Goal: Task Accomplishment & Management: Use online tool/utility

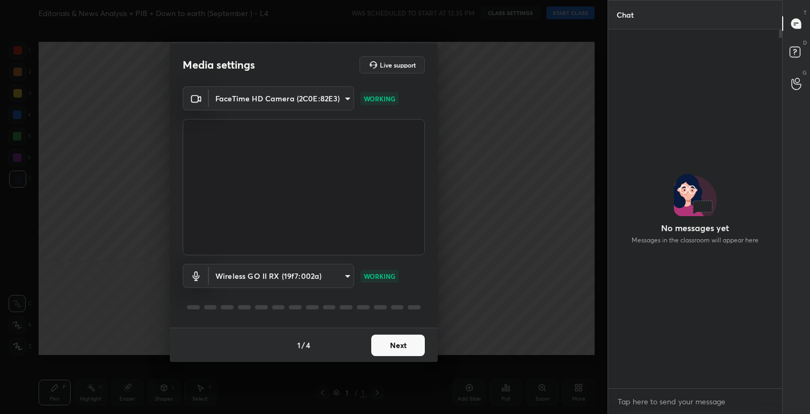
scroll to position [355, 171]
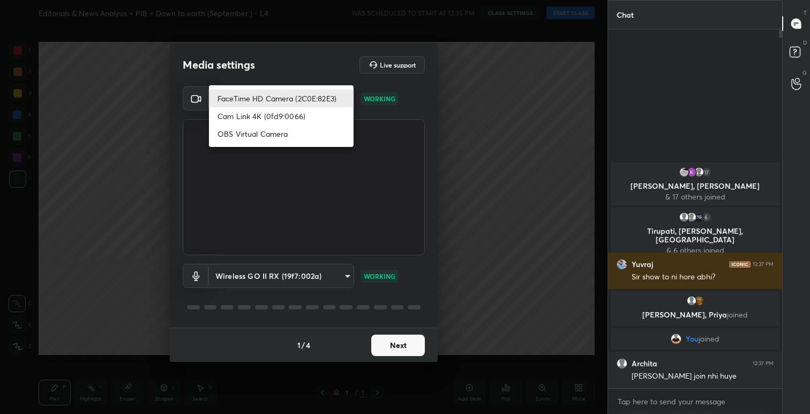
click at [344, 99] on body "1 2 3 4 5 6 7 C X Z C X Z E E Erase all H H Editorials & News Analysis + PIB + …" at bounding box center [405, 207] width 810 height 414
click at [274, 131] on li "OBS Virtual Camera" at bounding box center [281, 134] width 145 height 18
type input "eea9101cfb1ae92f62dacabb5af4faa94c8c4a8ed13d029731ff536fe877b221"
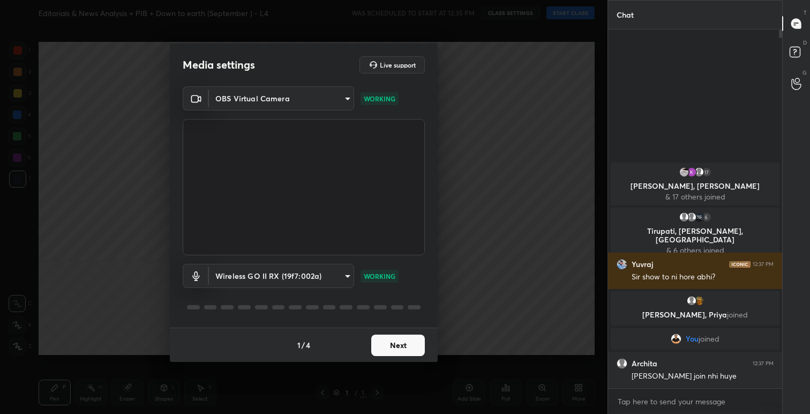
click at [401, 345] on button "Next" at bounding box center [398, 344] width 54 height 21
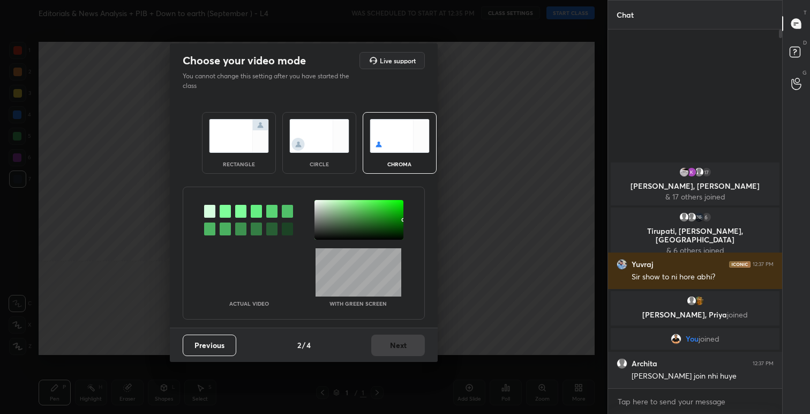
click at [237, 149] on img at bounding box center [239, 136] width 60 height 34
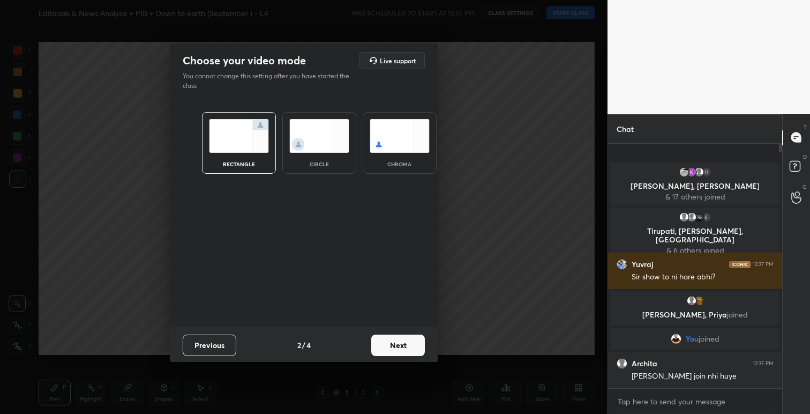
scroll to position [3, 4]
click at [399, 341] on button "Next" at bounding box center [398, 344] width 54 height 21
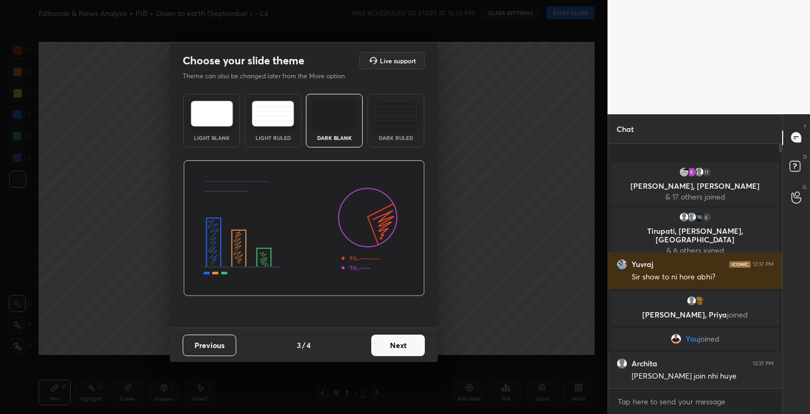
click at [409, 348] on button "Next" at bounding box center [398, 344] width 54 height 21
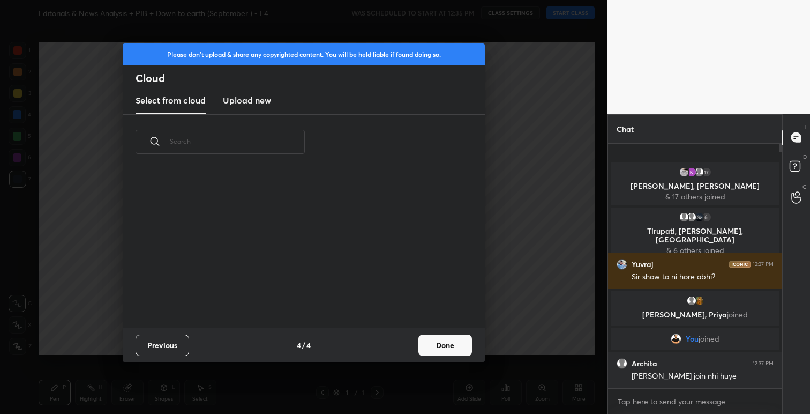
scroll to position [158, 344]
click at [442, 346] on button "Done" at bounding box center [446, 344] width 54 height 21
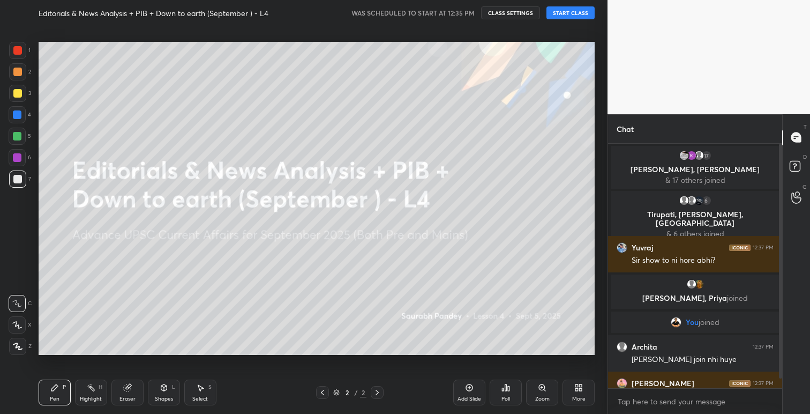
click at [576, 13] on button "START CLASS" at bounding box center [571, 12] width 48 height 13
click at [465, 15] on span "mute" at bounding box center [465, 13] width 15 height 8
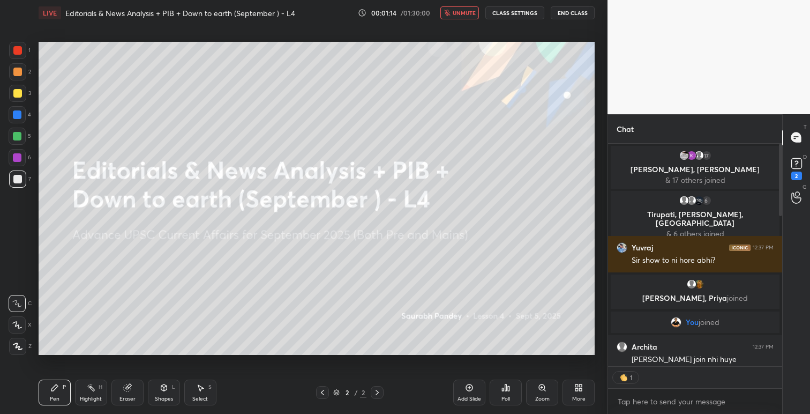
scroll to position [3, 4]
type textarea "x"
click at [466, 12] on span "unmute" at bounding box center [464, 13] width 23 height 8
click at [503, 12] on button "CLASS SETTINGS" at bounding box center [515, 12] width 59 height 13
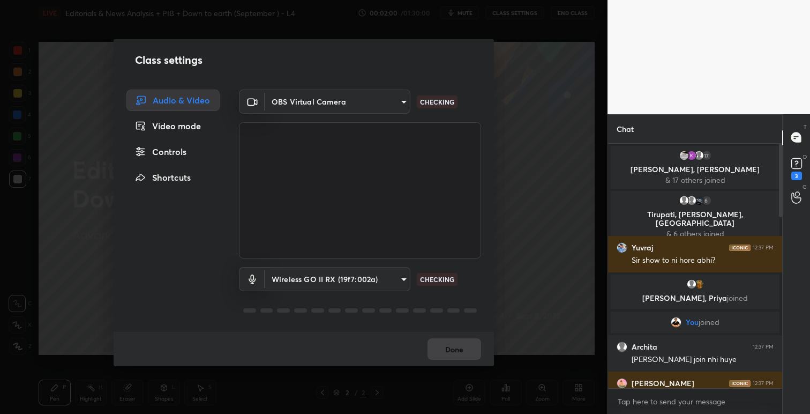
click at [403, 100] on body "1 2 3 4 5 6 7 C X Z C X Z E E Erase all H H LIVE Editorials & News Analysis + P…" at bounding box center [405, 207] width 810 height 414
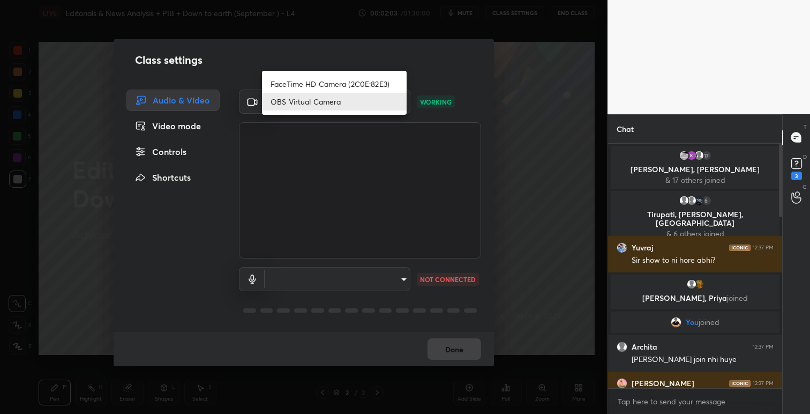
click at [366, 83] on li "FaceTime HD Camera (2C0E:82E3)" at bounding box center [334, 84] width 145 height 18
type input "049abcf8858106cc8b5668900eab1b73f81149d85a586d409554128722ea292a"
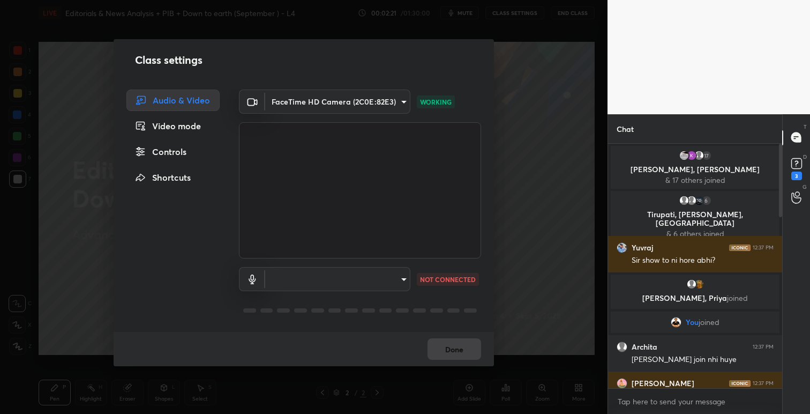
click at [450, 346] on div "Done" at bounding box center [304, 349] width 381 height 34
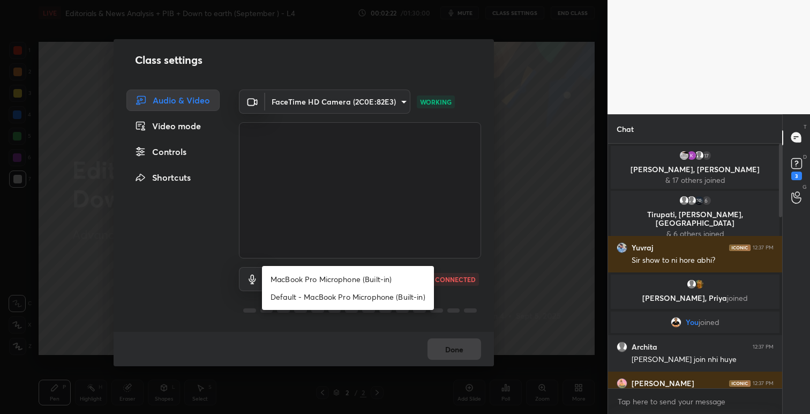
click at [401, 282] on body "1 2 3 4 5 6 7 C X Z C X Z E E Erase all H H LIVE Editorials & News Analysis + P…" at bounding box center [405, 207] width 810 height 414
click at [350, 325] on div at bounding box center [405, 207] width 810 height 414
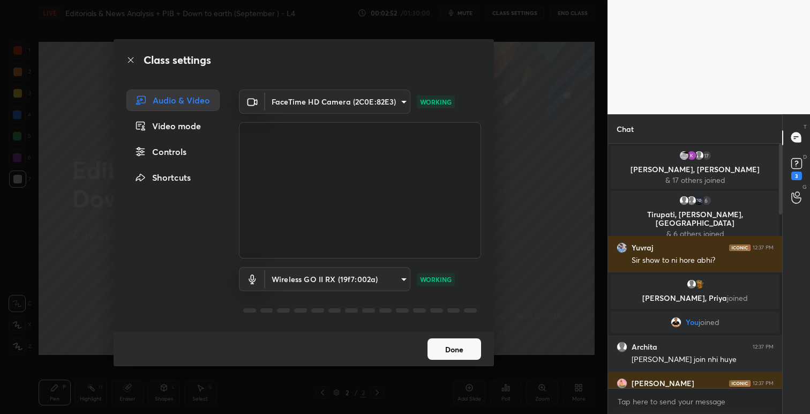
click at [458, 352] on button "Done" at bounding box center [455, 348] width 54 height 21
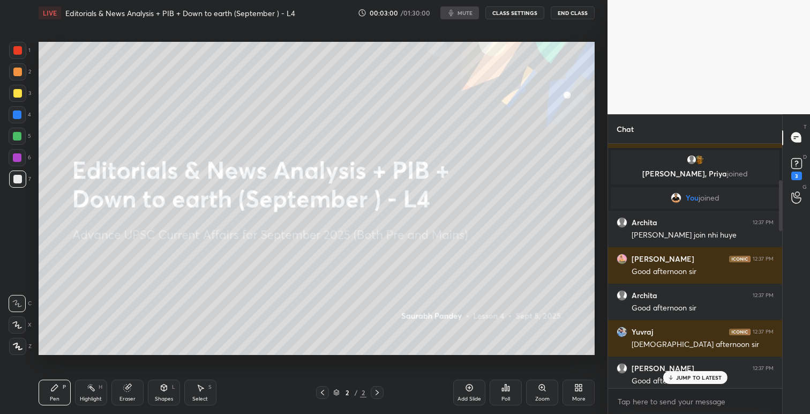
scroll to position [0, 0]
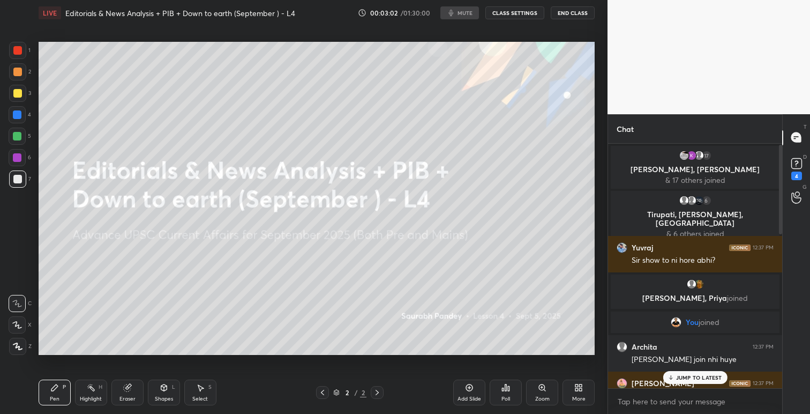
click at [517, 12] on button "CLASS SETTINGS" at bounding box center [515, 12] width 59 height 13
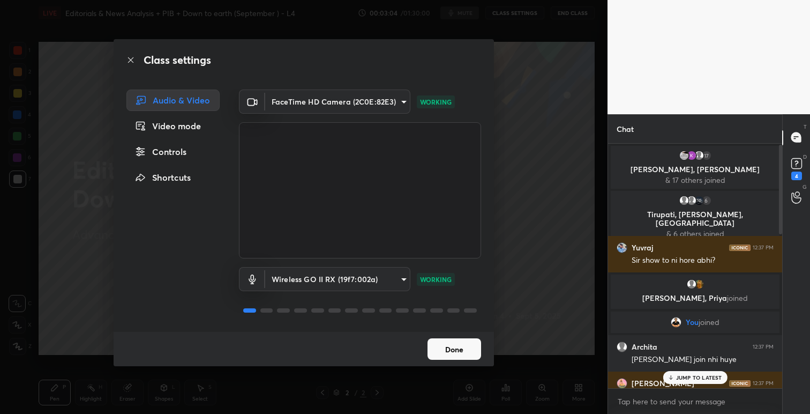
click at [401, 100] on body "1 2 3 4 5 6 7 C X Z C X Z E E Erase all H H LIVE Editorials & News Analysis + P…" at bounding box center [405, 207] width 810 height 414
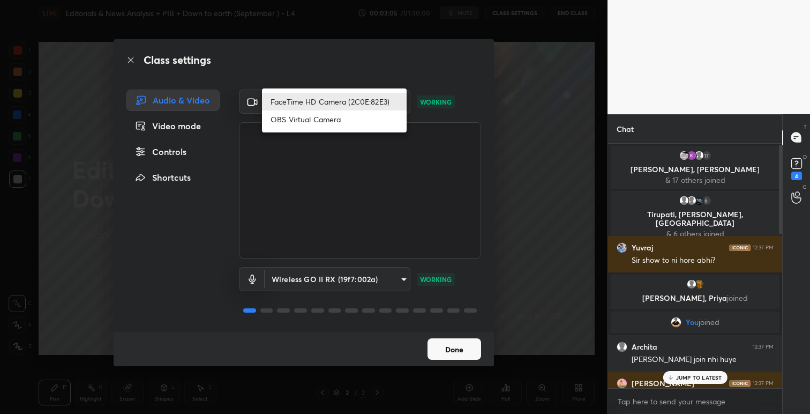
click at [403, 206] on div at bounding box center [405, 207] width 810 height 414
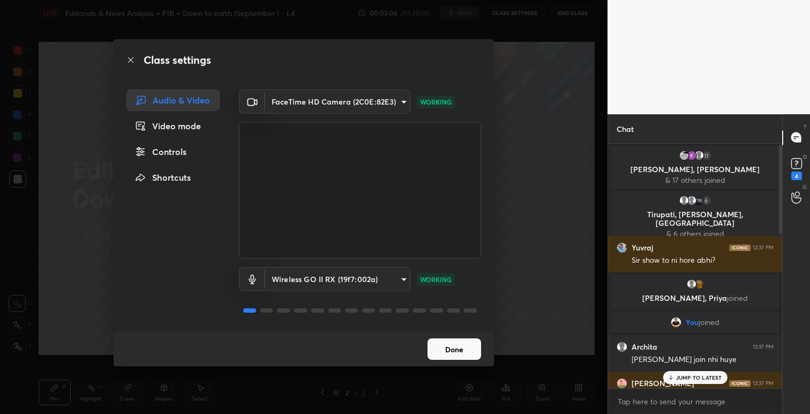
click at [453, 354] on button "Done" at bounding box center [455, 348] width 54 height 21
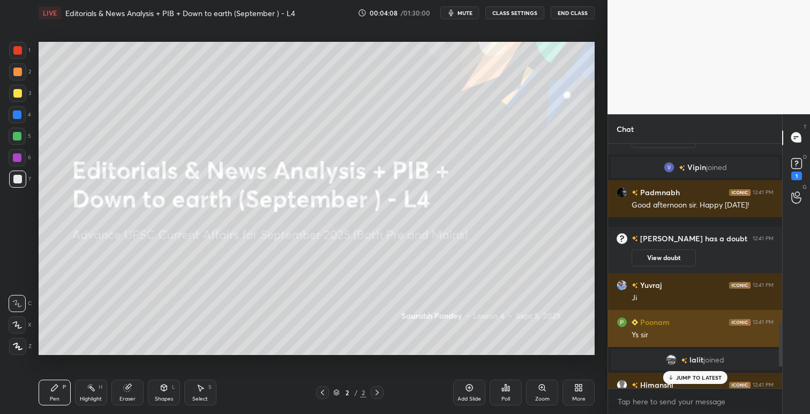
scroll to position [1116, 0]
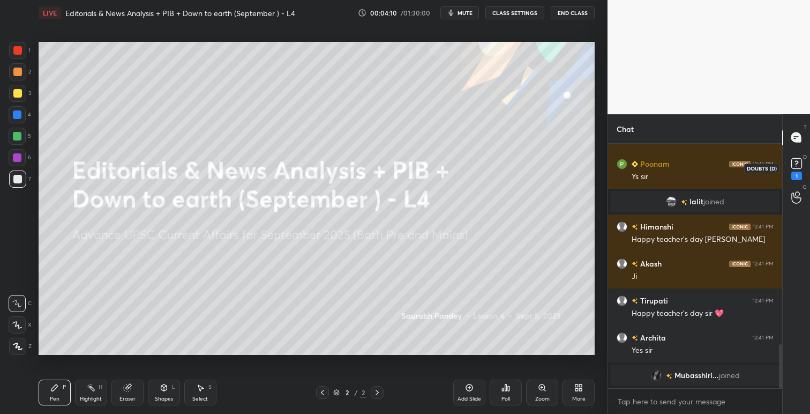
click at [796, 163] on icon at bounding box center [797, 162] width 4 height 4
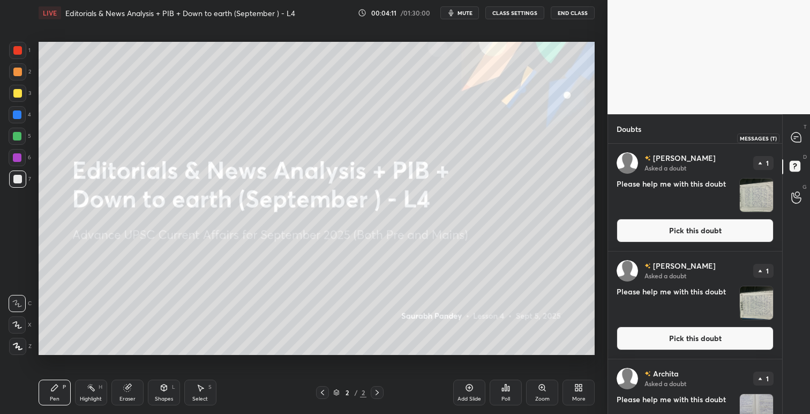
click at [801, 135] on icon at bounding box center [796, 137] width 11 height 11
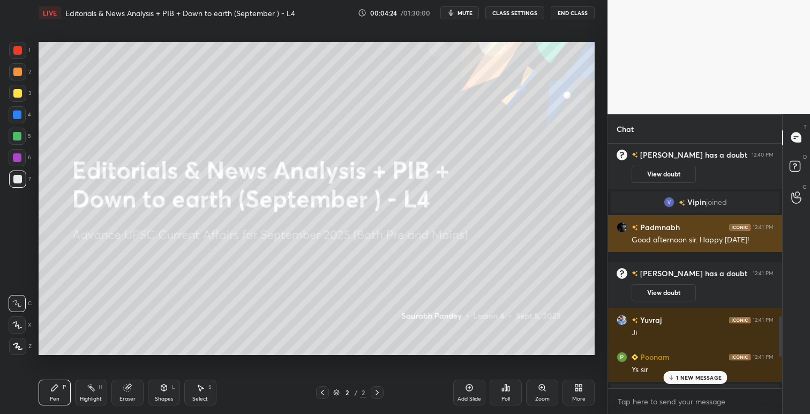
scroll to position [1049, 0]
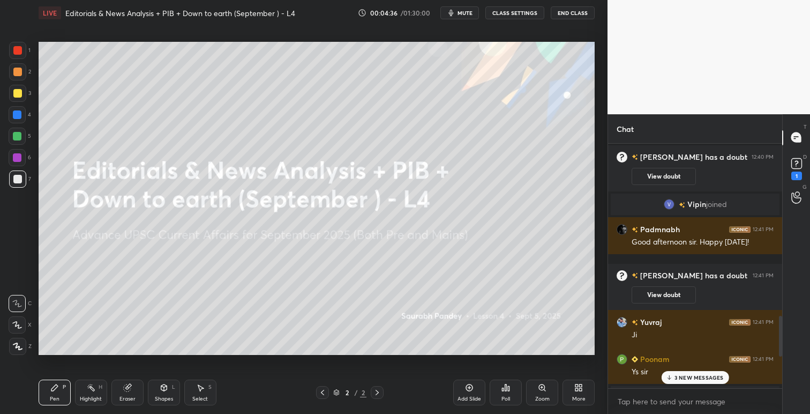
click at [516, 14] on button "CLASS SETTINGS" at bounding box center [515, 12] width 59 height 13
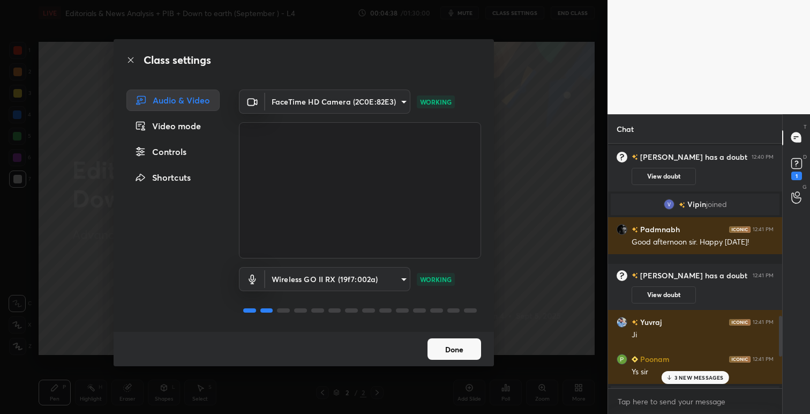
click at [472, 348] on button "Done" at bounding box center [455, 348] width 54 height 21
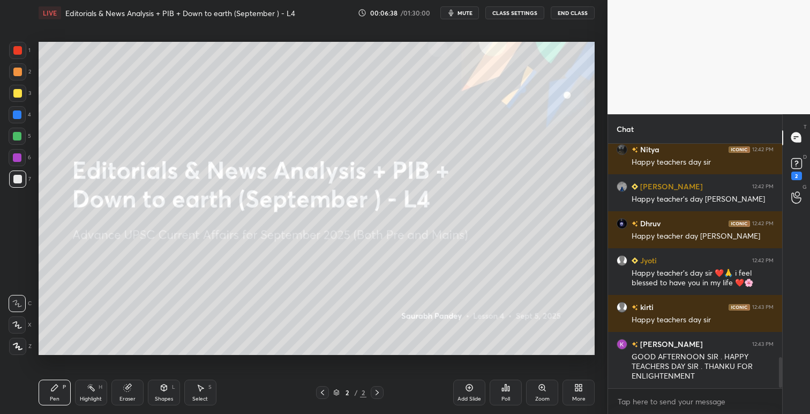
scroll to position [1733, 0]
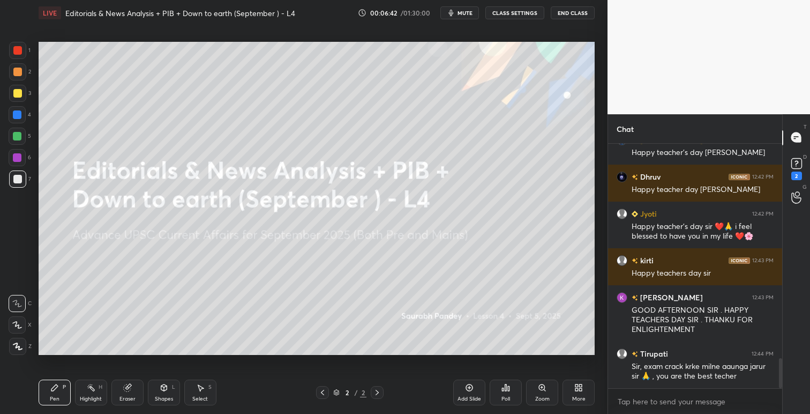
click at [670, 274] on div "Happy teachers day sir" at bounding box center [703, 273] width 142 height 11
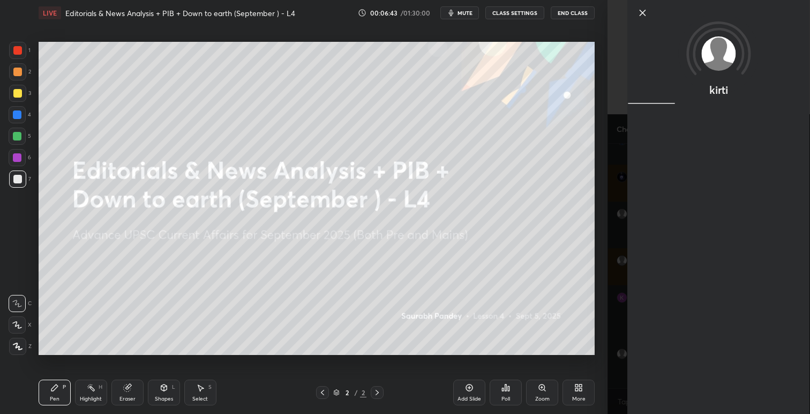
scroll to position [3, 4]
click at [644, 13] on icon at bounding box center [642, 12] width 13 height 13
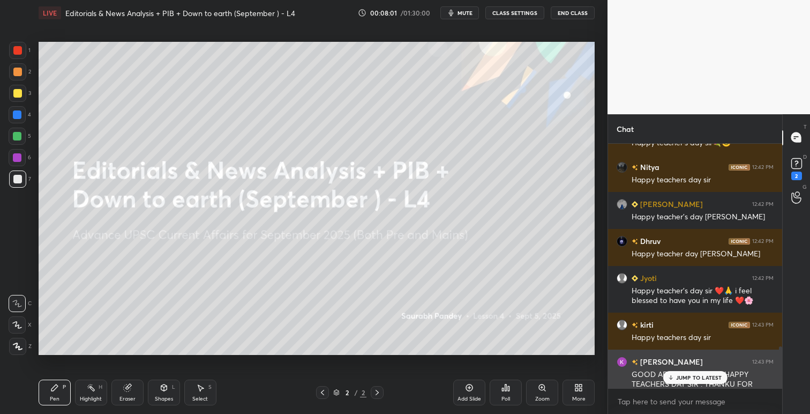
scroll to position [1770, 0]
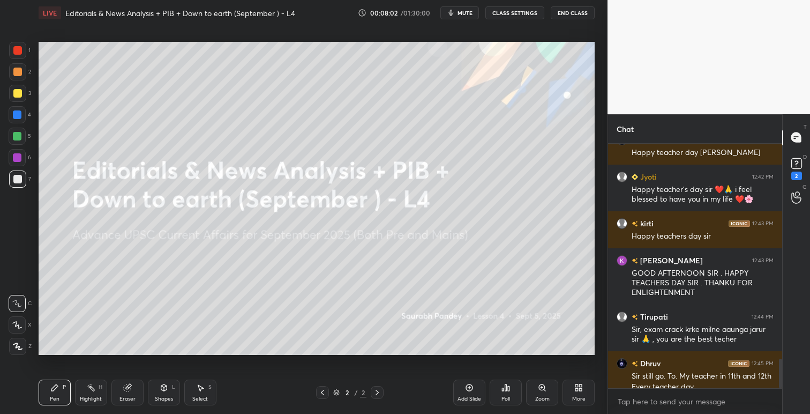
click at [582, 387] on icon at bounding box center [580, 385] width 3 height 3
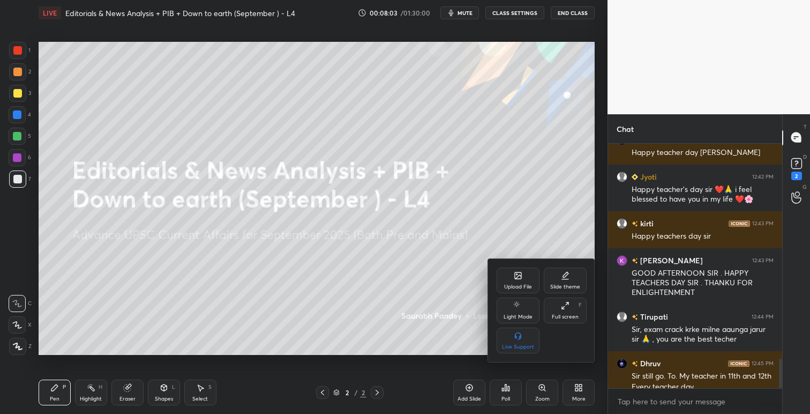
click at [516, 286] on div "Upload File" at bounding box center [518, 286] width 28 height 5
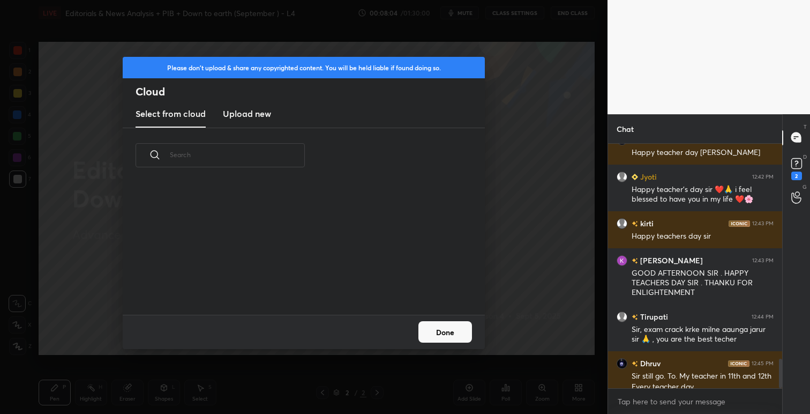
scroll to position [132, 344]
click at [257, 114] on h3 "Upload new" at bounding box center [247, 113] width 48 height 13
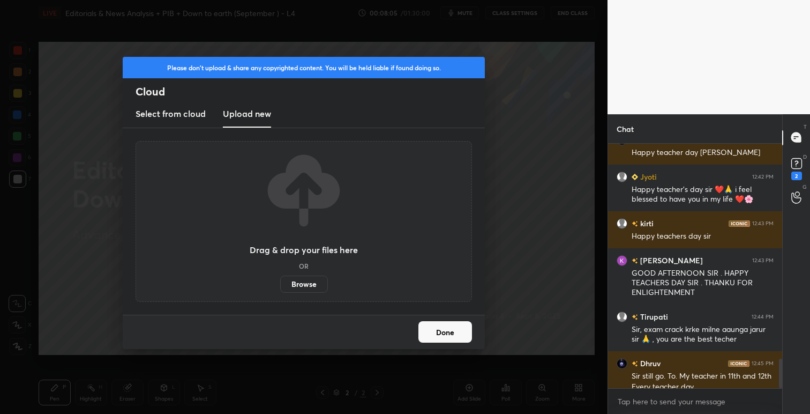
click at [302, 285] on label "Browse" at bounding box center [304, 284] width 48 height 17
click at [280, 285] on input "Browse" at bounding box center [280, 284] width 0 height 17
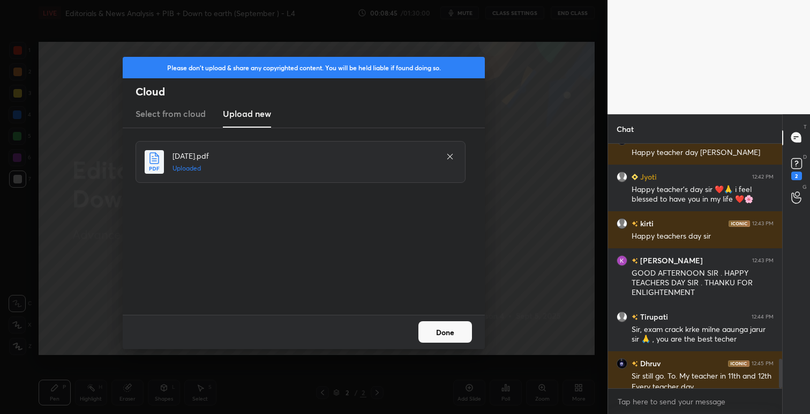
click at [449, 155] on icon at bounding box center [450, 155] width 5 height 5
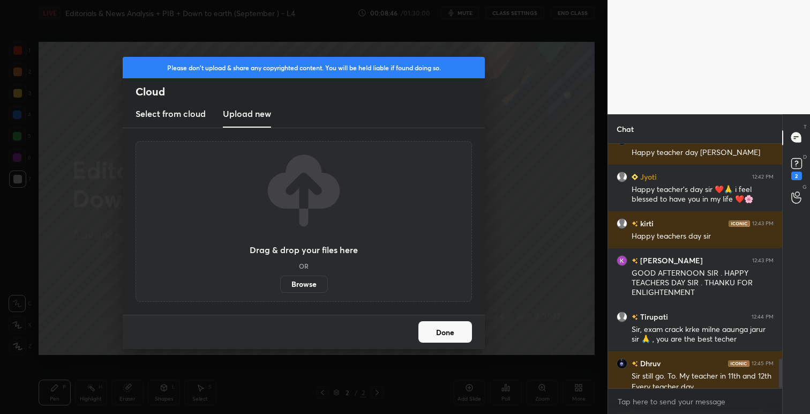
click at [437, 334] on button "Done" at bounding box center [446, 331] width 54 height 21
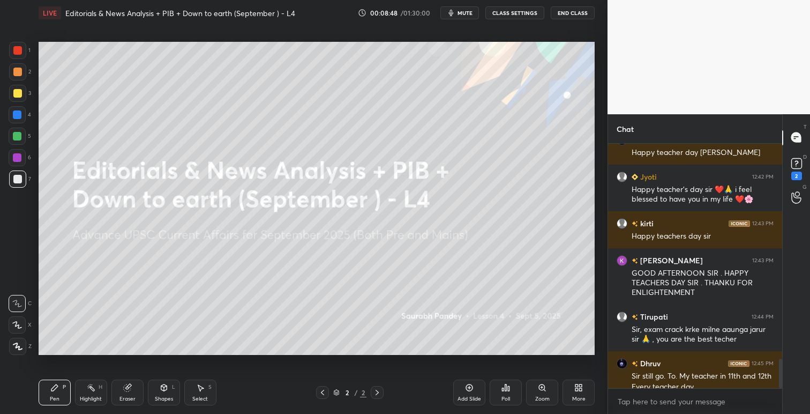
click at [580, 389] on icon at bounding box center [580, 389] width 3 height 3
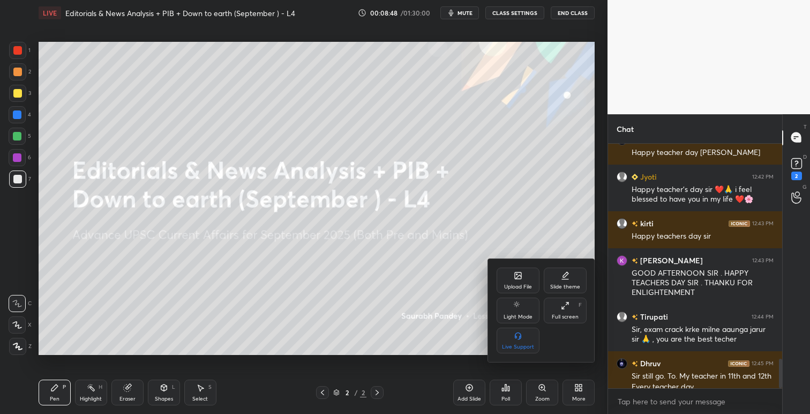
click at [527, 287] on div "Upload File" at bounding box center [518, 286] width 28 height 5
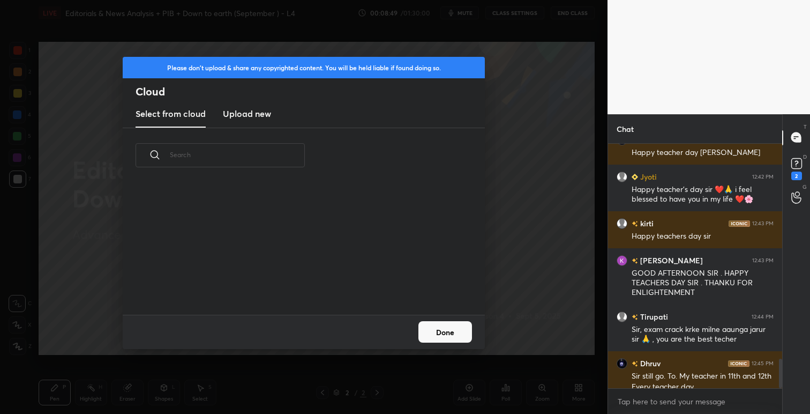
click at [260, 115] on h3 "Upload new" at bounding box center [247, 113] width 48 height 13
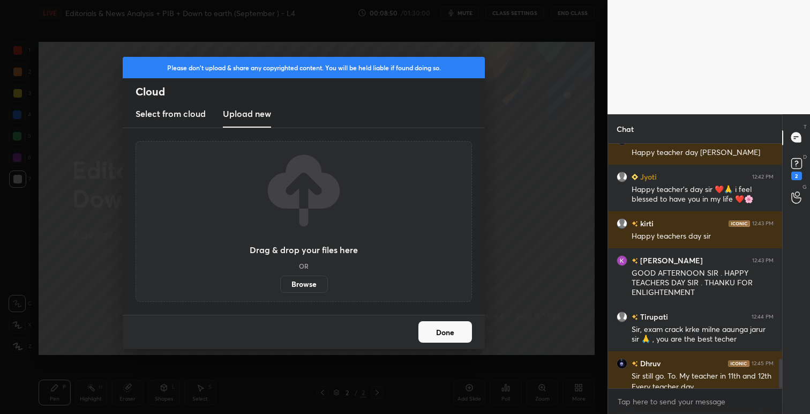
click at [305, 293] on div "Drag & drop your files here OR Browse" at bounding box center [304, 221] width 337 height 161
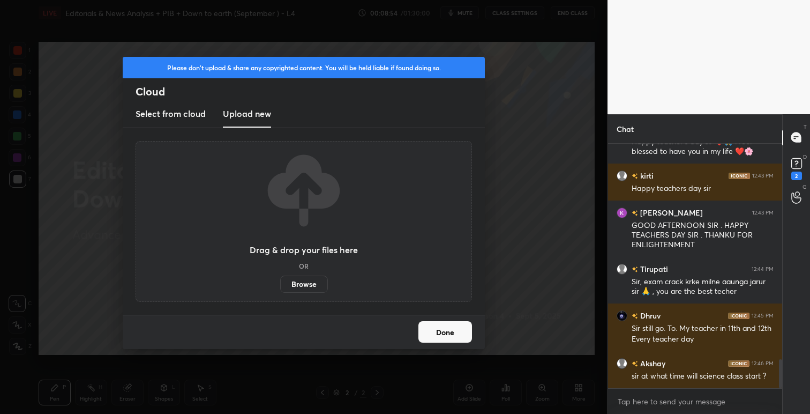
click at [312, 287] on label "Browse" at bounding box center [304, 284] width 48 height 17
click at [280, 287] on input "Browse" at bounding box center [280, 284] width 0 height 17
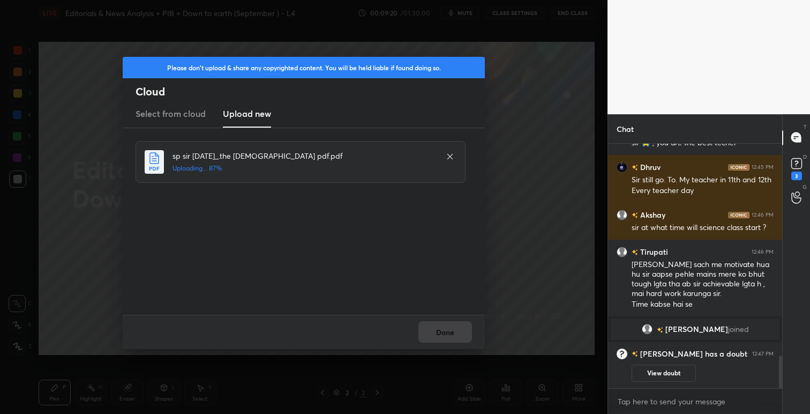
scroll to position [1589, 0]
click at [455, 330] on button "Done" at bounding box center [446, 331] width 54 height 21
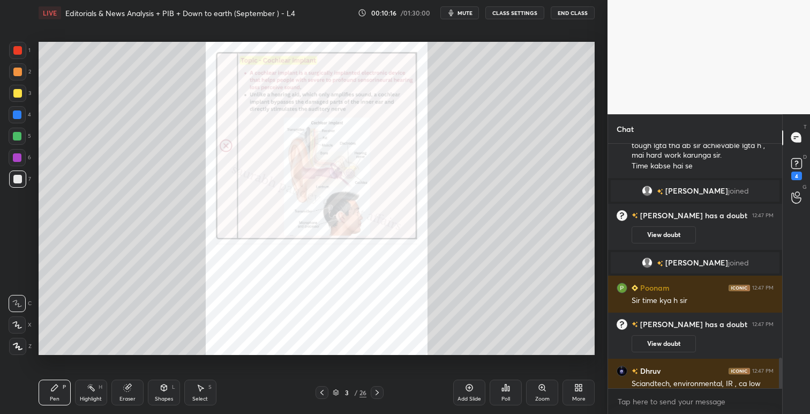
scroll to position [1703, 0]
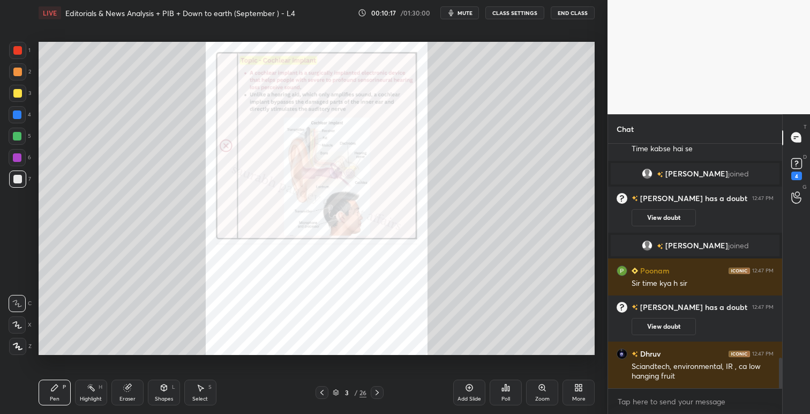
click at [502, 14] on button "CLASS SETTINGS" at bounding box center [515, 12] width 59 height 13
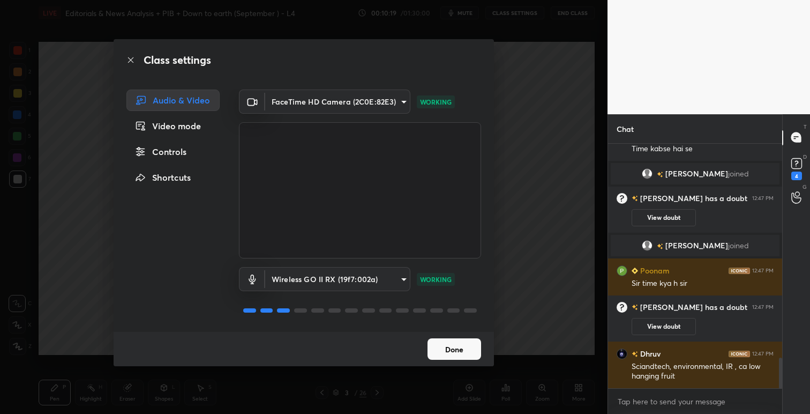
click at [456, 352] on button "Done" at bounding box center [455, 348] width 54 height 21
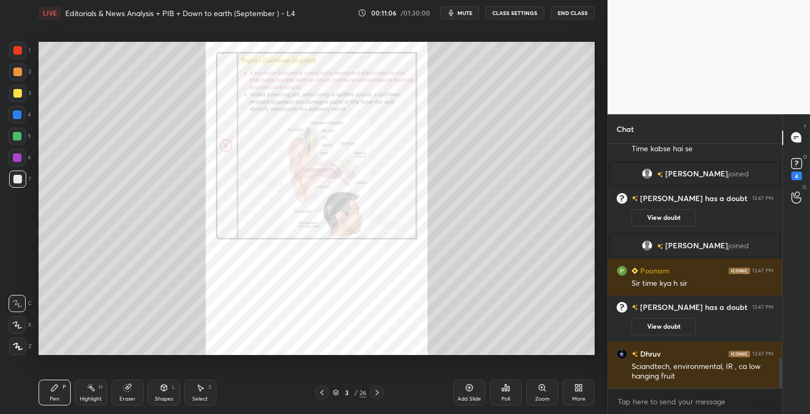
click at [547, 389] on div "Zoom" at bounding box center [542, 392] width 32 height 26
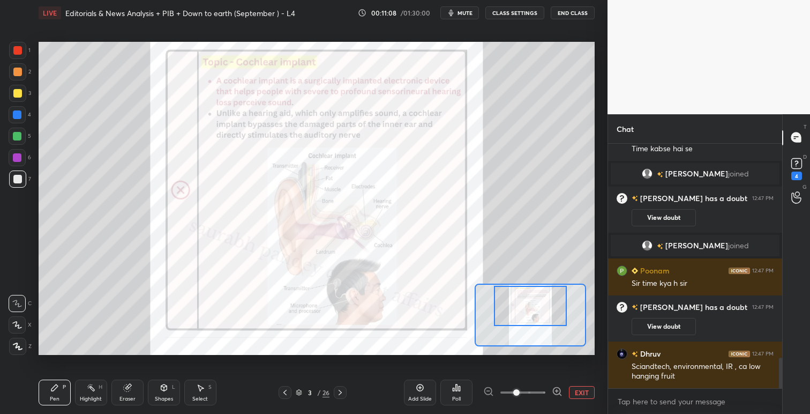
click at [548, 279] on div "Setting up your live class Poll for secs No correct answer Start poll" at bounding box center [317, 198] width 556 height 313
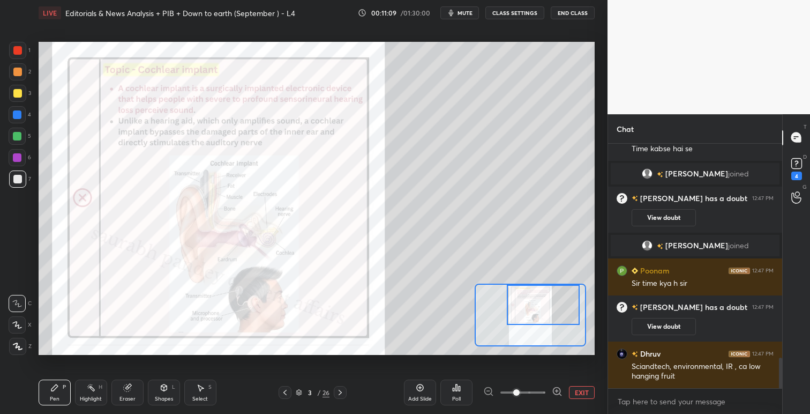
drag, startPoint x: 547, startPoint y: 297, endPoint x: 557, endPoint y: 288, distance: 14.1
click at [557, 288] on div at bounding box center [543, 305] width 73 height 40
click at [15, 51] on div at bounding box center [17, 50] width 9 height 9
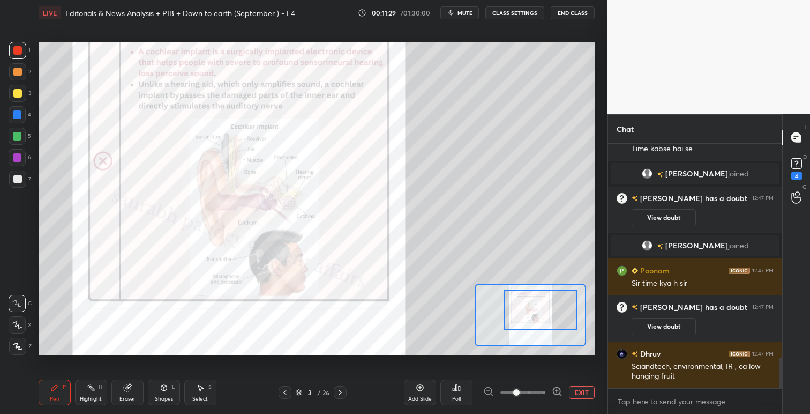
drag, startPoint x: 537, startPoint y: 306, endPoint x: 512, endPoint y: 379, distance: 77.5
click at [535, 312] on div at bounding box center [540, 309] width 73 height 40
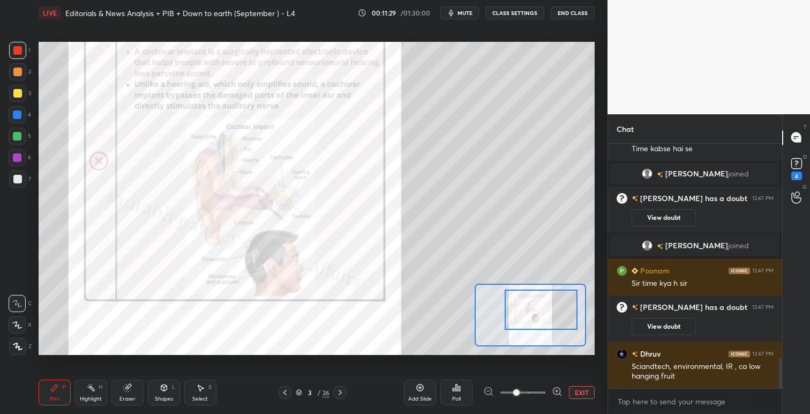
click at [520, 389] on span at bounding box center [516, 392] width 6 height 6
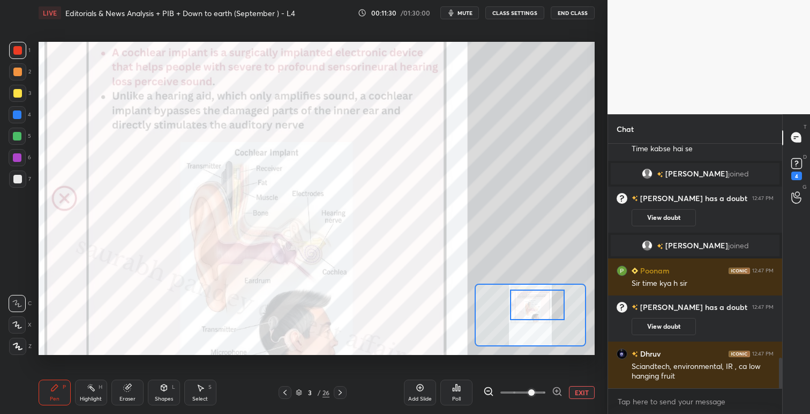
click at [524, 313] on div at bounding box center [537, 304] width 55 height 30
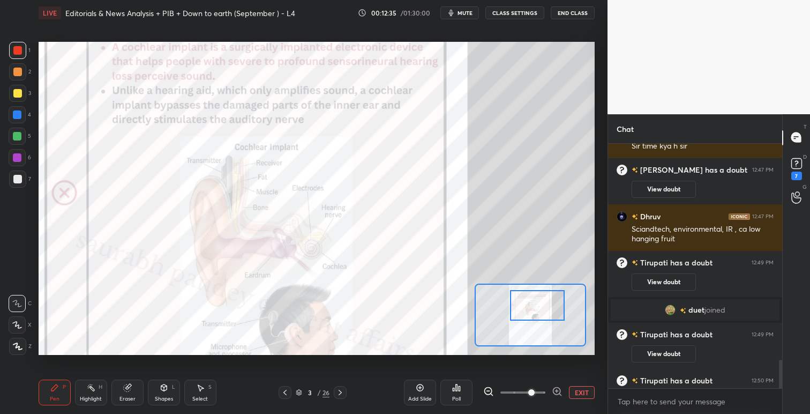
scroll to position [1849, 0]
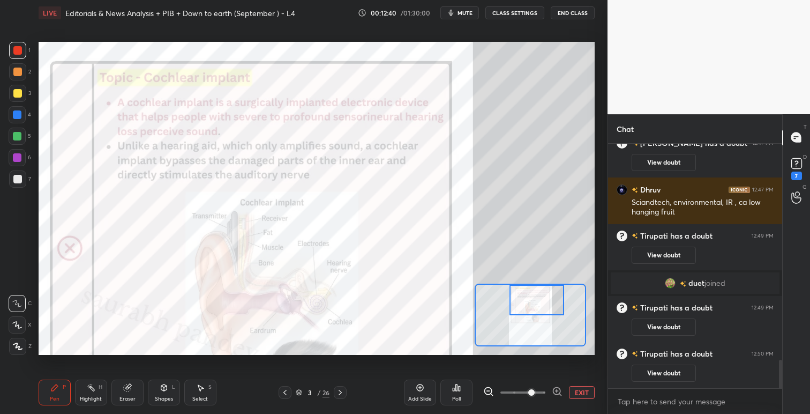
click at [539, 297] on div at bounding box center [537, 300] width 55 height 30
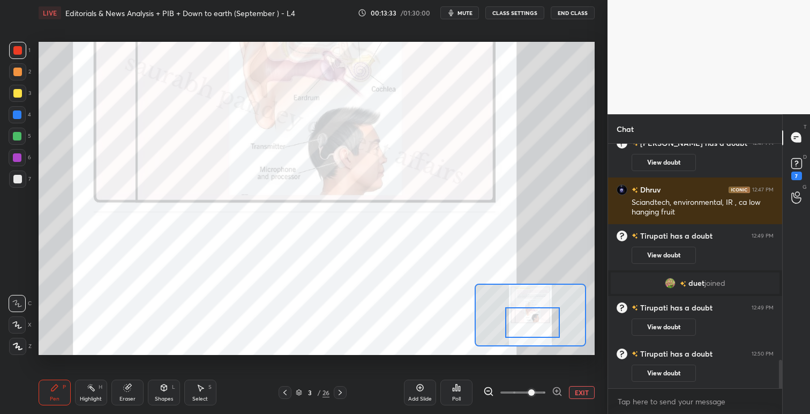
drag, startPoint x: 532, startPoint y: 301, endPoint x: 526, endPoint y: 319, distance: 19.2
click at [526, 319] on div at bounding box center [532, 322] width 55 height 30
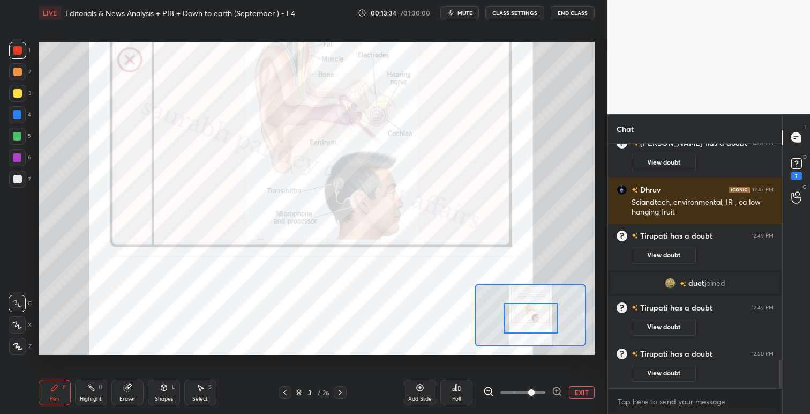
click at [340, 391] on icon at bounding box center [340, 392] width 9 height 9
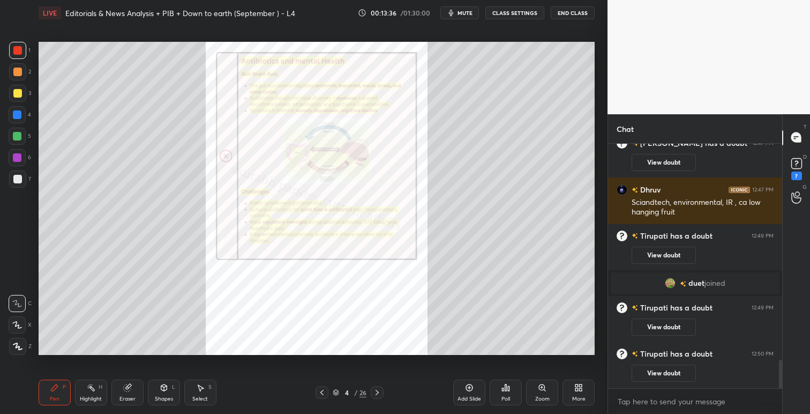
click at [546, 389] on icon at bounding box center [542, 387] width 9 height 9
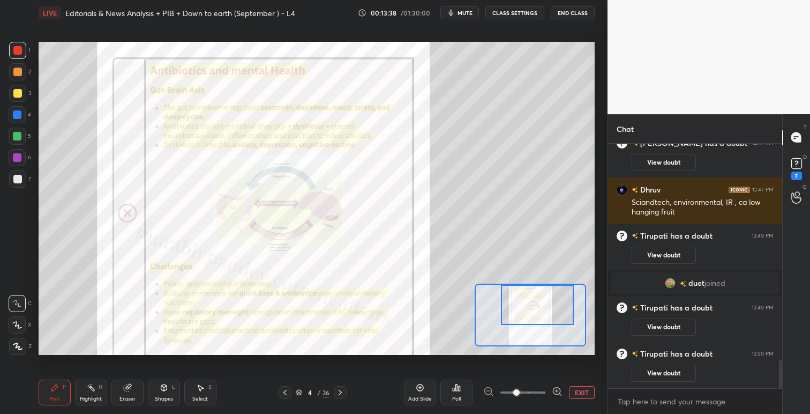
click at [549, 311] on div at bounding box center [537, 305] width 73 height 40
click at [520, 391] on span at bounding box center [516, 392] width 6 height 6
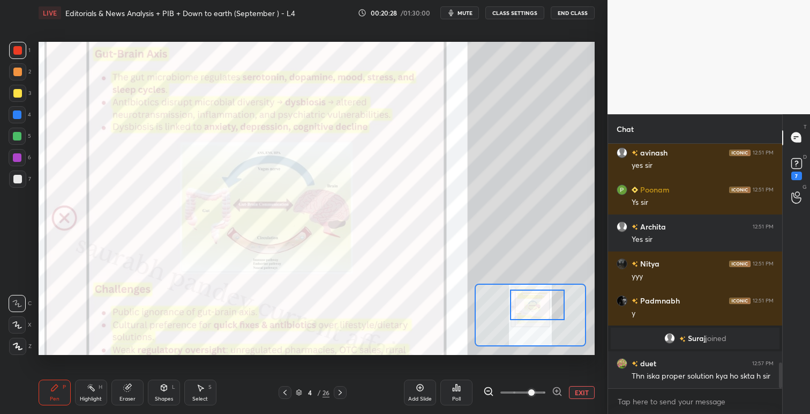
scroll to position [2073, 0]
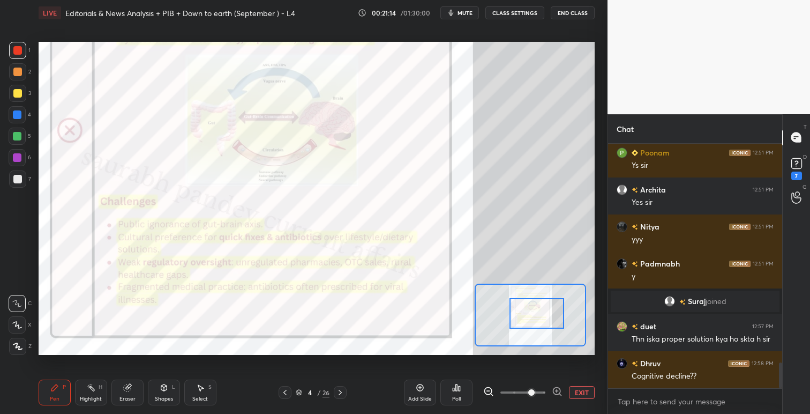
drag, startPoint x: 534, startPoint y: 306, endPoint x: 533, endPoint y: 316, distance: 10.3
click at [534, 316] on div at bounding box center [537, 313] width 55 height 30
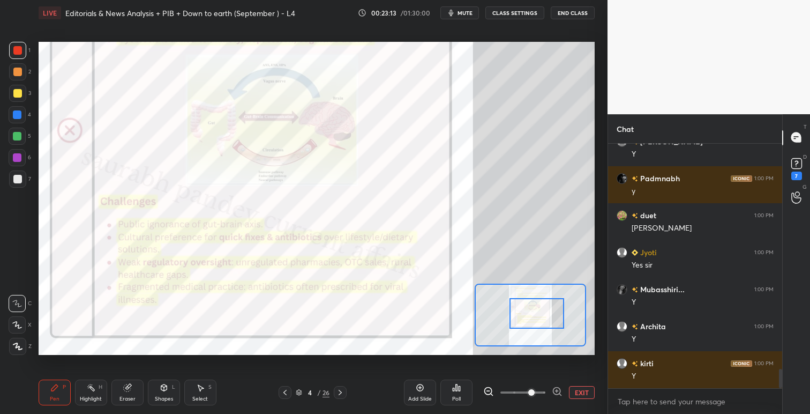
scroll to position [2884, 0]
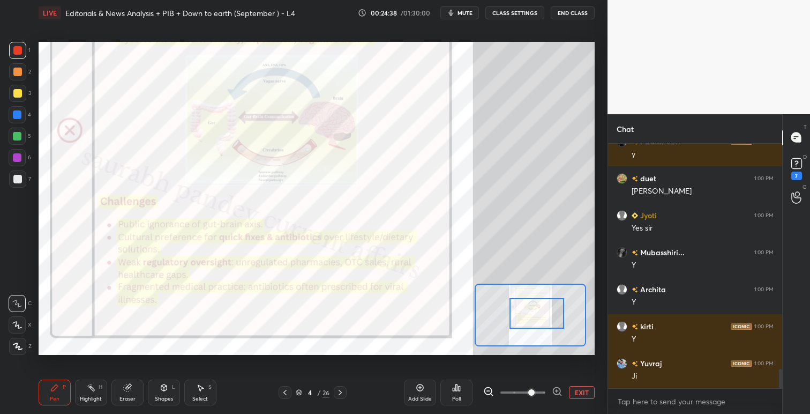
click at [586, 391] on button "EXIT" at bounding box center [582, 392] width 26 height 13
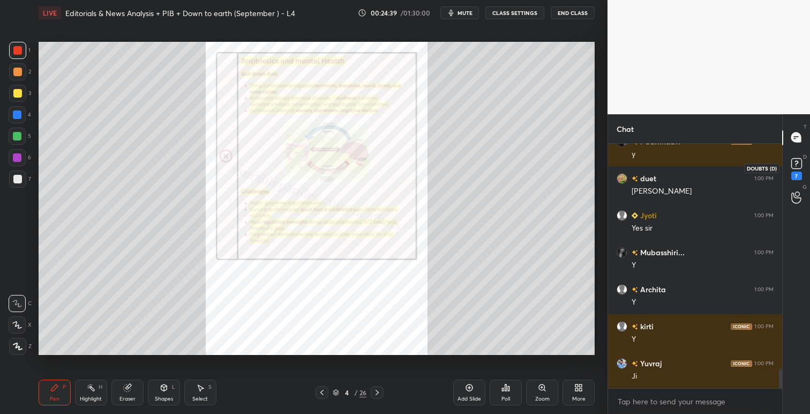
click at [800, 166] on rect at bounding box center [797, 163] width 10 height 10
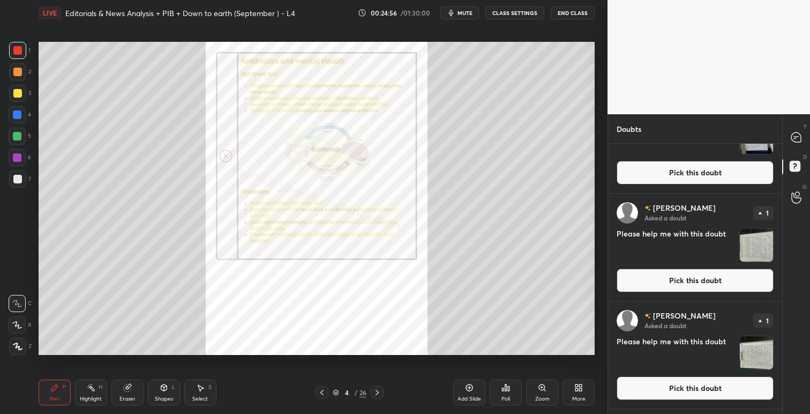
scroll to position [1023, 0]
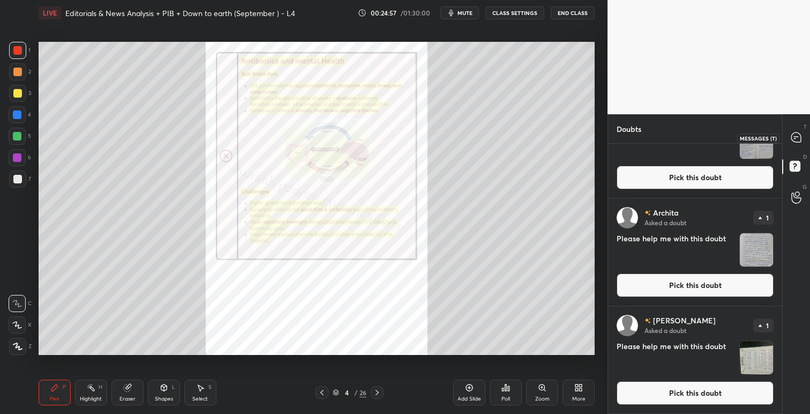
click at [802, 133] on icon at bounding box center [796, 137] width 11 height 11
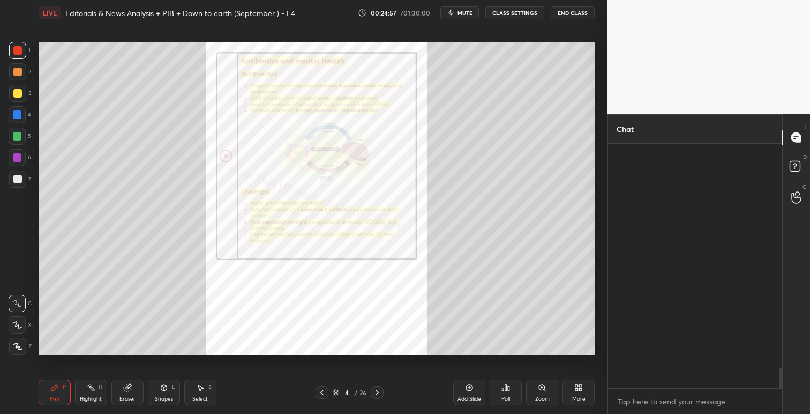
scroll to position [241, 171]
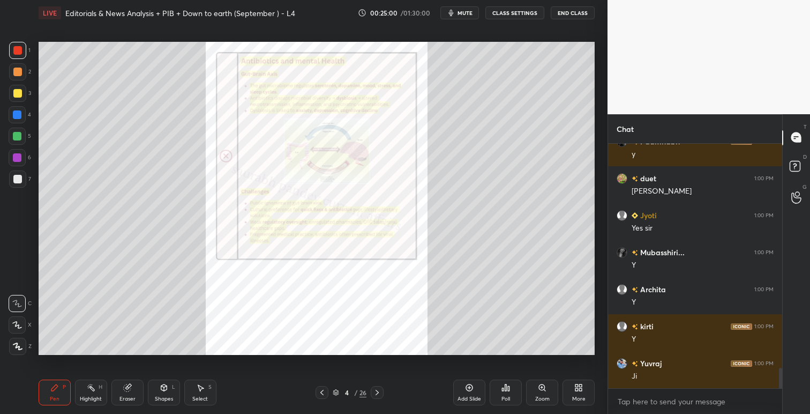
click at [375, 392] on icon at bounding box center [377, 392] width 9 height 9
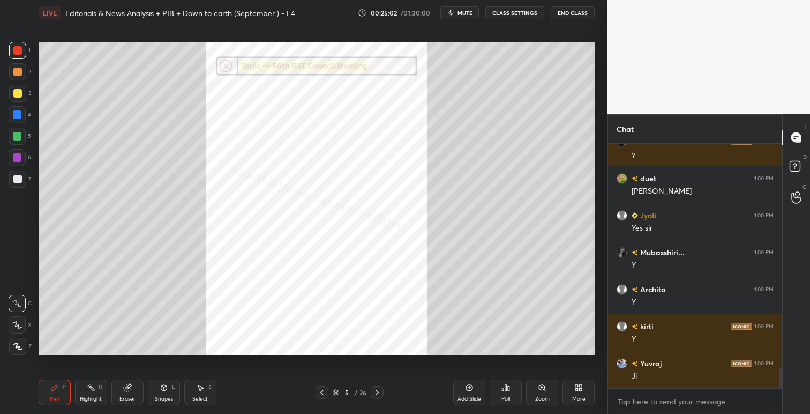
click at [540, 387] on icon at bounding box center [542, 387] width 6 height 6
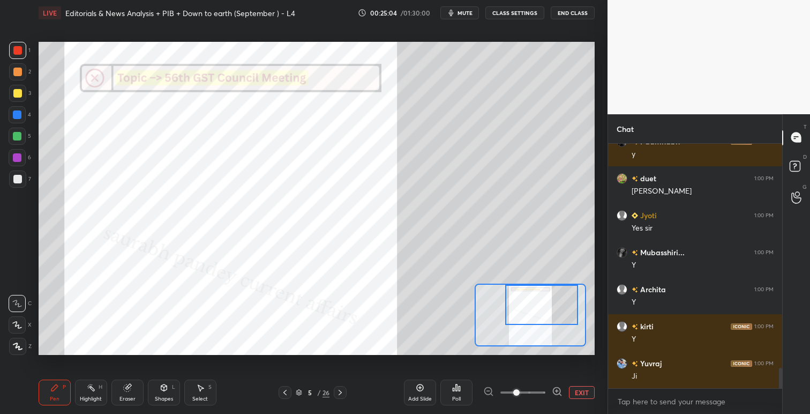
drag, startPoint x: 532, startPoint y: 307, endPoint x: 542, endPoint y: 283, distance: 25.7
click at [542, 284] on div at bounding box center [530, 315] width 111 height 63
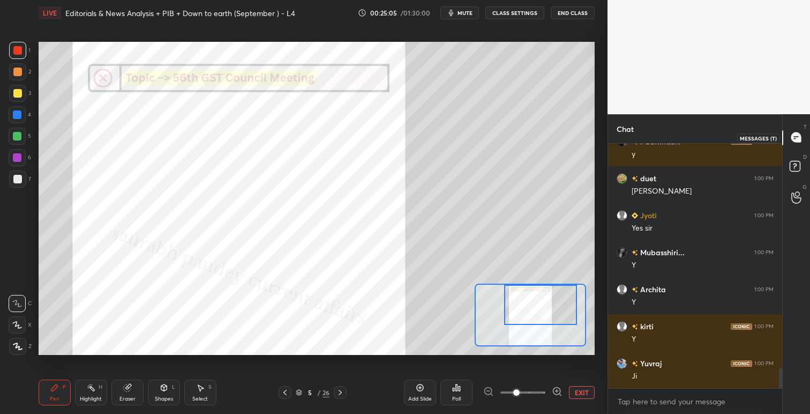
click at [799, 133] on icon at bounding box center [797, 137] width 10 height 10
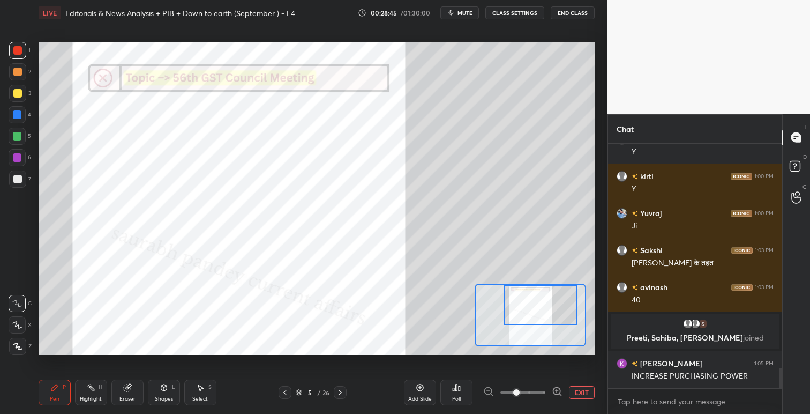
scroll to position [2748, 0]
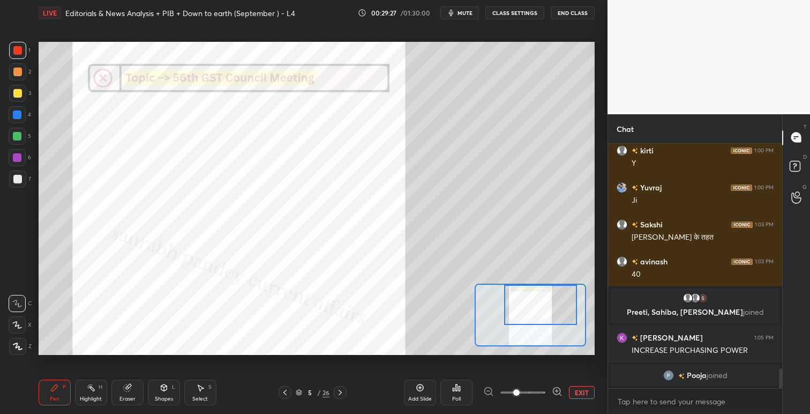
click at [16, 179] on div at bounding box center [17, 179] width 9 height 9
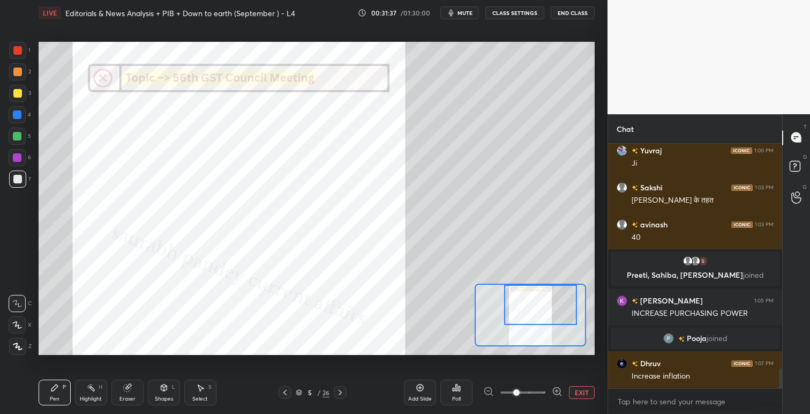
scroll to position [2801, 0]
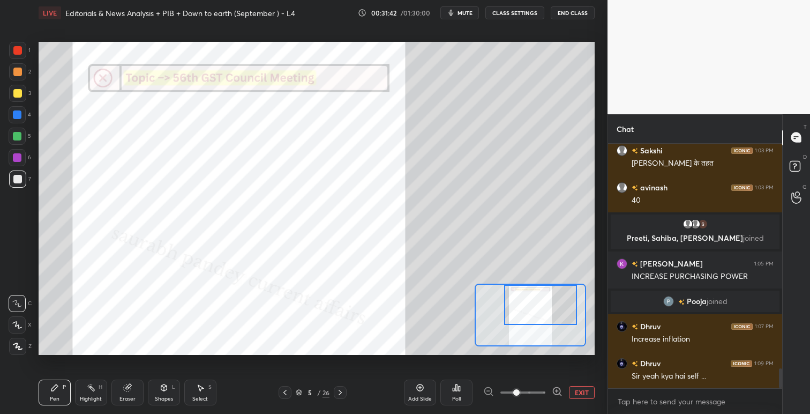
click at [342, 395] on icon at bounding box center [340, 392] width 9 height 9
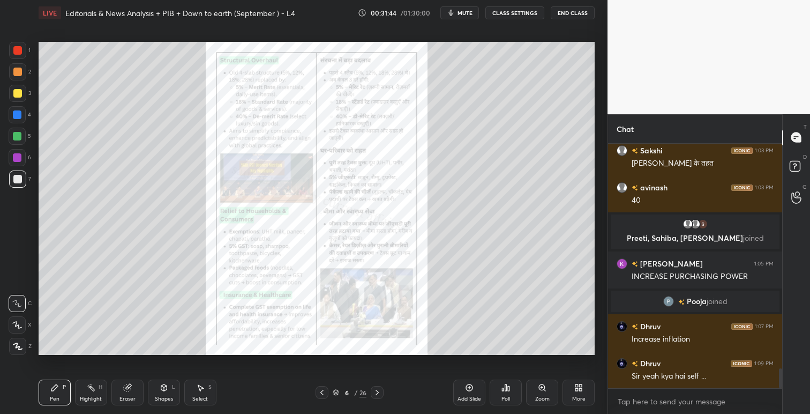
click at [550, 384] on div "Zoom" at bounding box center [542, 392] width 32 height 26
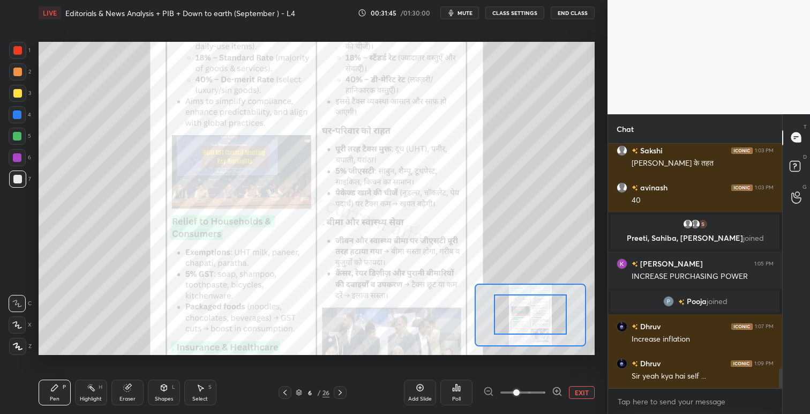
drag, startPoint x: 549, startPoint y: 309, endPoint x: 549, endPoint y: 300, distance: 9.1
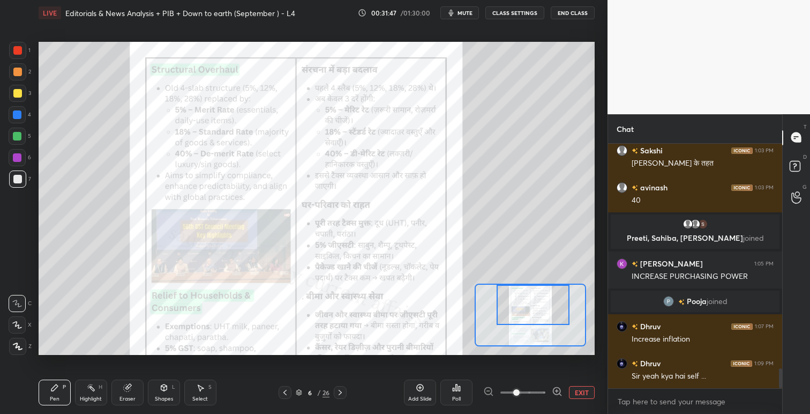
drag, startPoint x: 539, startPoint y: 331, endPoint x: 542, endPoint y: 316, distance: 15.2
click at [542, 316] on div at bounding box center [533, 305] width 73 height 40
drag, startPoint x: 24, startPoint y: 54, endPoint x: 33, endPoint y: 57, distance: 9.7
click at [25, 54] on div at bounding box center [17, 50] width 17 height 17
click at [463, 11] on span "mute" at bounding box center [465, 13] width 15 height 8
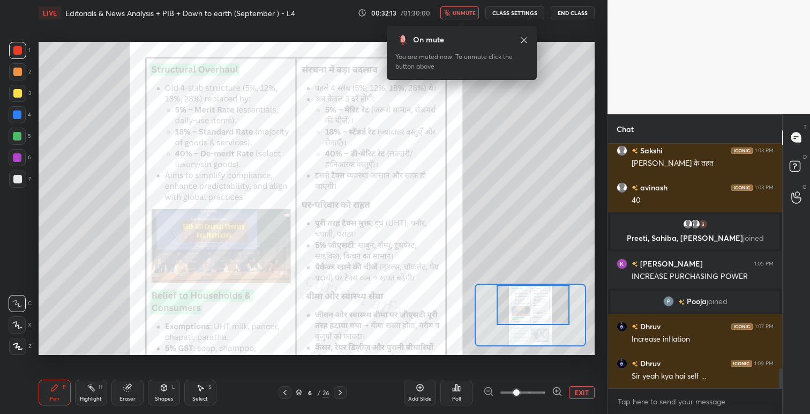
click at [461, 11] on span "unmute" at bounding box center [464, 13] width 23 height 8
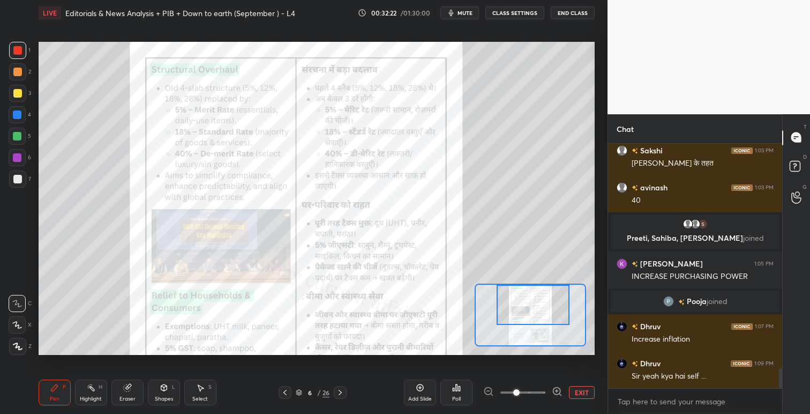
scroll to position [2838, 0]
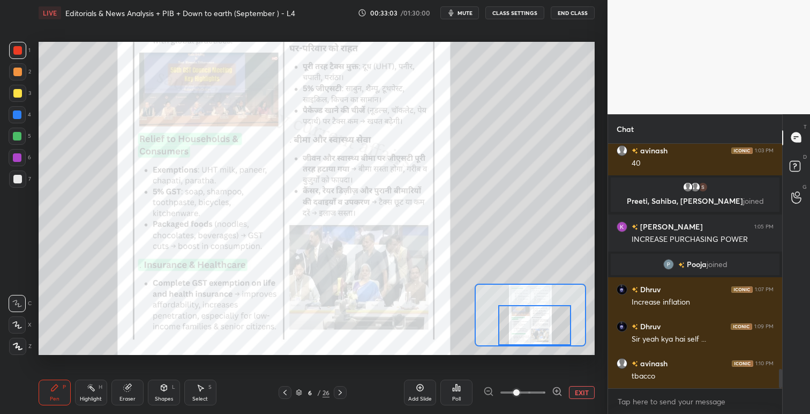
drag, startPoint x: 539, startPoint y: 306, endPoint x: 541, endPoint y: 332, distance: 26.4
click at [541, 332] on div at bounding box center [534, 325] width 73 height 40
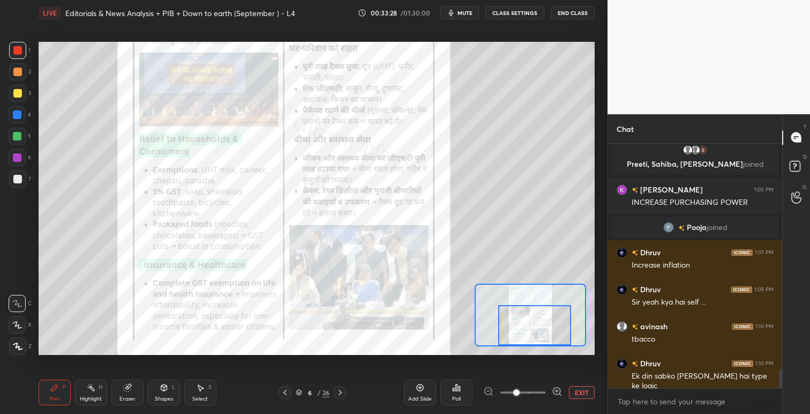
scroll to position [2922, 0]
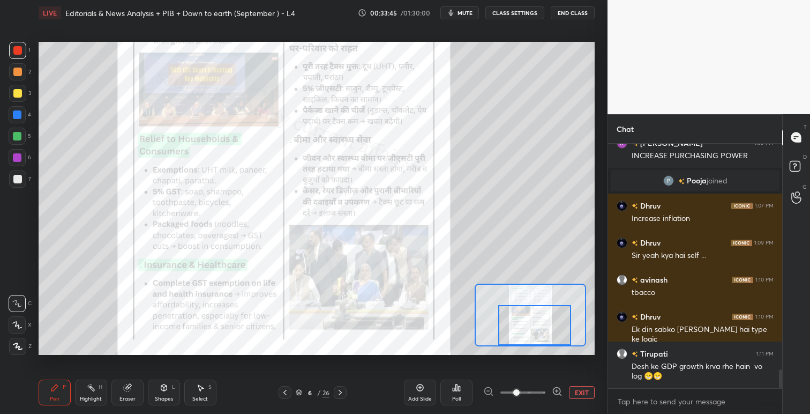
click at [343, 391] on icon at bounding box center [340, 392] width 9 height 9
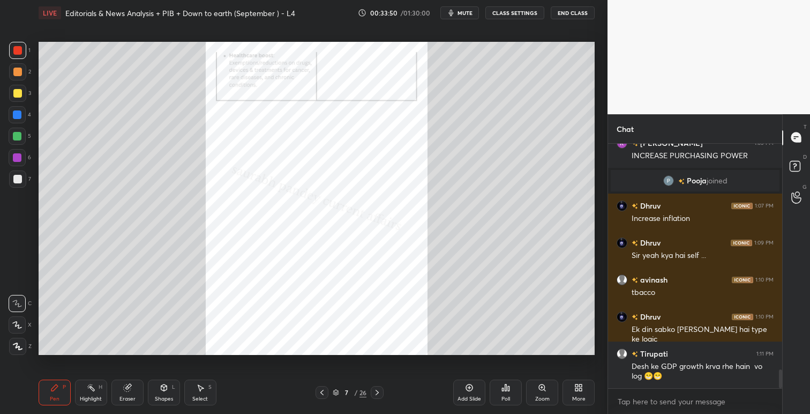
click at [546, 386] on icon at bounding box center [542, 387] width 9 height 9
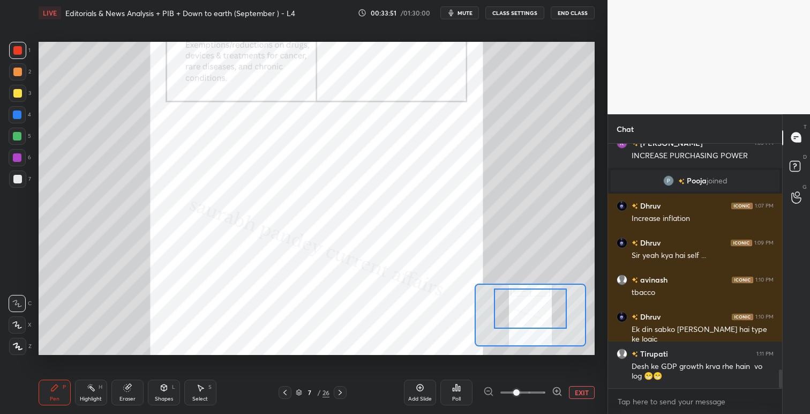
drag, startPoint x: 540, startPoint y: 324, endPoint x: 540, endPoint y: 318, distance: 6.4
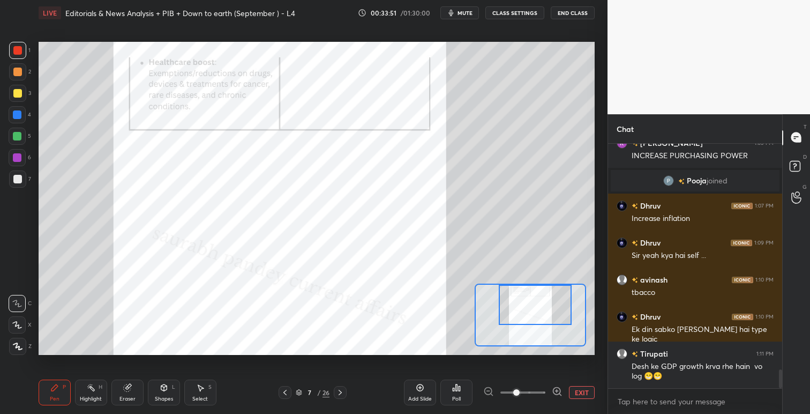
drag, startPoint x: 543, startPoint y: 314, endPoint x: 548, endPoint y: 324, distance: 10.8
click at [546, 309] on div at bounding box center [535, 305] width 73 height 40
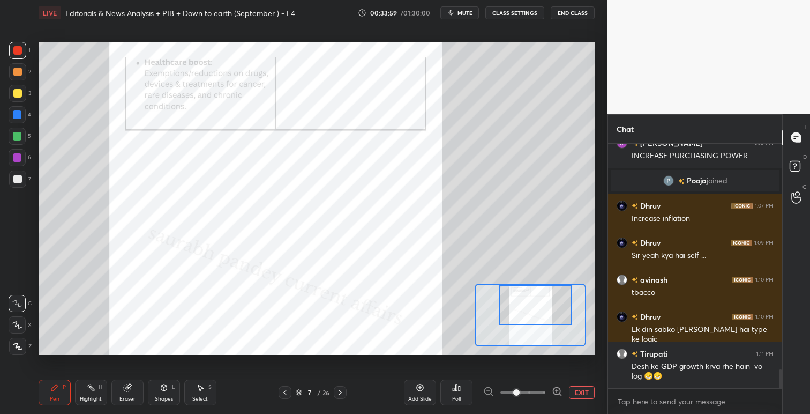
scroll to position [2959, 0]
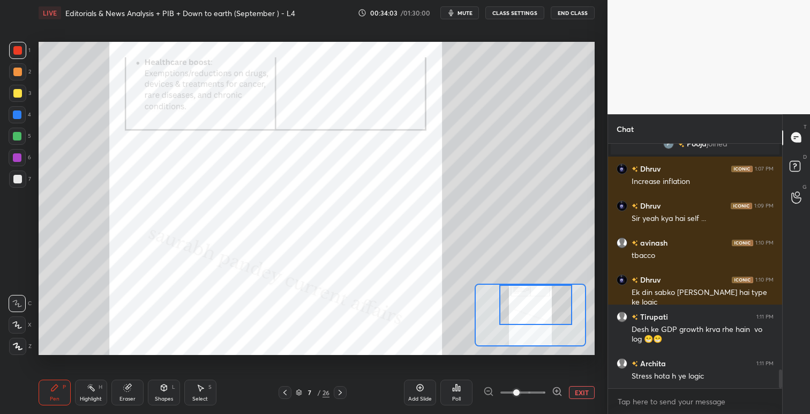
click at [342, 392] on icon at bounding box center [340, 392] width 3 height 5
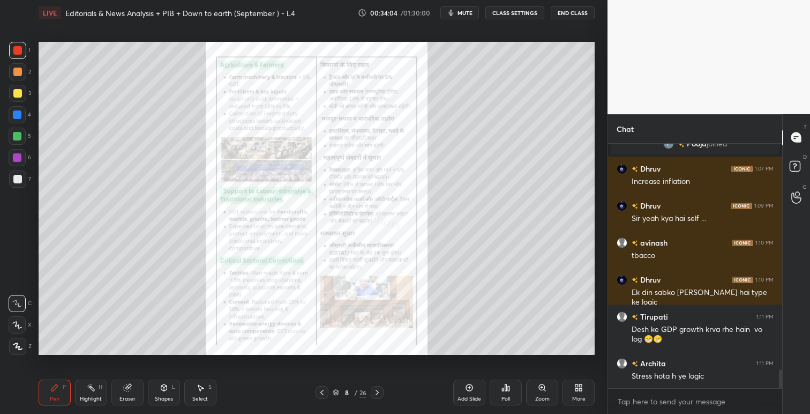
click at [549, 385] on div "Zoom" at bounding box center [542, 392] width 32 height 26
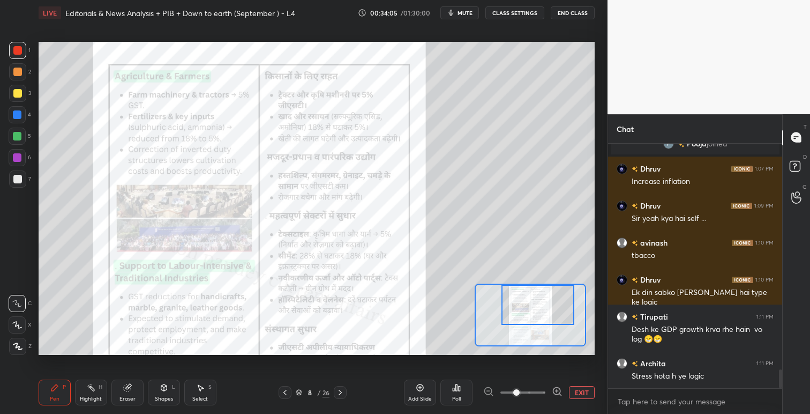
click at [553, 304] on div at bounding box center [538, 305] width 73 height 40
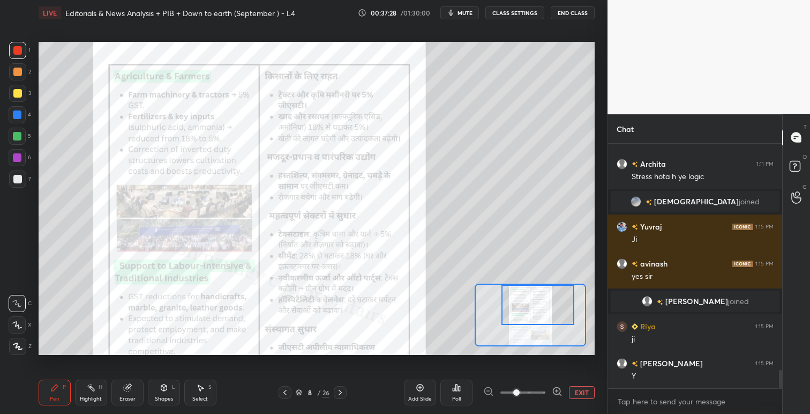
scroll to position [3093, 0]
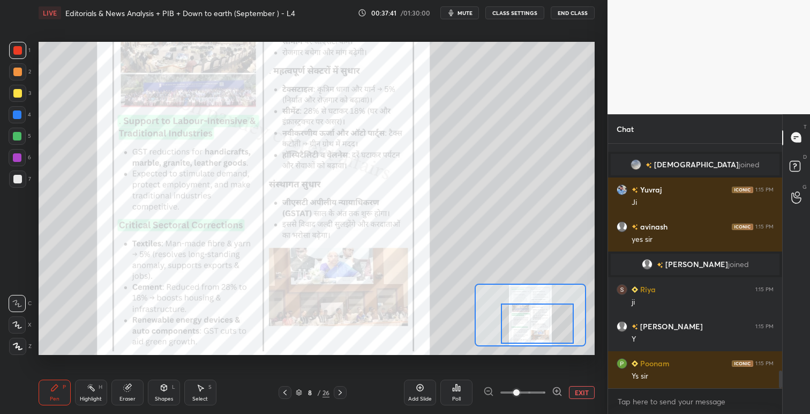
drag, startPoint x: 536, startPoint y: 299, endPoint x: 536, endPoint y: 317, distance: 17.7
click at [535, 318] on div at bounding box center [537, 323] width 73 height 40
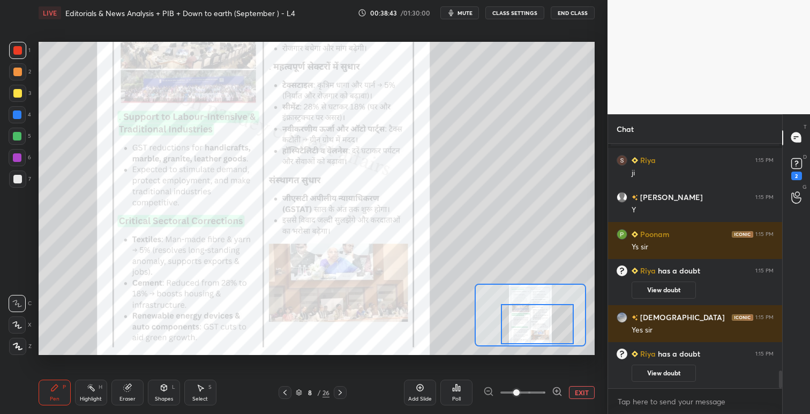
scroll to position [3186, 0]
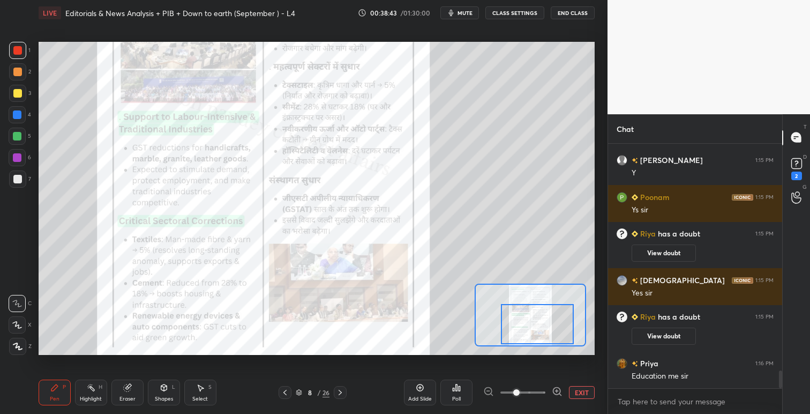
click at [341, 393] on icon at bounding box center [340, 392] width 9 height 9
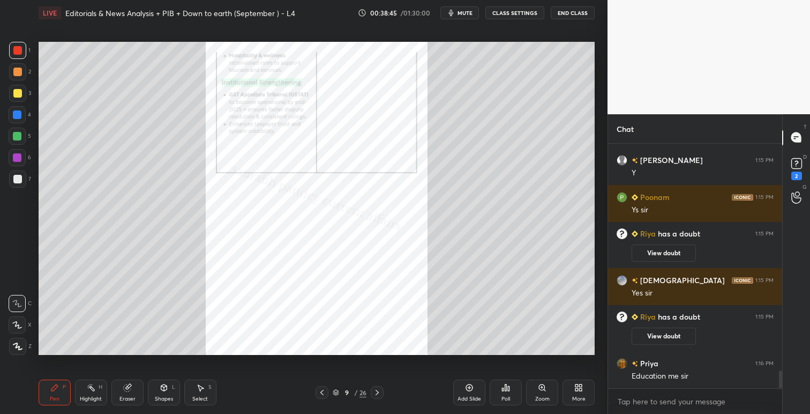
click at [516, 385] on div "Poll" at bounding box center [506, 392] width 32 height 26
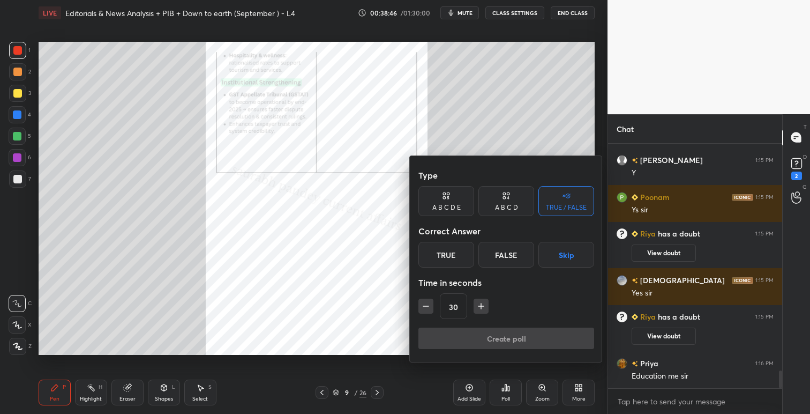
click at [358, 319] on div at bounding box center [405, 207] width 810 height 414
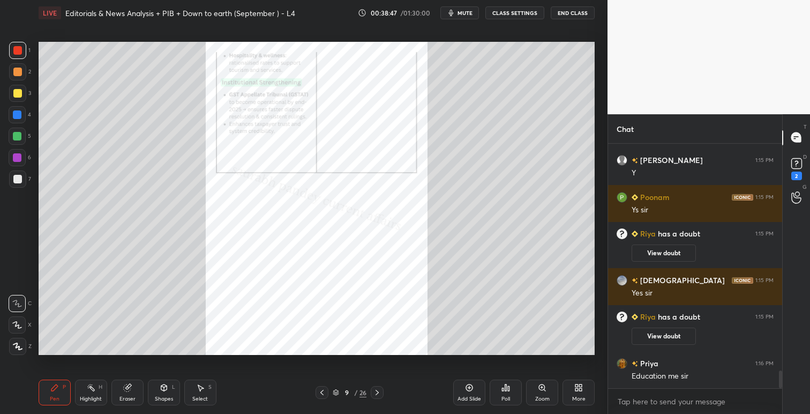
click at [541, 383] on icon at bounding box center [542, 387] width 9 height 9
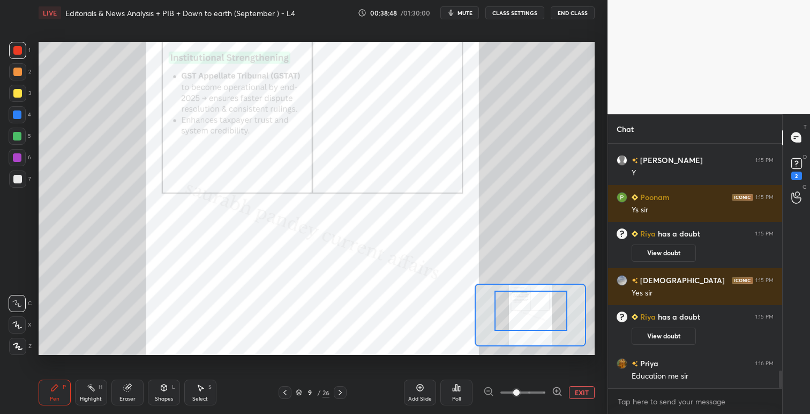
click at [533, 294] on div at bounding box center [531, 311] width 73 height 40
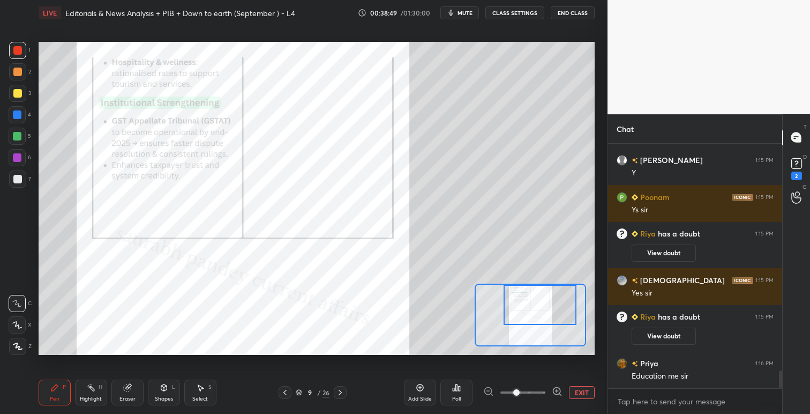
click at [535, 300] on div at bounding box center [540, 305] width 73 height 40
click at [581, 392] on button "EXIT" at bounding box center [582, 392] width 26 height 13
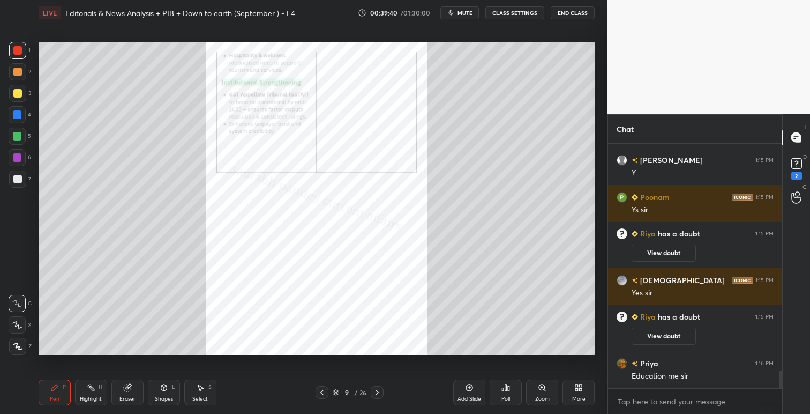
click at [319, 391] on icon at bounding box center [322, 392] width 9 height 9
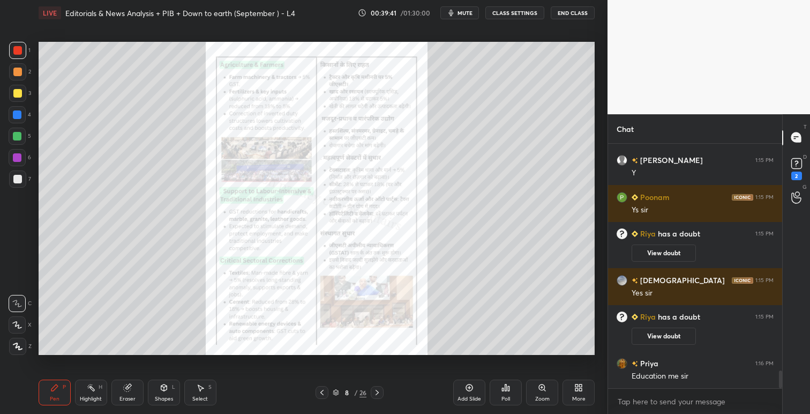
click at [322, 393] on icon at bounding box center [322, 392] width 9 height 9
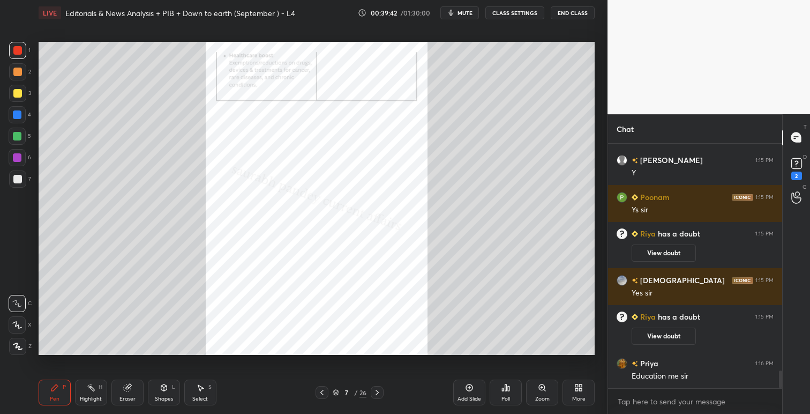
click at [322, 396] on icon at bounding box center [322, 392] width 9 height 9
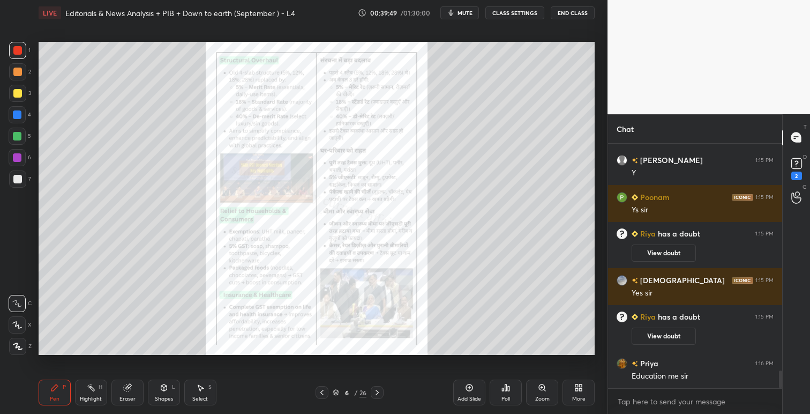
click at [377, 390] on icon at bounding box center [377, 392] width 9 height 9
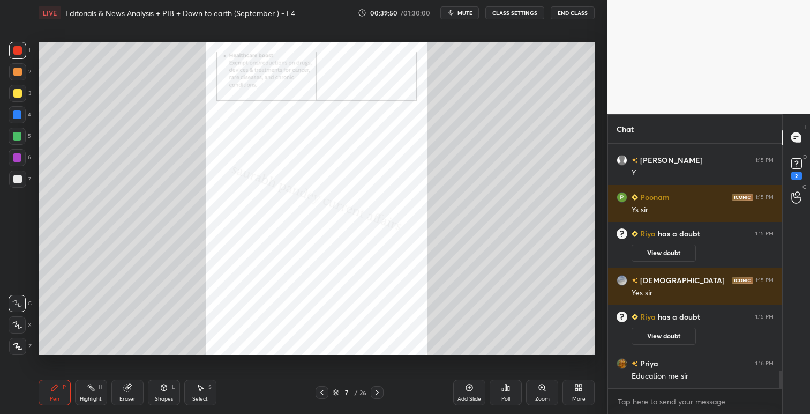
click at [380, 391] on icon at bounding box center [377, 392] width 9 height 9
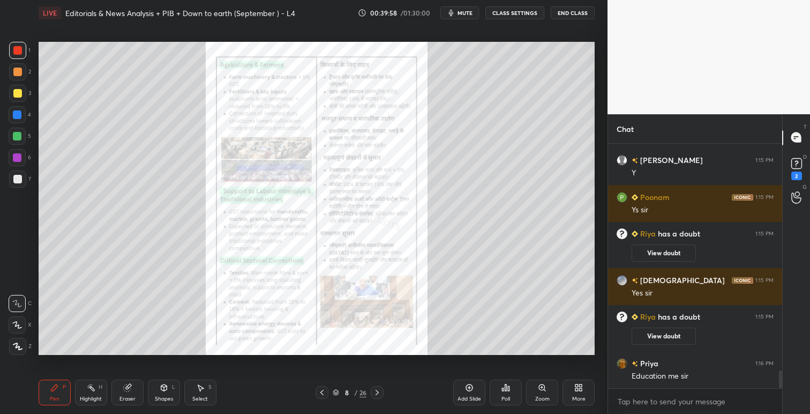
click at [381, 390] on icon at bounding box center [377, 392] width 9 height 9
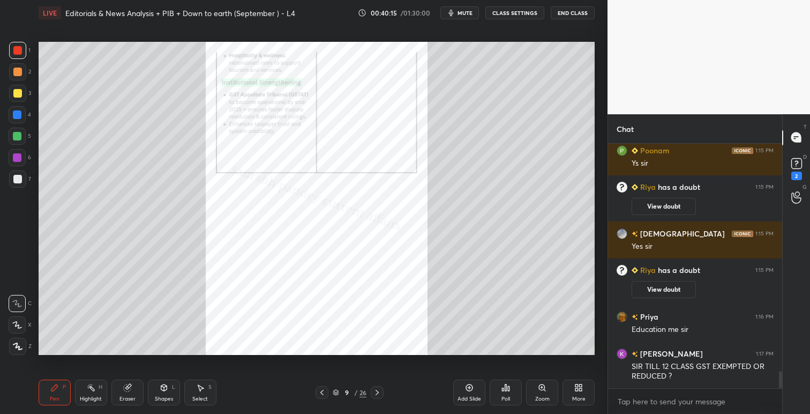
scroll to position [3279, 0]
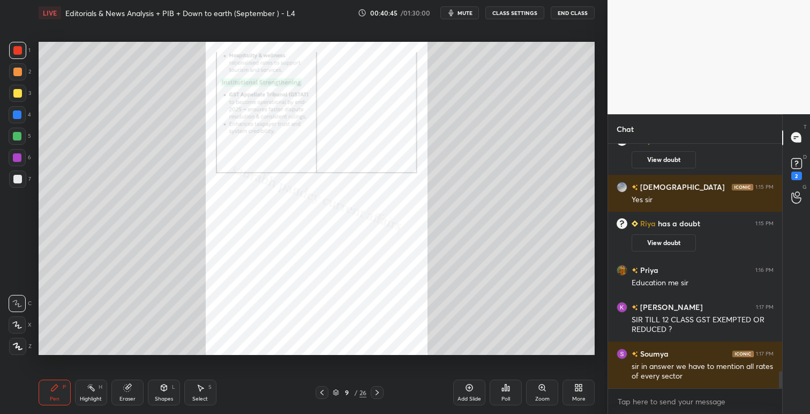
click at [380, 388] on div at bounding box center [377, 392] width 13 height 13
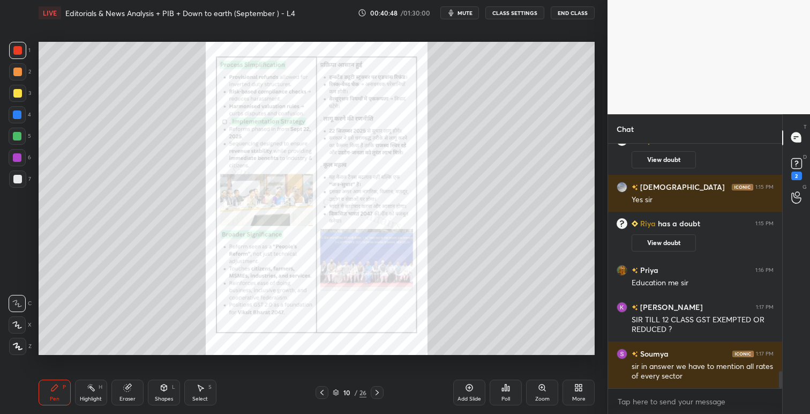
click at [539, 385] on icon at bounding box center [542, 387] width 9 height 9
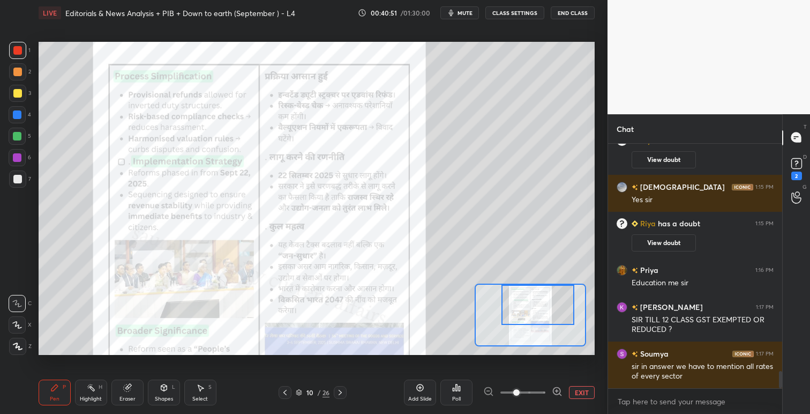
drag, startPoint x: 534, startPoint y: 318, endPoint x: 542, endPoint y: 297, distance: 21.7
click at [542, 297] on div at bounding box center [538, 305] width 73 height 40
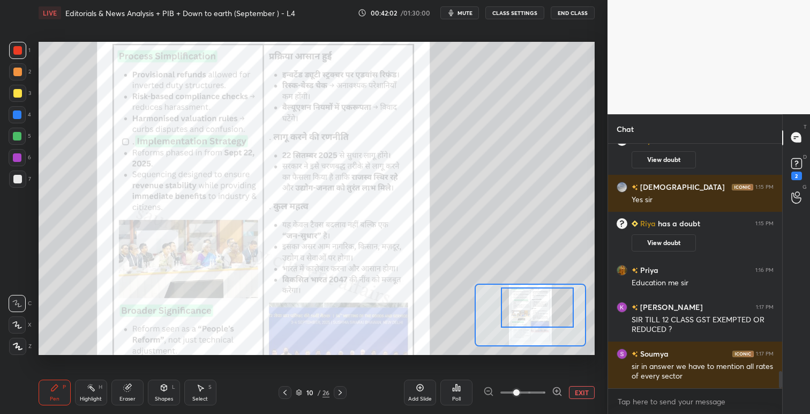
click at [531, 300] on div at bounding box center [537, 307] width 73 height 40
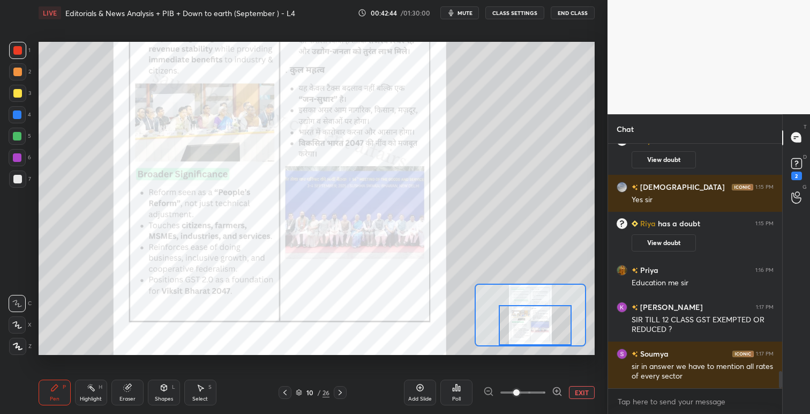
drag, startPoint x: 518, startPoint y: 294, endPoint x: 516, endPoint y: 319, distance: 25.8
click at [516, 319] on div at bounding box center [535, 325] width 73 height 40
click at [341, 392] on icon at bounding box center [340, 392] width 3 height 5
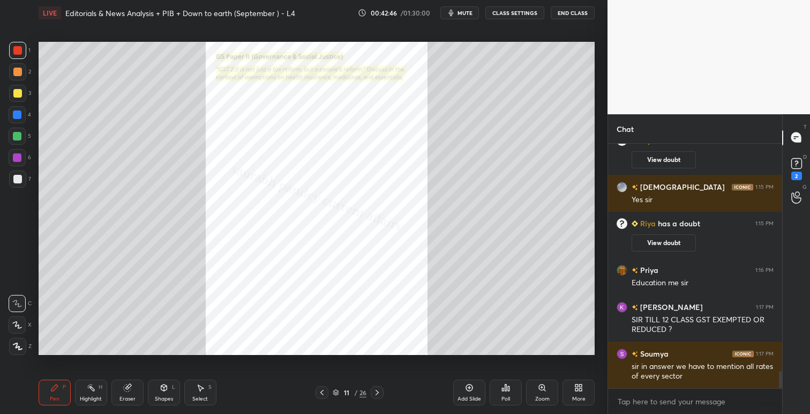
click at [545, 386] on icon at bounding box center [542, 387] width 6 height 6
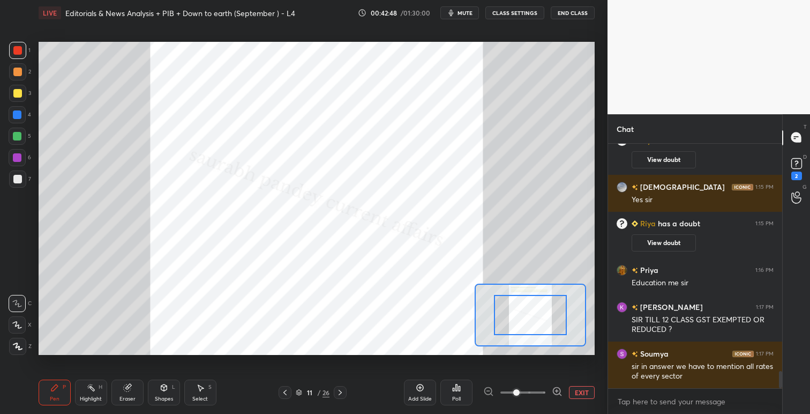
click at [536, 311] on div at bounding box center [530, 315] width 111 height 63
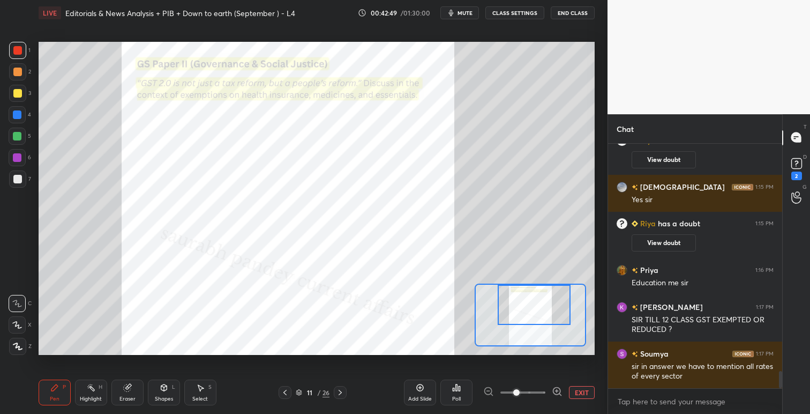
drag, startPoint x: 536, startPoint y: 311, endPoint x: 534, endPoint y: 291, distance: 20.4
click at [534, 291] on div at bounding box center [534, 305] width 73 height 40
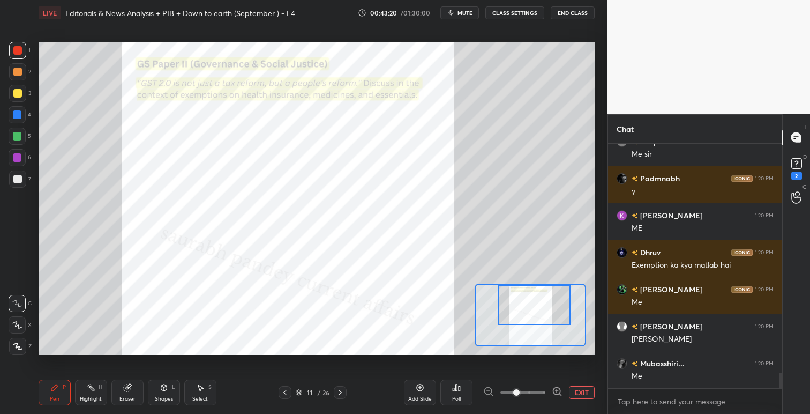
scroll to position [3649, 0]
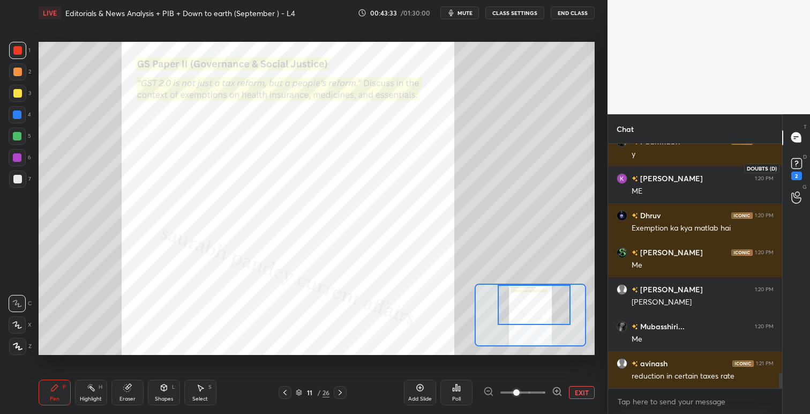
click at [794, 167] on rect at bounding box center [797, 163] width 10 height 10
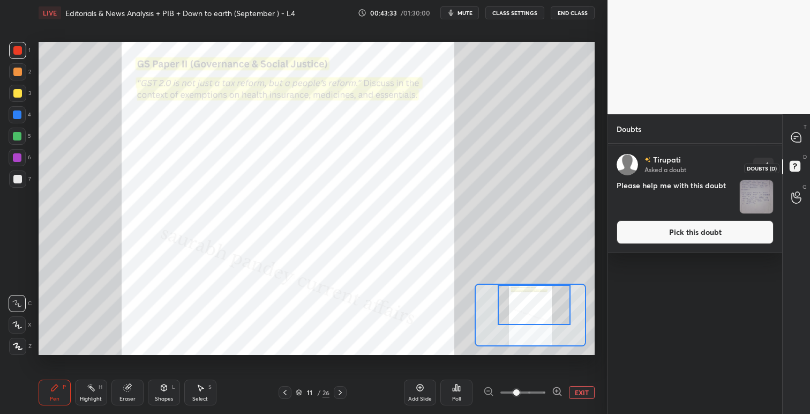
scroll to position [0, 0]
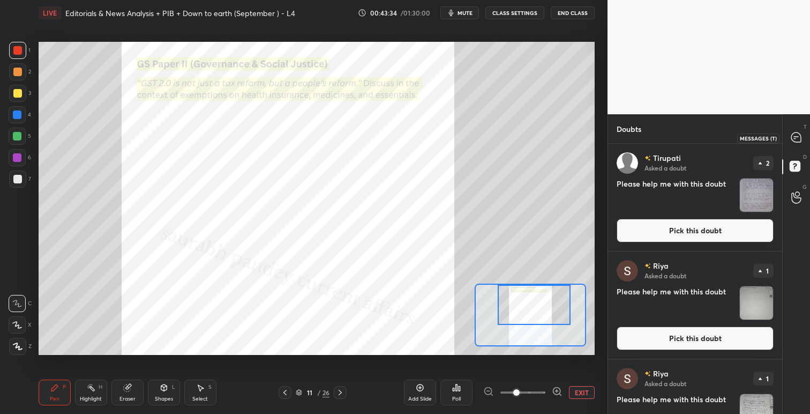
click at [798, 136] on icon at bounding box center [797, 137] width 10 height 10
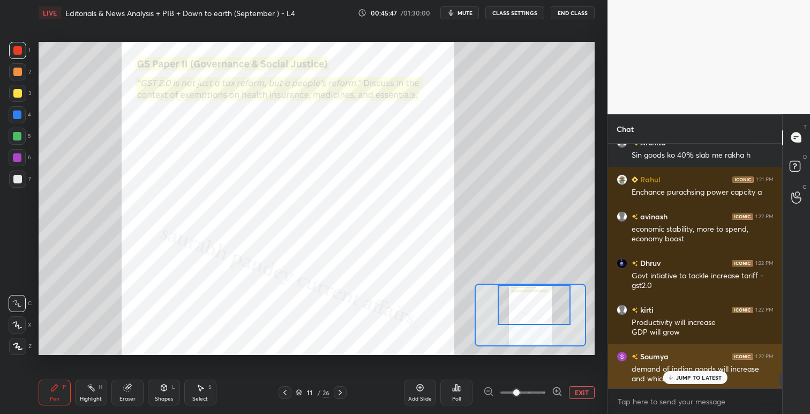
scroll to position [4312, 0]
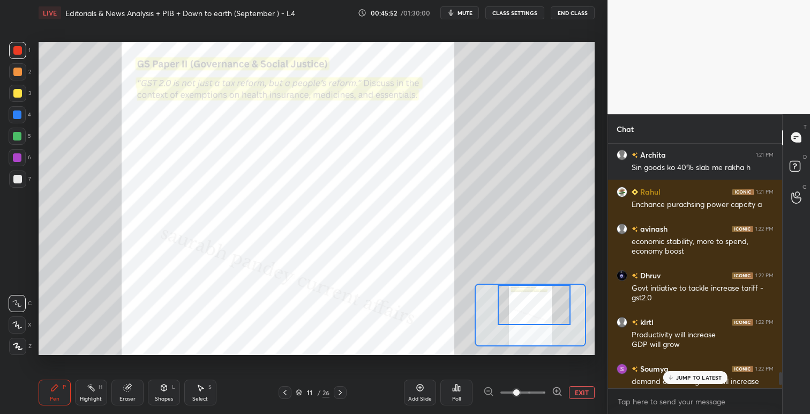
click at [578, 392] on button "EXIT" at bounding box center [582, 392] width 26 height 13
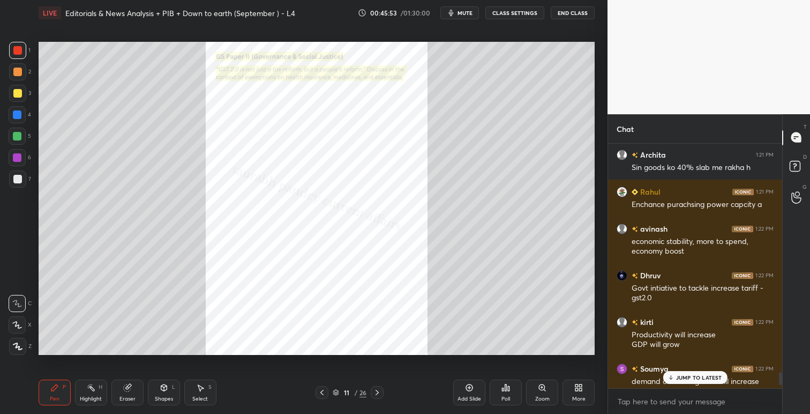
click at [380, 391] on icon at bounding box center [377, 392] width 9 height 9
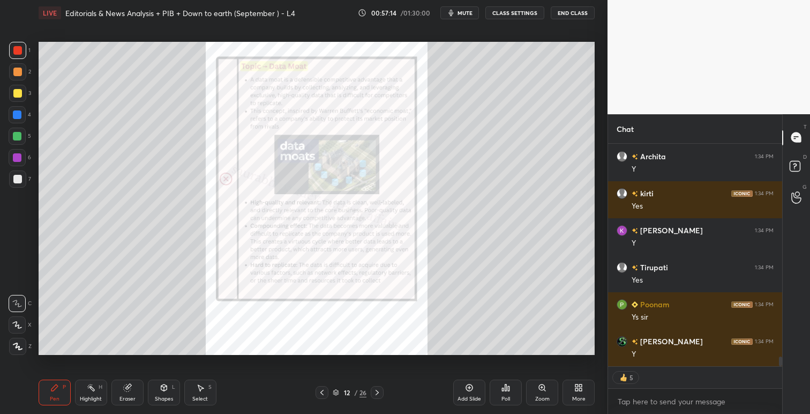
scroll to position [4912, 0]
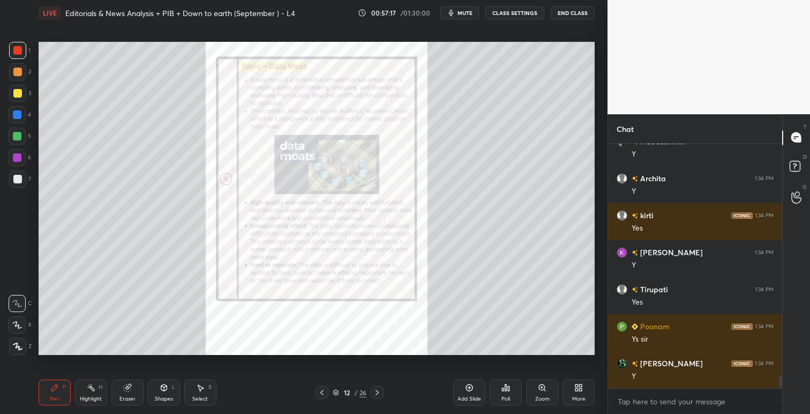
click at [377, 392] on icon at bounding box center [377, 392] width 9 height 9
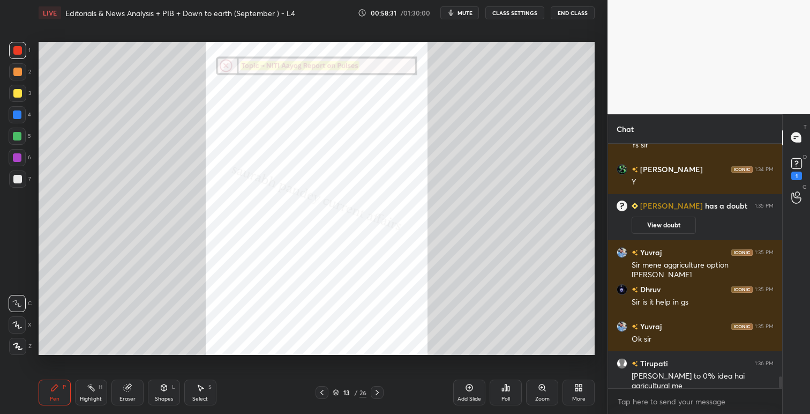
scroll to position [4876, 0]
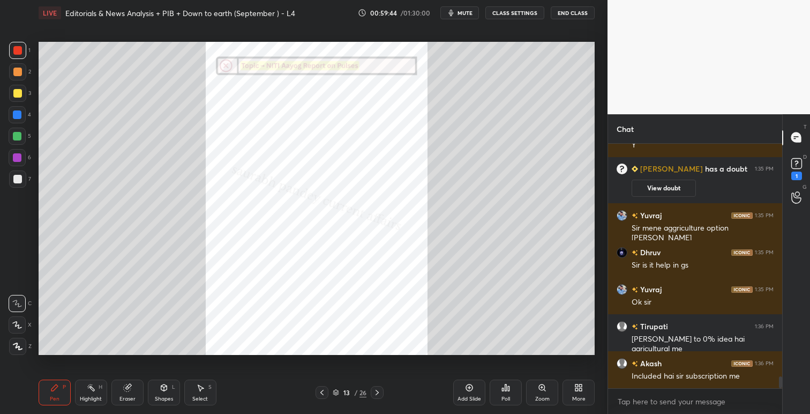
click at [378, 392] on icon at bounding box center [377, 392] width 3 height 5
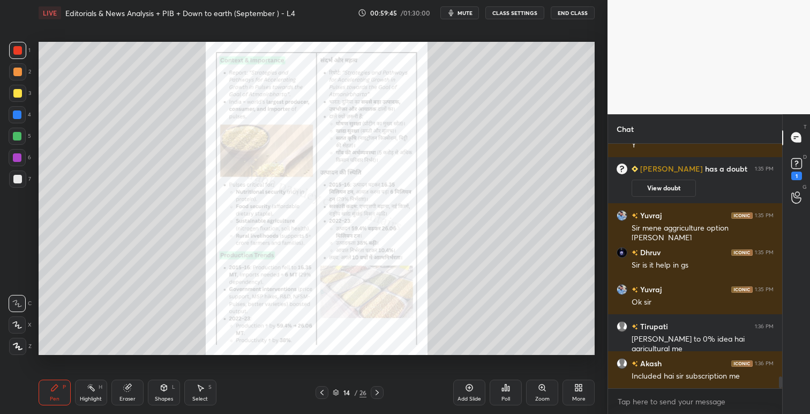
click at [541, 390] on icon at bounding box center [542, 387] width 6 height 6
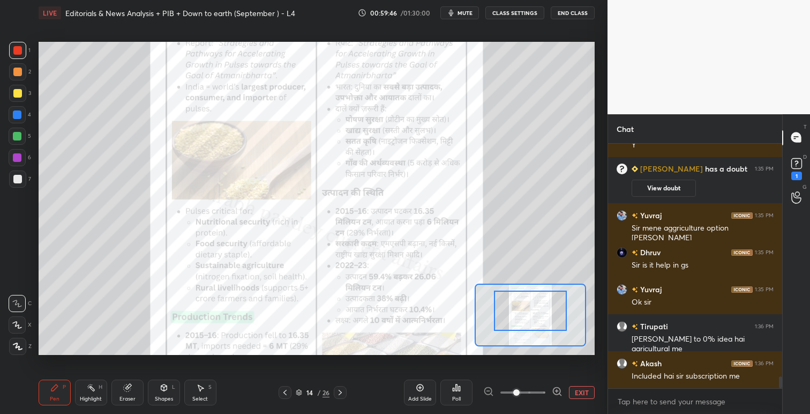
drag, startPoint x: 544, startPoint y: 318, endPoint x: 545, endPoint y: 305, distance: 12.9
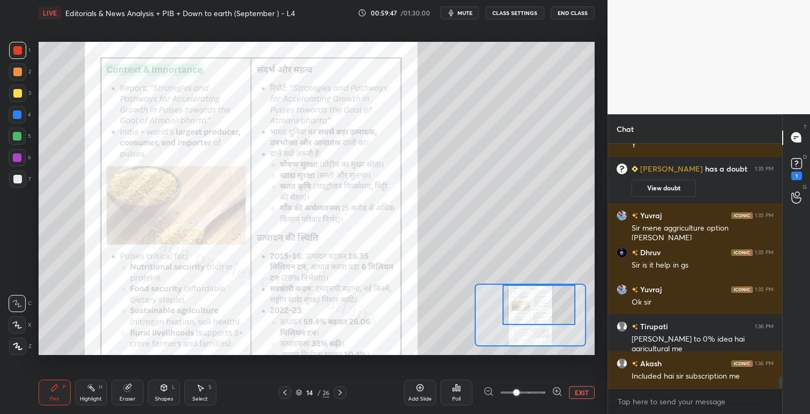
drag, startPoint x: 543, startPoint y: 319, endPoint x: 553, endPoint y: 307, distance: 15.3
click at [553, 306] on div at bounding box center [539, 305] width 73 height 40
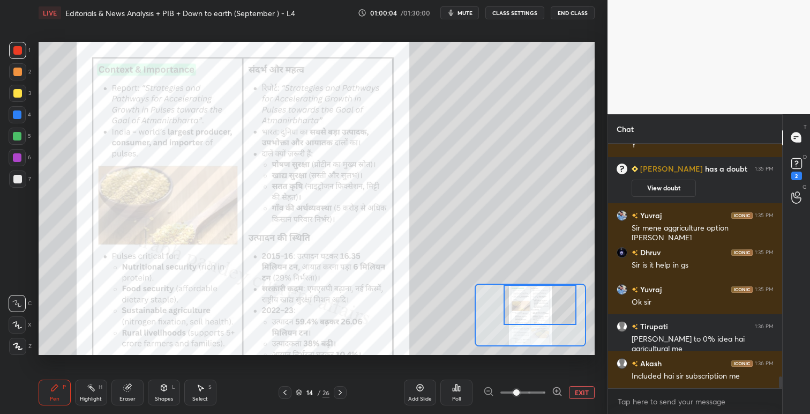
scroll to position [4923, 0]
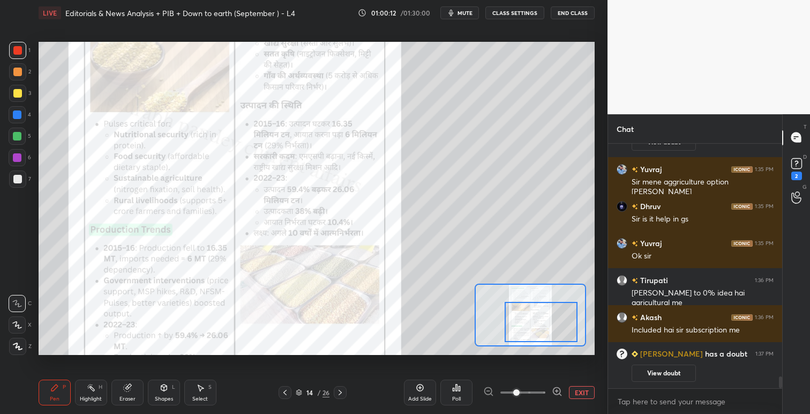
drag, startPoint x: 530, startPoint y: 294, endPoint x: 532, endPoint y: 312, distance: 17.8
click at [532, 312] on div at bounding box center [541, 322] width 73 height 40
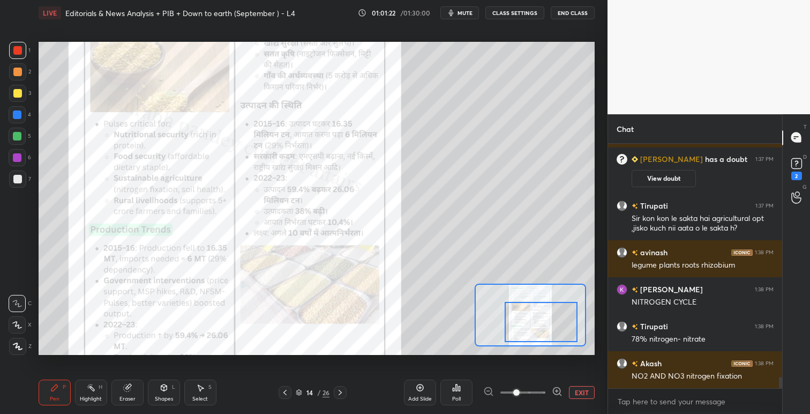
scroll to position [5093, 0]
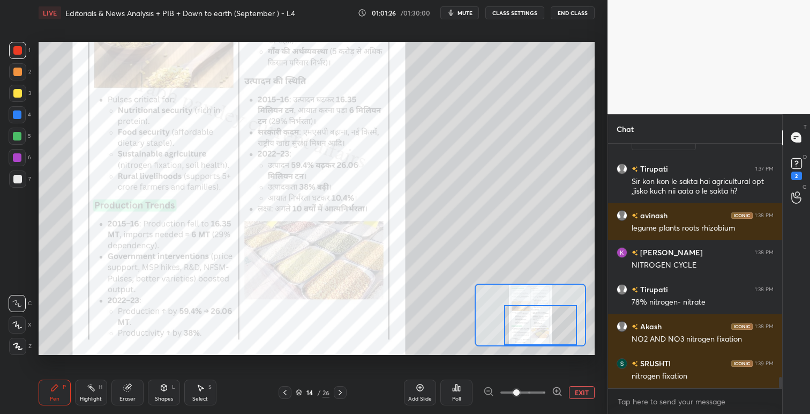
drag, startPoint x: 538, startPoint y: 318, endPoint x: 538, endPoint y: 325, distance: 7.0
click at [538, 325] on div at bounding box center [540, 325] width 73 height 40
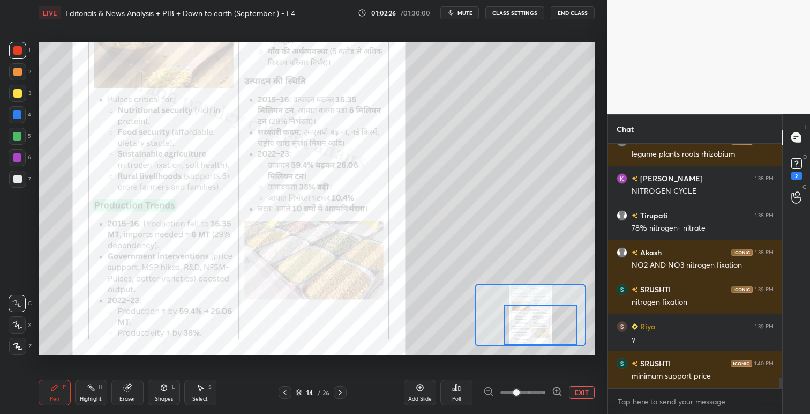
scroll to position [5204, 0]
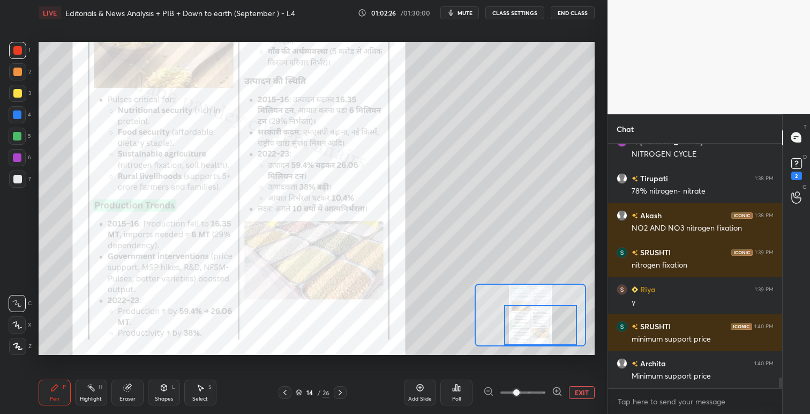
click at [342, 391] on icon at bounding box center [340, 392] width 9 height 9
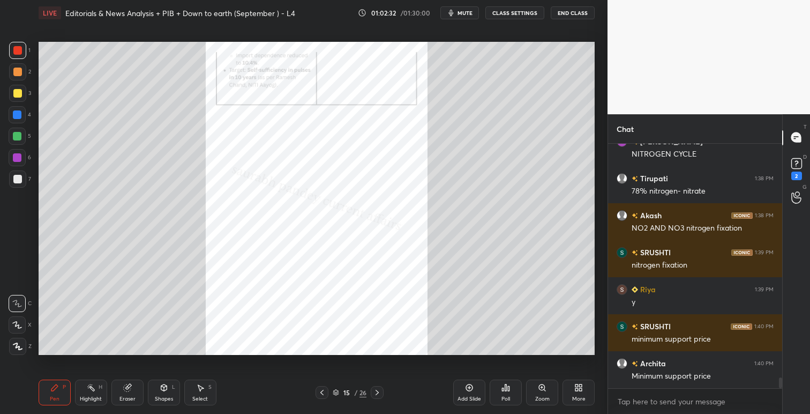
click at [542, 387] on icon at bounding box center [542, 387] width 2 height 0
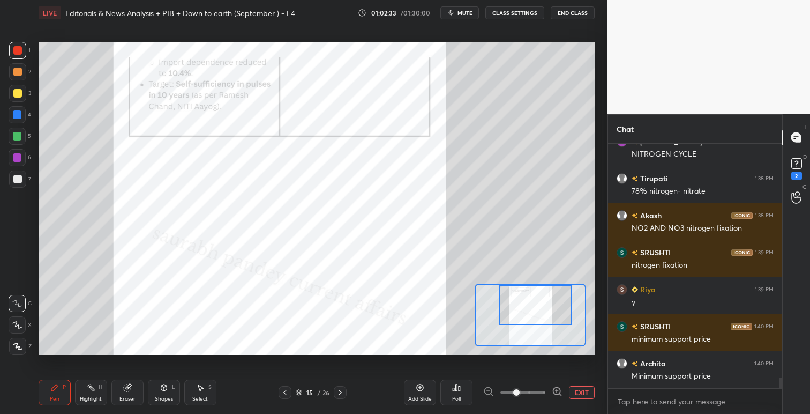
drag, startPoint x: 543, startPoint y: 314, endPoint x: 546, endPoint y: 300, distance: 14.7
click at [548, 296] on div at bounding box center [535, 305] width 73 height 40
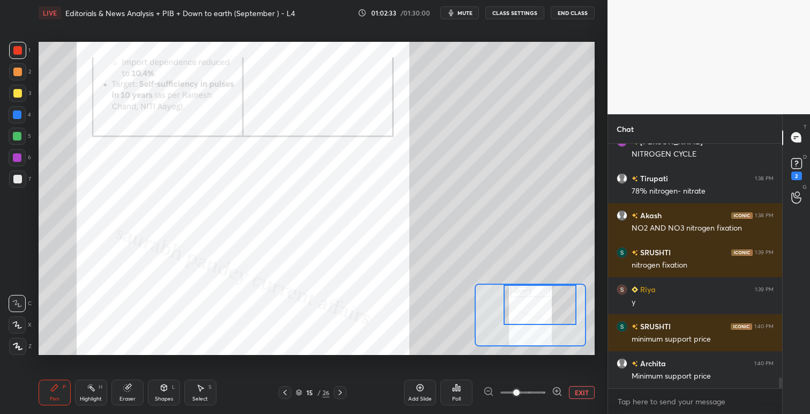
click at [552, 297] on div at bounding box center [540, 305] width 73 height 40
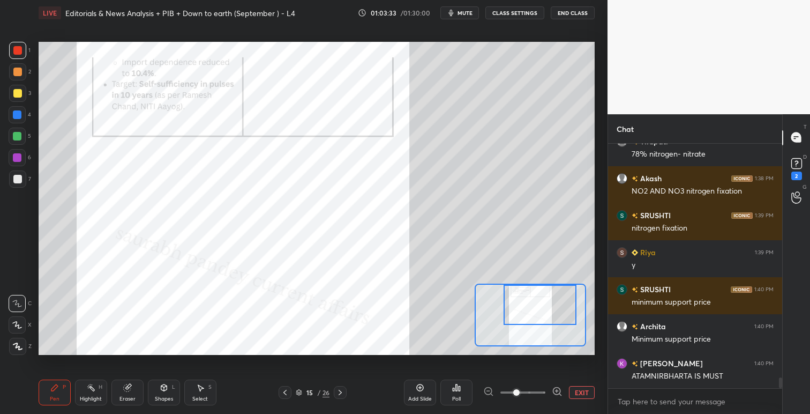
click at [339, 391] on icon at bounding box center [340, 392] width 9 height 9
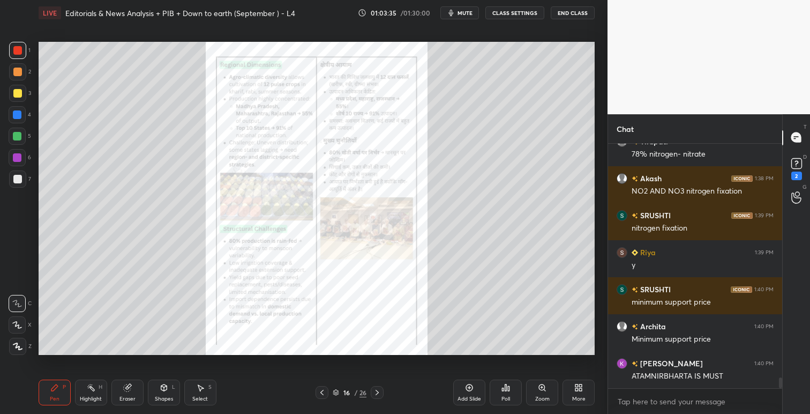
click at [546, 388] on icon at bounding box center [542, 387] width 9 height 9
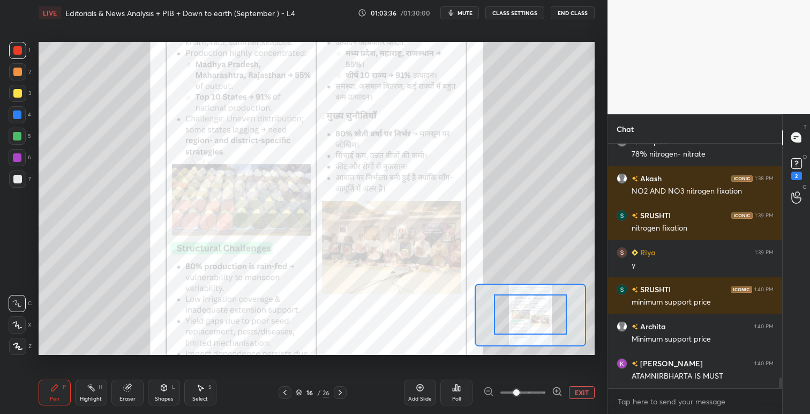
drag, startPoint x: 540, startPoint y: 315, endPoint x: 546, endPoint y: 304, distance: 12.5
click at [546, 303] on div at bounding box center [530, 314] width 73 height 40
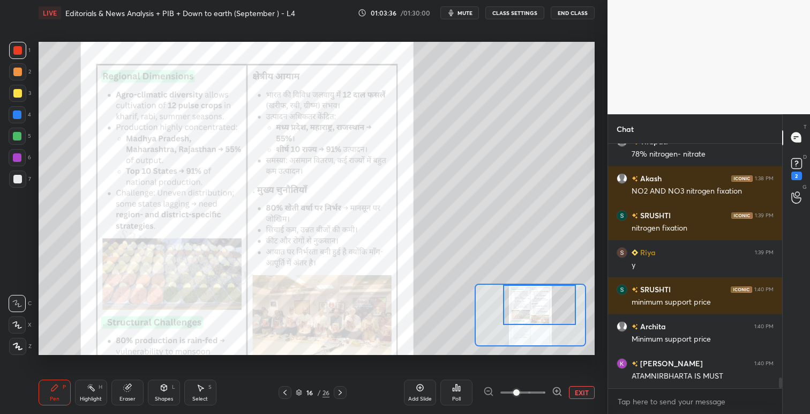
drag, startPoint x: 544, startPoint y: 312, endPoint x: 554, endPoint y: 345, distance: 34.1
click at [546, 312] on div at bounding box center [539, 305] width 73 height 40
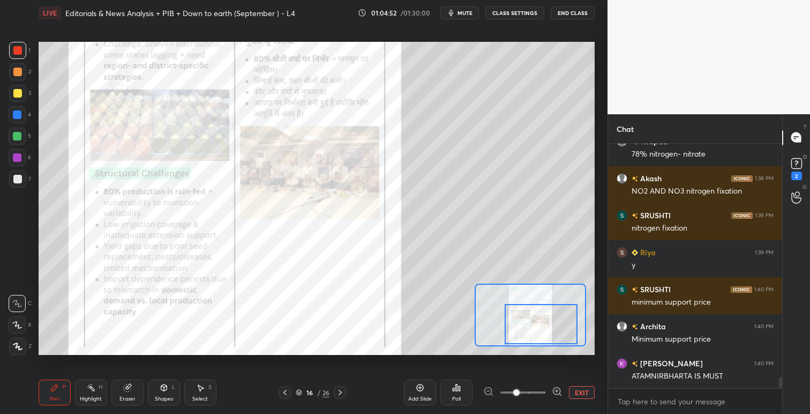
drag, startPoint x: 545, startPoint y: 304, endPoint x: 547, endPoint y: 324, distance: 20.5
click at [547, 324] on div at bounding box center [541, 324] width 73 height 40
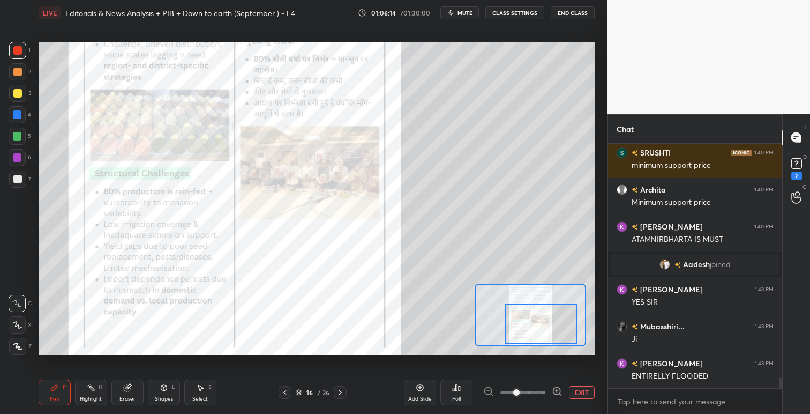
scroll to position [5323, 0]
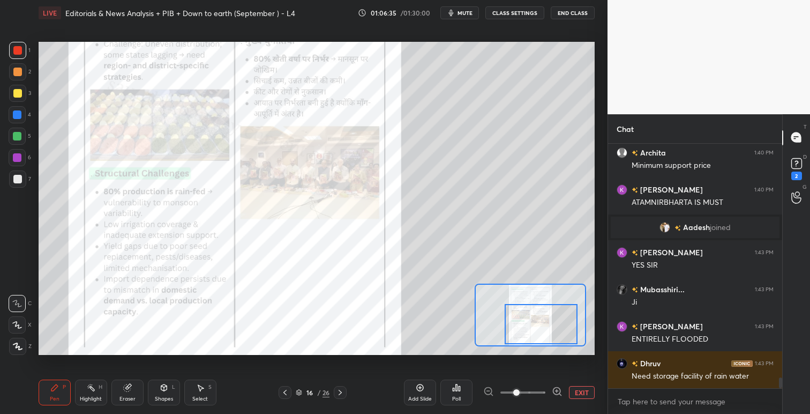
click at [343, 391] on icon at bounding box center [340, 392] width 9 height 9
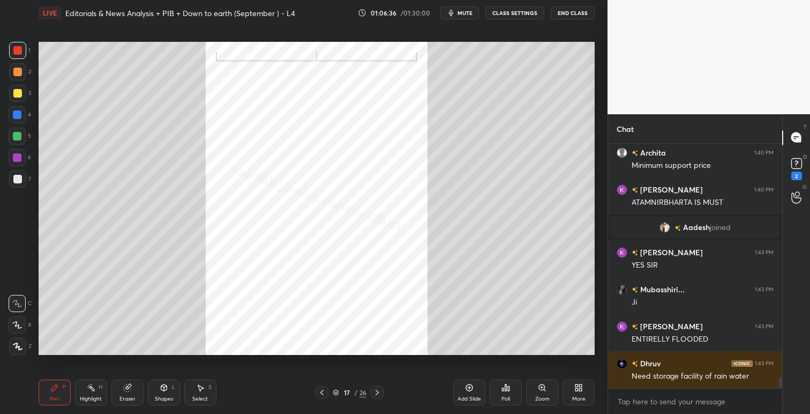
click at [381, 389] on div at bounding box center [377, 392] width 13 height 13
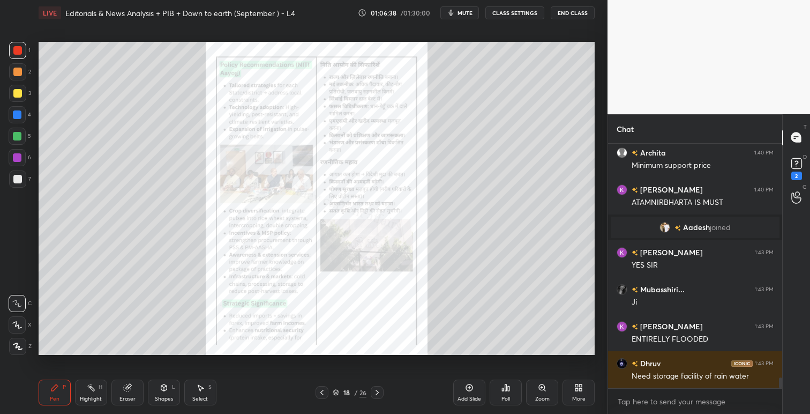
click at [552, 386] on div "Zoom" at bounding box center [542, 392] width 32 height 26
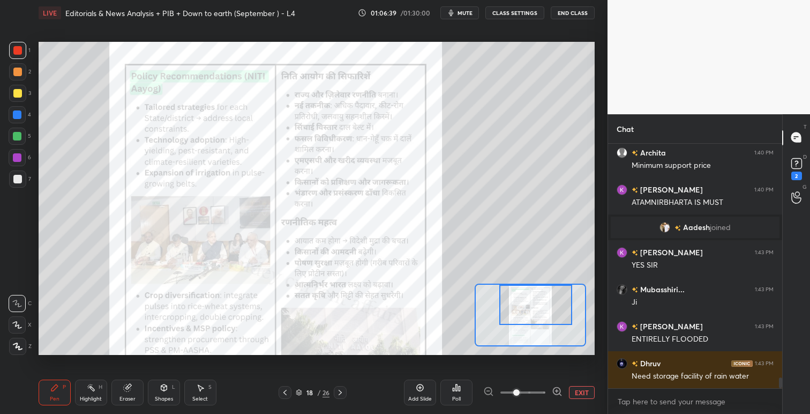
drag, startPoint x: 549, startPoint y: 307, endPoint x: 555, endPoint y: 311, distance: 7.6
click at [553, 307] on div at bounding box center [536, 305] width 73 height 40
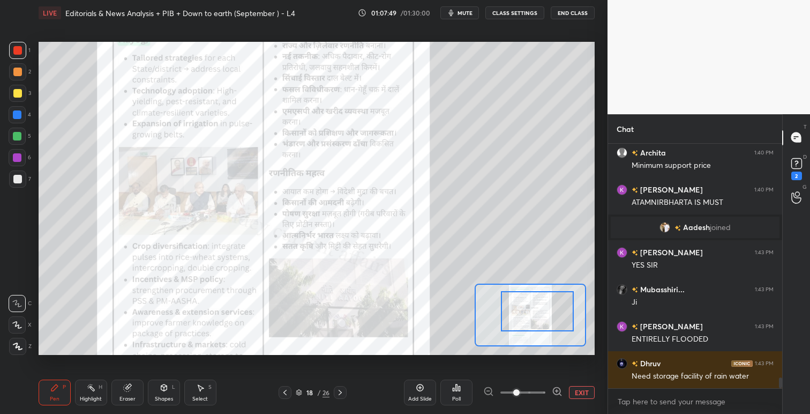
click at [532, 301] on div at bounding box center [537, 311] width 73 height 40
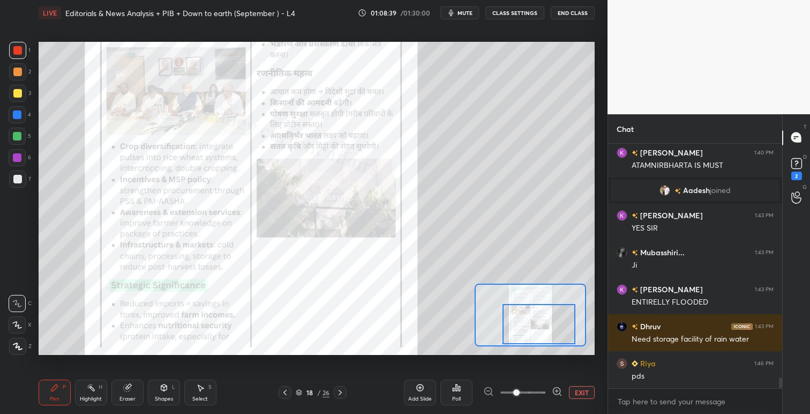
drag, startPoint x: 542, startPoint y: 310, endPoint x: 545, endPoint y: 323, distance: 13.0
click at [545, 323] on div at bounding box center [539, 324] width 73 height 40
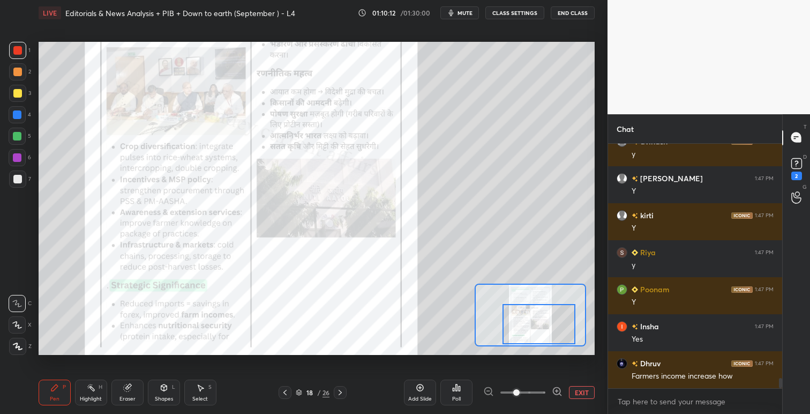
scroll to position [5777, 0]
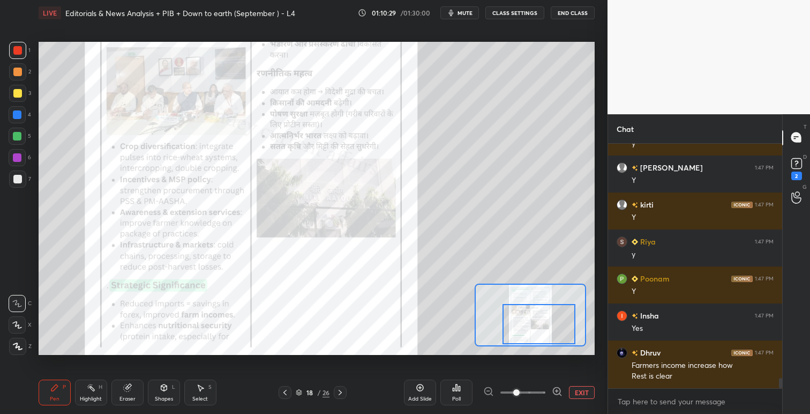
click at [586, 392] on button "EXIT" at bounding box center [582, 392] width 26 height 13
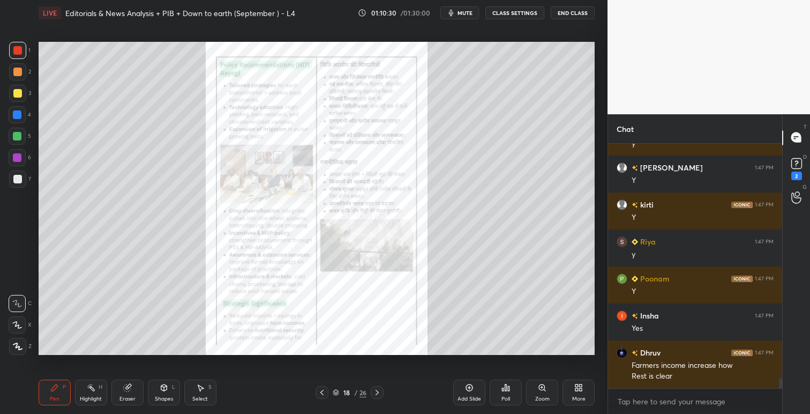
click at [379, 392] on icon at bounding box center [377, 392] width 9 height 9
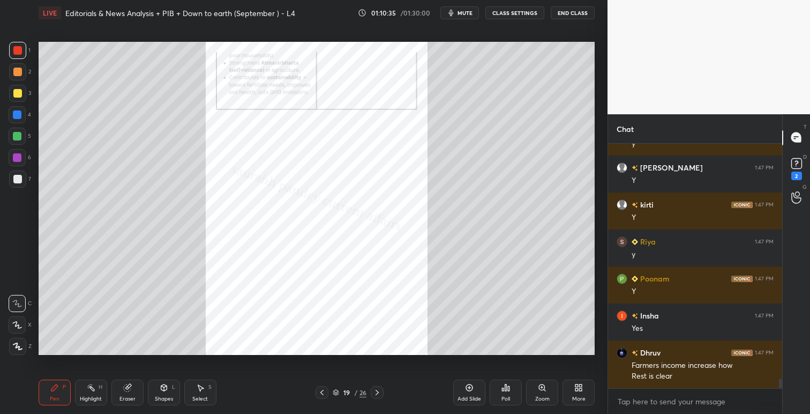
scroll to position [5814, 0]
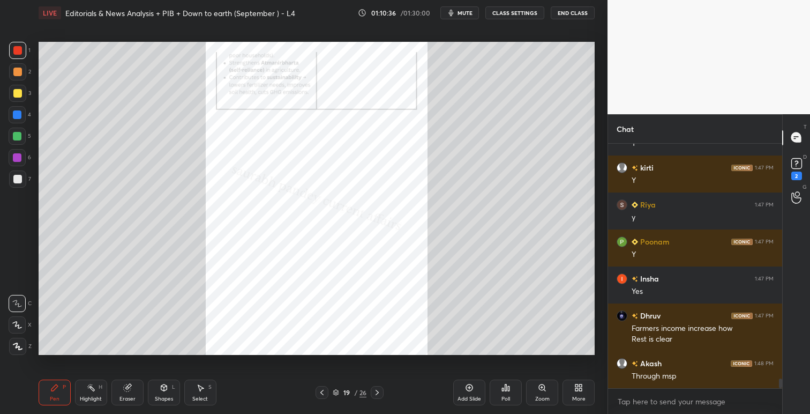
click at [321, 392] on icon at bounding box center [322, 392] width 3 height 5
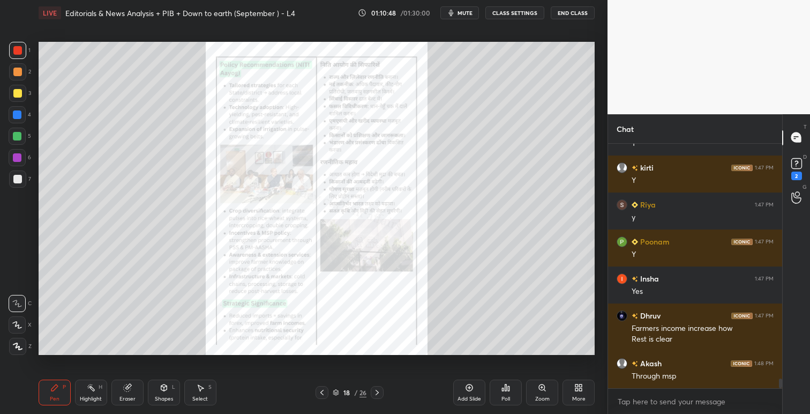
scroll to position [5630, 0]
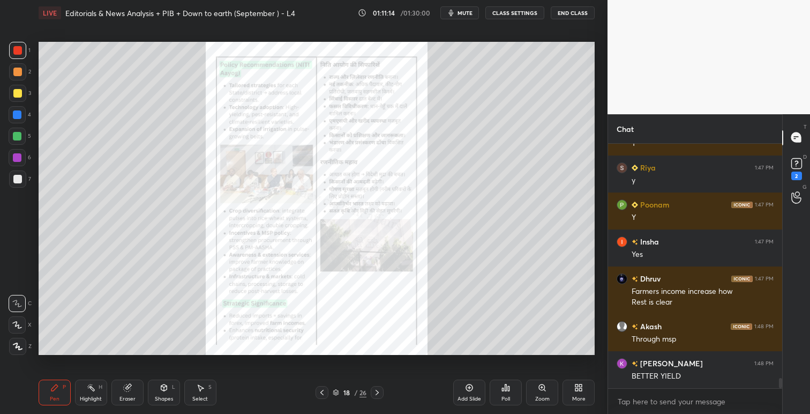
click at [379, 394] on icon at bounding box center [377, 392] width 9 height 9
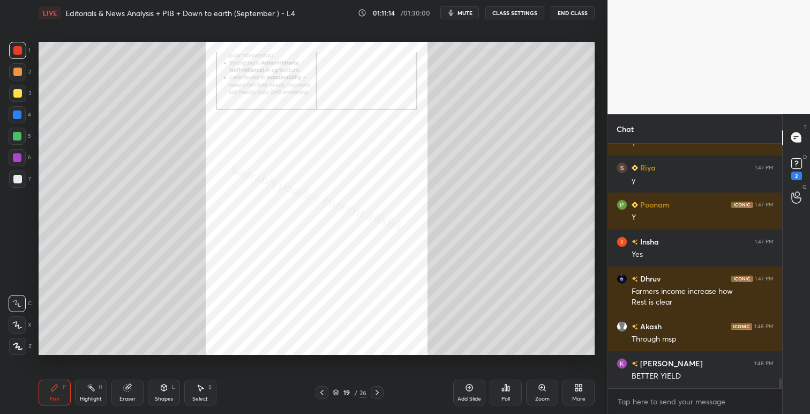
click at [379, 394] on icon at bounding box center [377, 392] width 9 height 9
click at [545, 386] on icon at bounding box center [542, 387] width 6 height 6
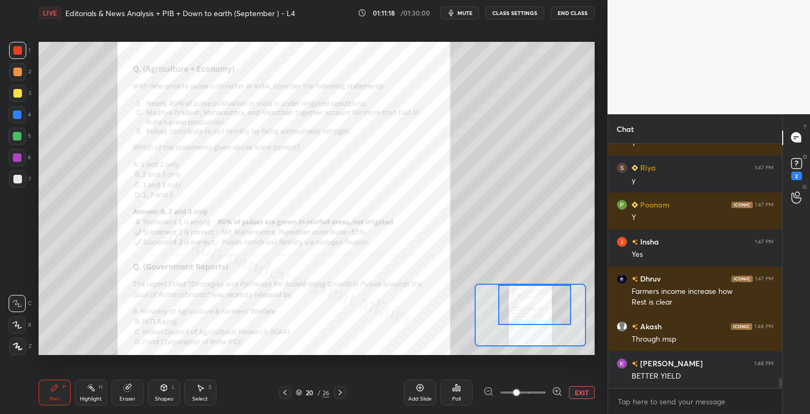
drag, startPoint x: 538, startPoint y: 310, endPoint x: 542, endPoint y: 296, distance: 14.6
click at [542, 296] on div at bounding box center [534, 305] width 73 height 40
drag, startPoint x: 548, startPoint y: 315, endPoint x: 548, endPoint y: 326, distance: 10.7
click at [548, 326] on div at bounding box center [534, 315] width 73 height 40
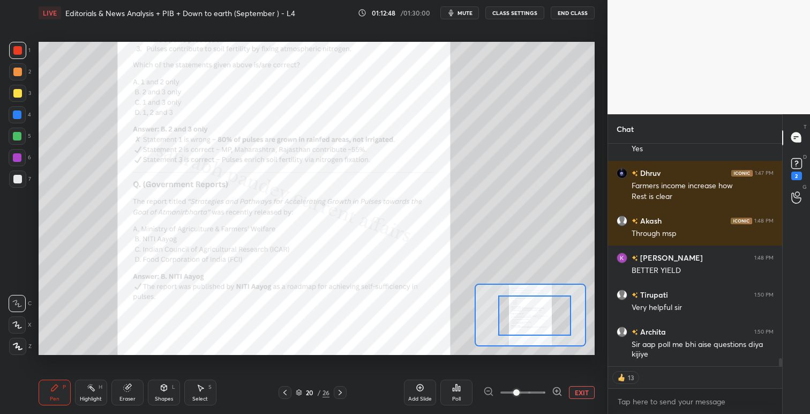
scroll to position [5773, 0]
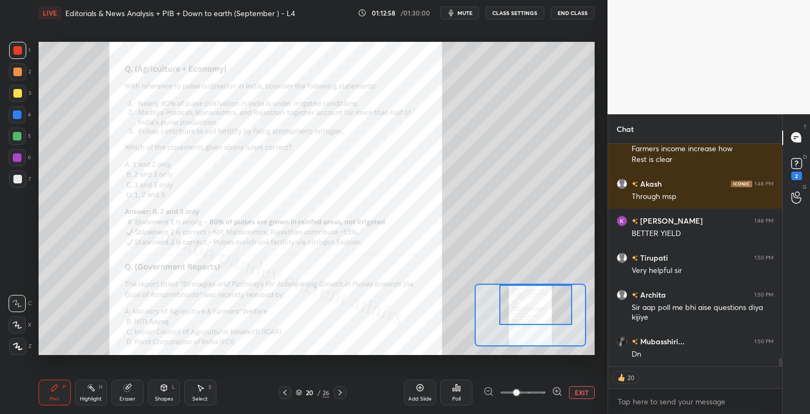
drag, startPoint x: 547, startPoint y: 318, endPoint x: 548, endPoint y: 307, distance: 10.8
click at [548, 307] on div at bounding box center [536, 305] width 73 height 40
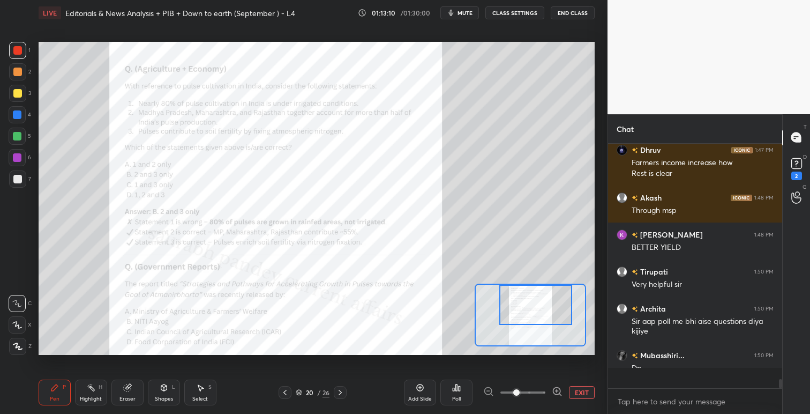
scroll to position [3, 4]
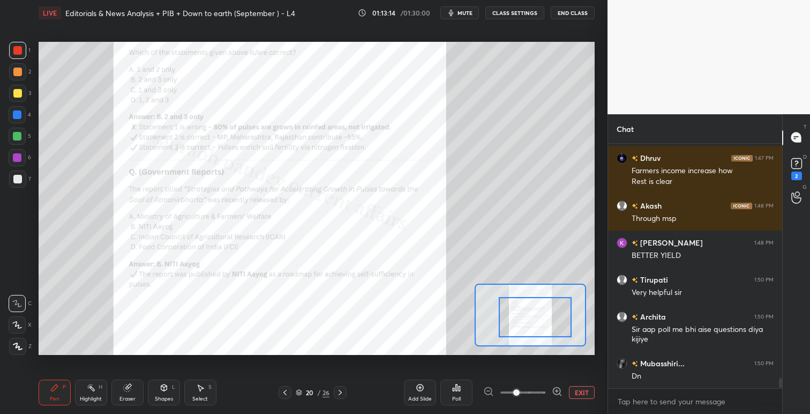
drag, startPoint x: 540, startPoint y: 312, endPoint x: 539, endPoint y: 325, distance: 12.3
click at [539, 325] on div at bounding box center [535, 317] width 73 height 40
click at [339, 391] on icon at bounding box center [340, 392] width 9 height 9
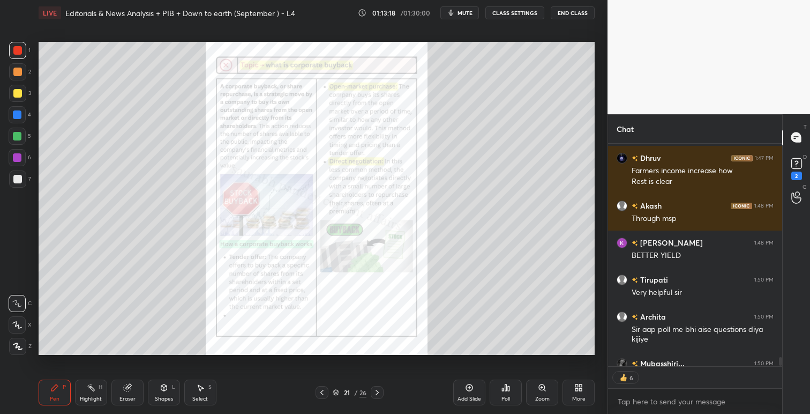
click at [542, 391] on icon at bounding box center [542, 387] width 9 height 9
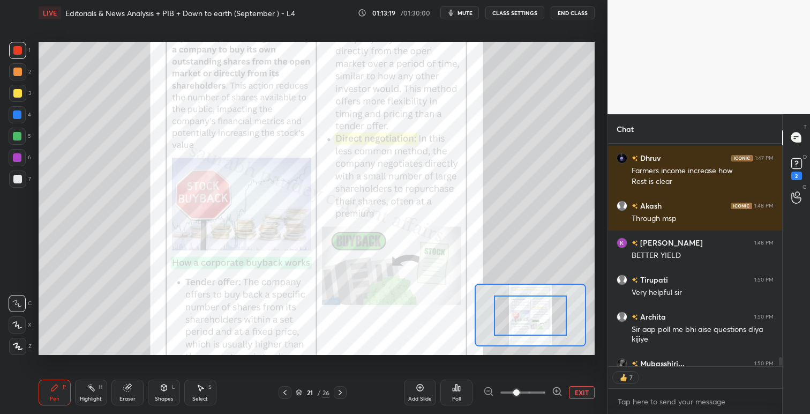
drag, startPoint x: 537, startPoint y: 302, endPoint x: 540, endPoint y: 296, distance: 7.0
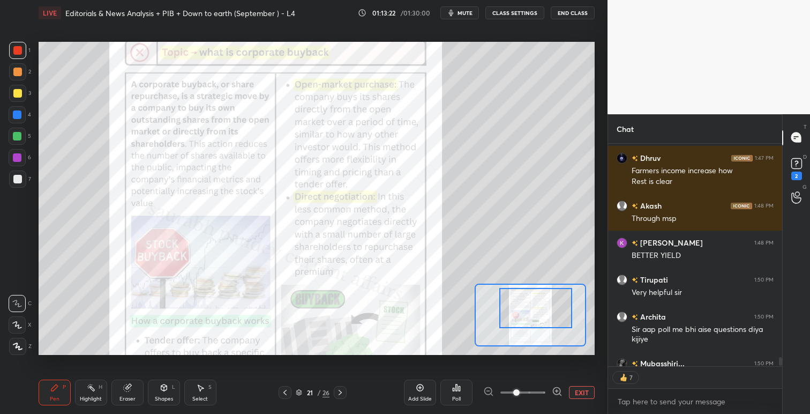
scroll to position [5810, 0]
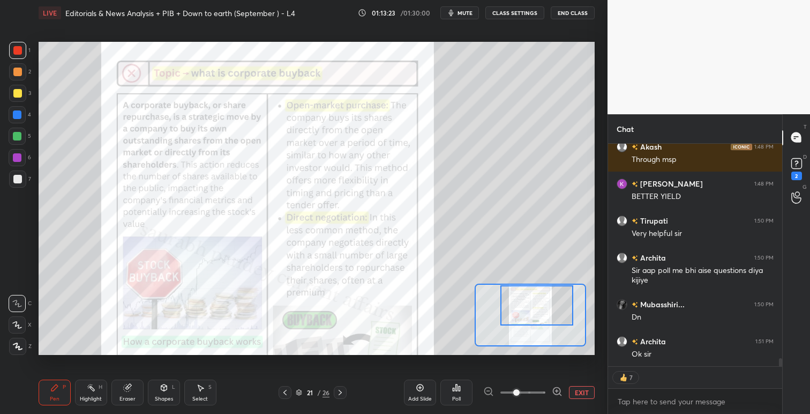
drag, startPoint x: 538, startPoint y: 314, endPoint x: 544, endPoint y: 305, distance: 11.2
click at [544, 305] on div at bounding box center [537, 305] width 73 height 40
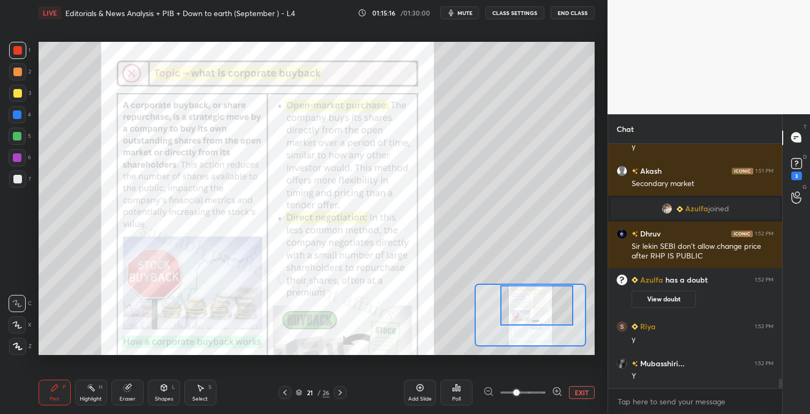
scroll to position [6000, 0]
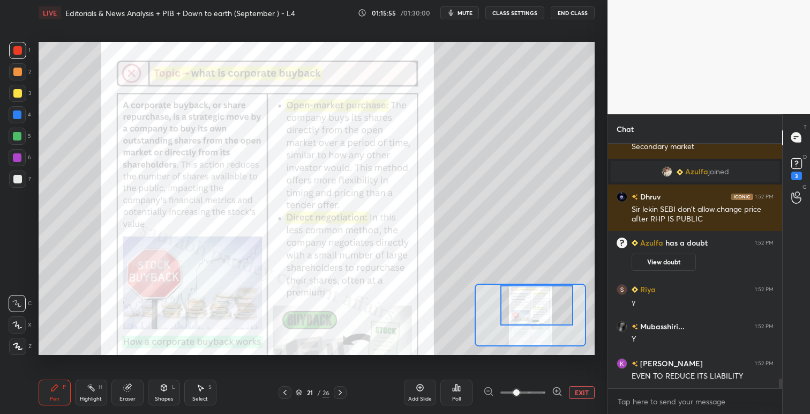
click at [580, 390] on button "EXIT" at bounding box center [582, 392] width 26 height 13
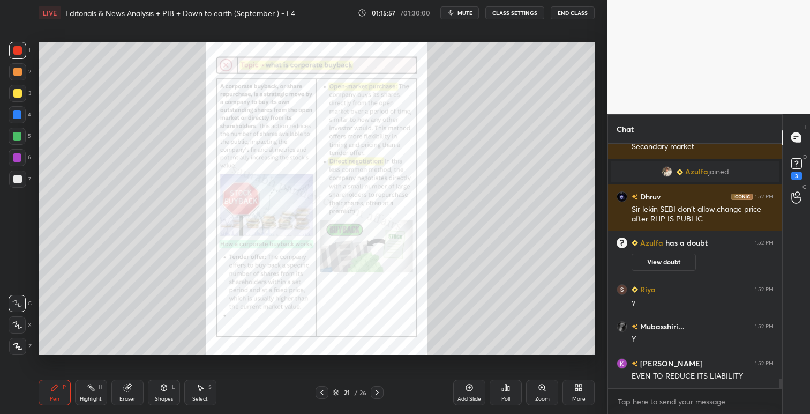
click at [377, 393] on icon at bounding box center [377, 392] width 9 height 9
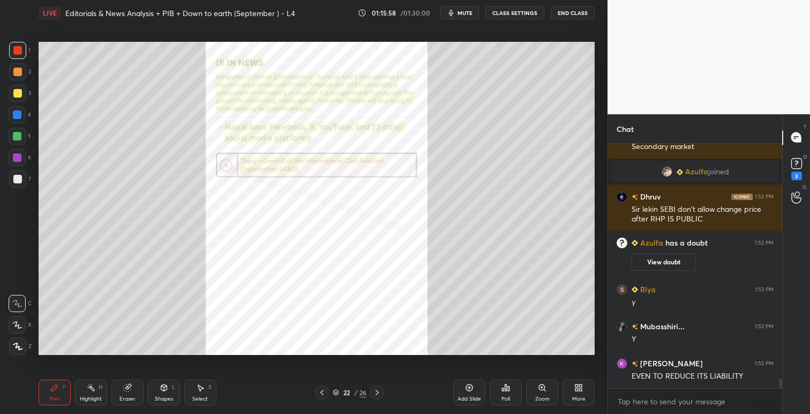
click at [547, 385] on div "Zoom" at bounding box center [542, 392] width 32 height 26
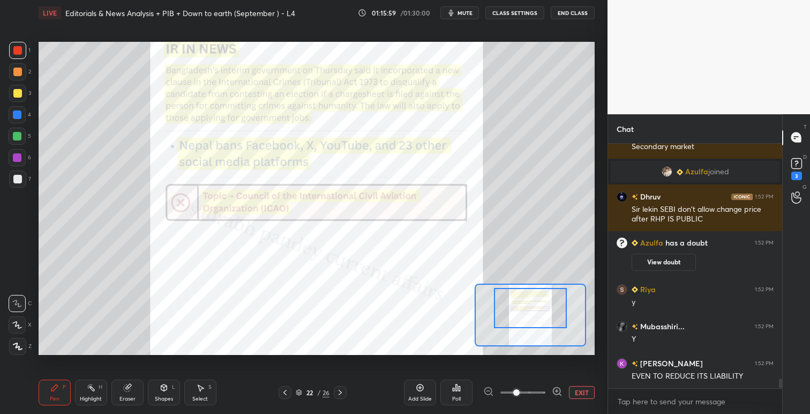
drag, startPoint x: 534, startPoint y: 317, endPoint x: 537, endPoint y: 310, distance: 8.2
click at [546, 317] on div at bounding box center [530, 315] width 111 height 63
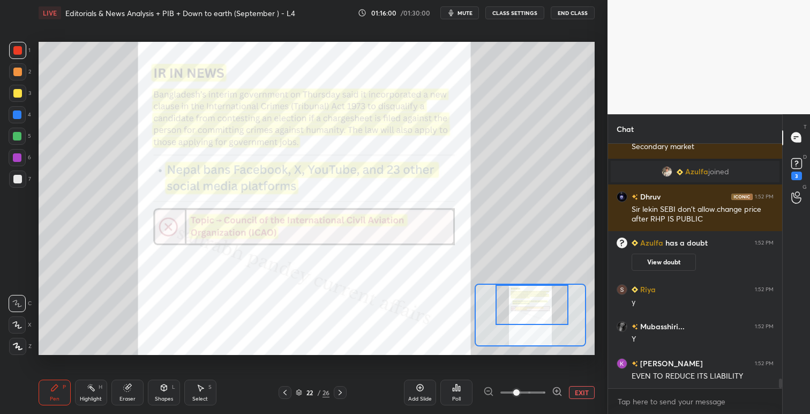
click at [536, 320] on div at bounding box center [532, 305] width 73 height 40
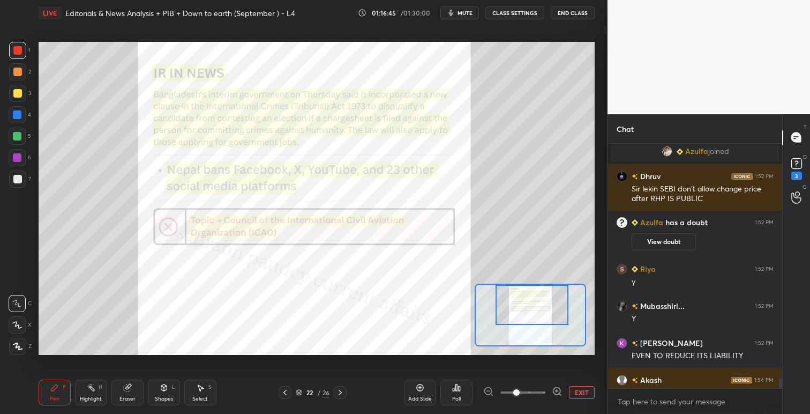
scroll to position [6017, 0]
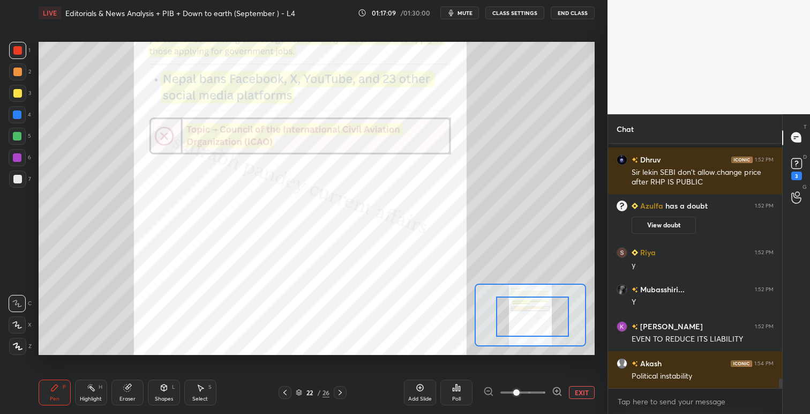
click at [526, 303] on div at bounding box center [532, 316] width 73 height 40
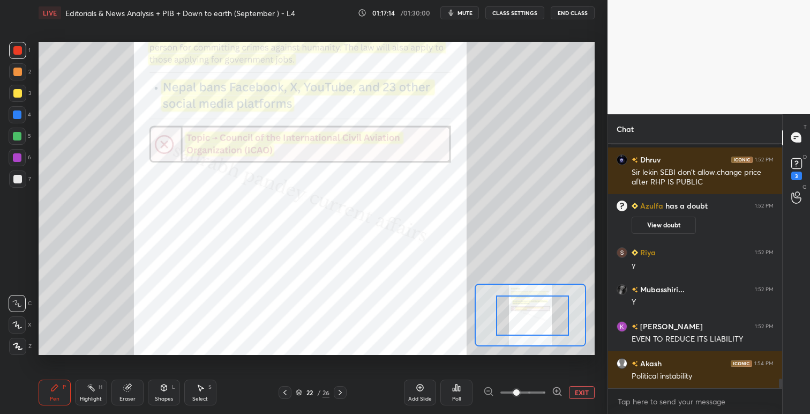
scroll to position [6043, 0]
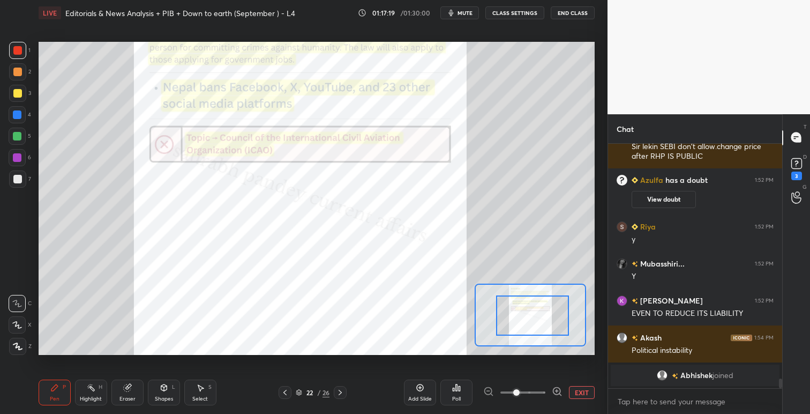
click at [340, 390] on icon at bounding box center [340, 392] width 9 height 9
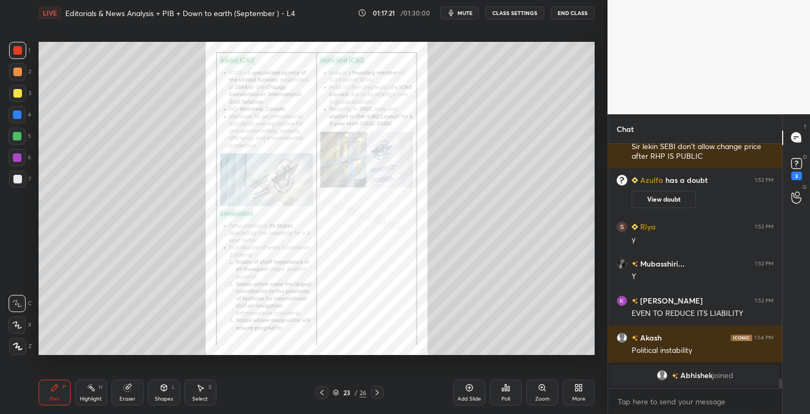
click at [376, 391] on icon at bounding box center [377, 392] width 9 height 9
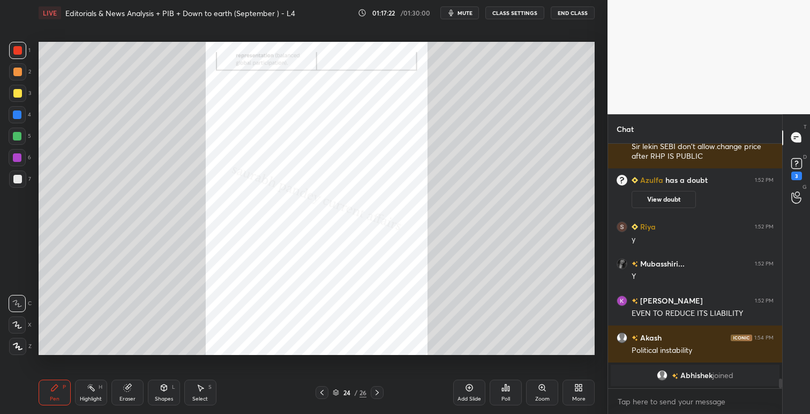
click at [379, 392] on icon at bounding box center [377, 392] width 9 height 9
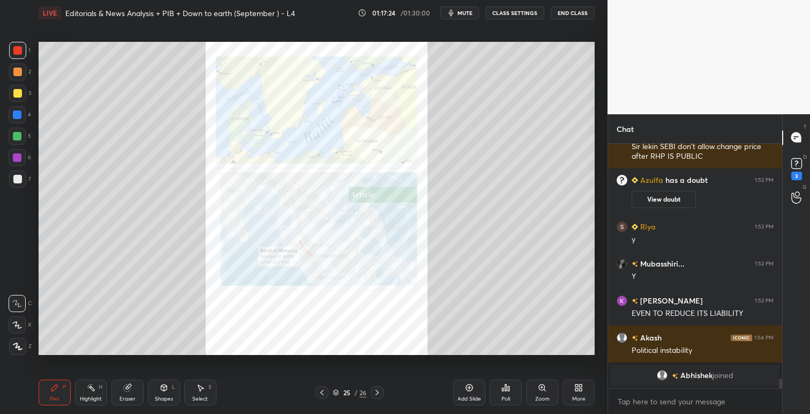
click at [543, 386] on icon at bounding box center [542, 387] width 6 height 6
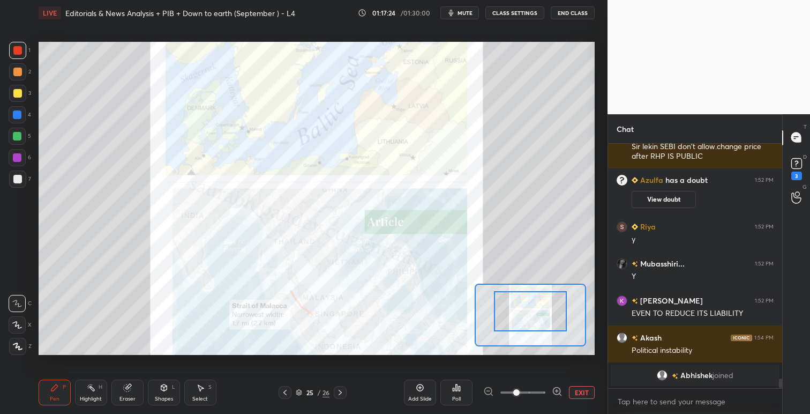
drag, startPoint x: 526, startPoint y: 324, endPoint x: 535, endPoint y: 312, distance: 14.9
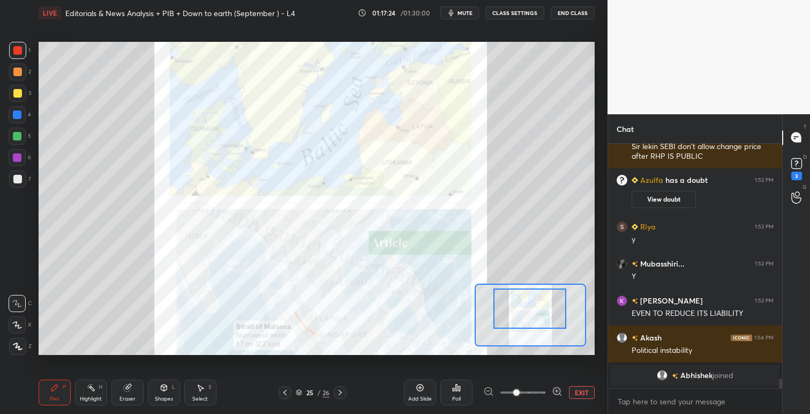
drag, startPoint x: 534, startPoint y: 314, endPoint x: 536, endPoint y: 308, distance: 6.8
click at [537, 305] on div at bounding box center [530, 308] width 73 height 40
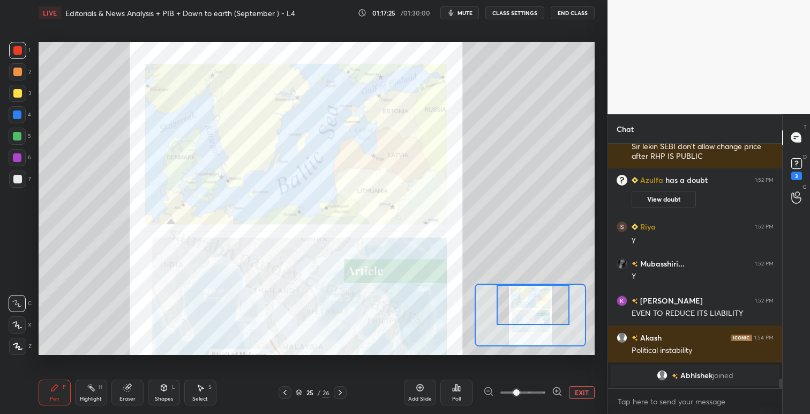
click at [538, 306] on div at bounding box center [533, 305] width 73 height 40
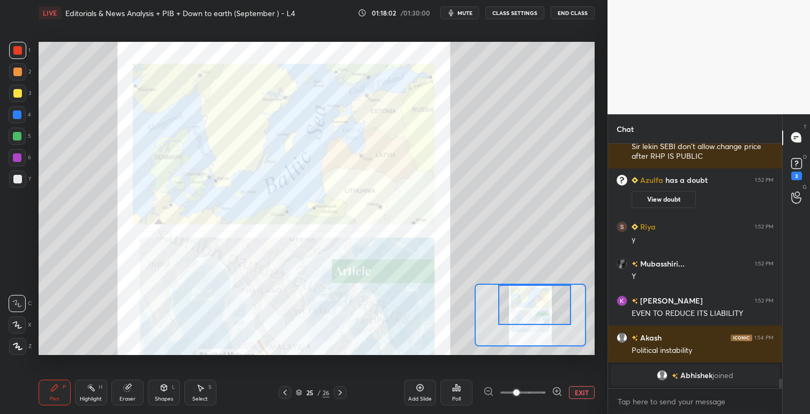
click at [341, 391] on icon at bounding box center [340, 392] width 9 height 9
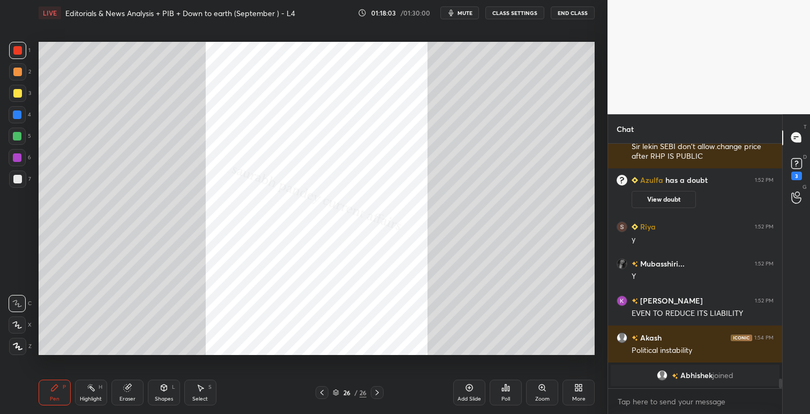
click at [379, 389] on icon at bounding box center [377, 392] width 9 height 9
click at [381, 392] on icon at bounding box center [377, 392] width 9 height 9
click at [322, 394] on icon at bounding box center [322, 392] width 9 height 9
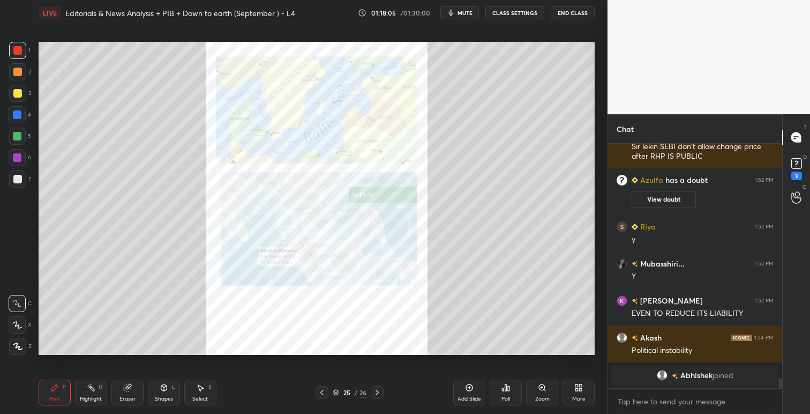
click at [323, 393] on icon at bounding box center [322, 392] width 9 height 9
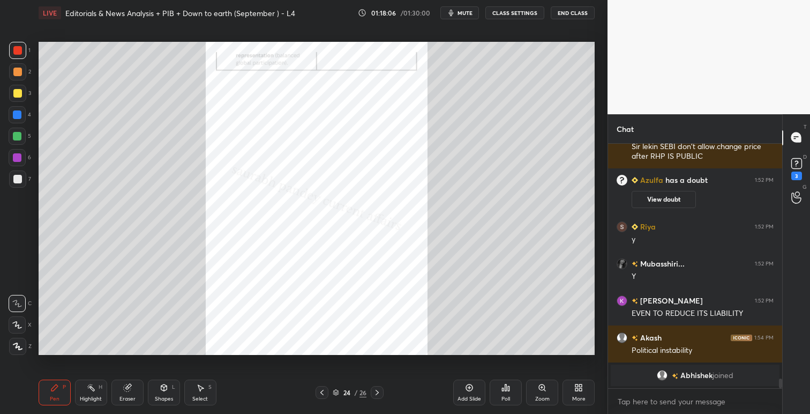
click at [324, 393] on icon at bounding box center [322, 392] width 9 height 9
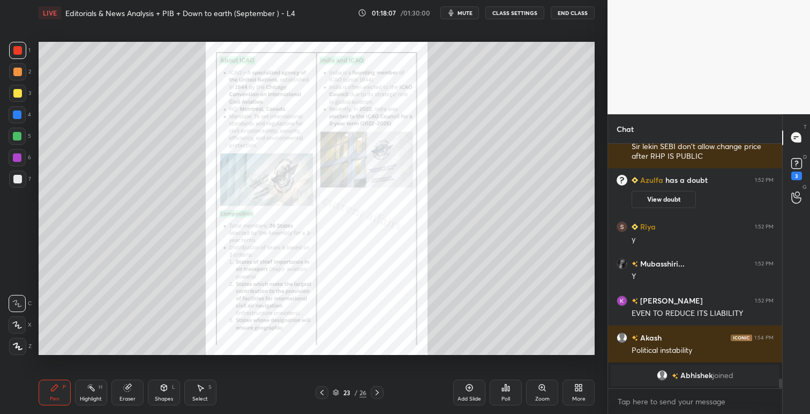
click at [548, 390] on div "Zoom" at bounding box center [542, 392] width 32 height 26
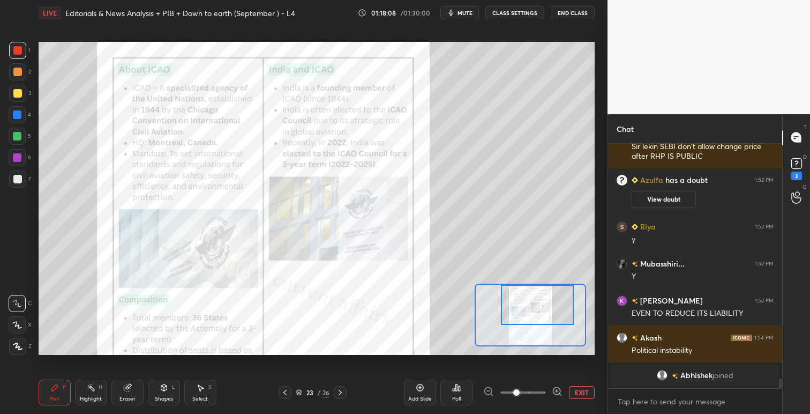
click at [549, 300] on div at bounding box center [537, 305] width 73 height 40
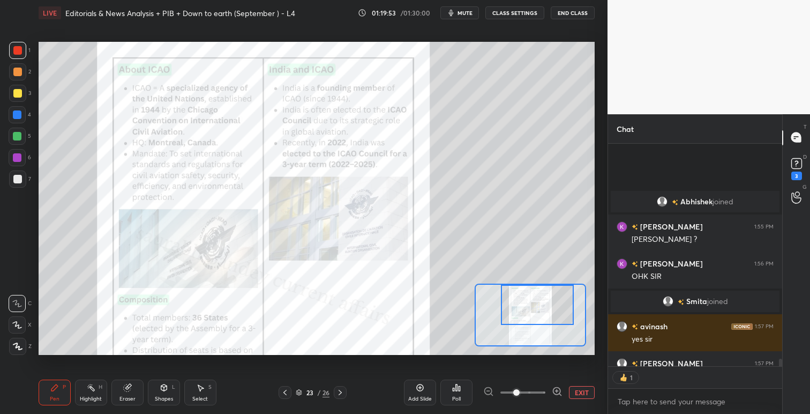
scroll to position [6251, 0]
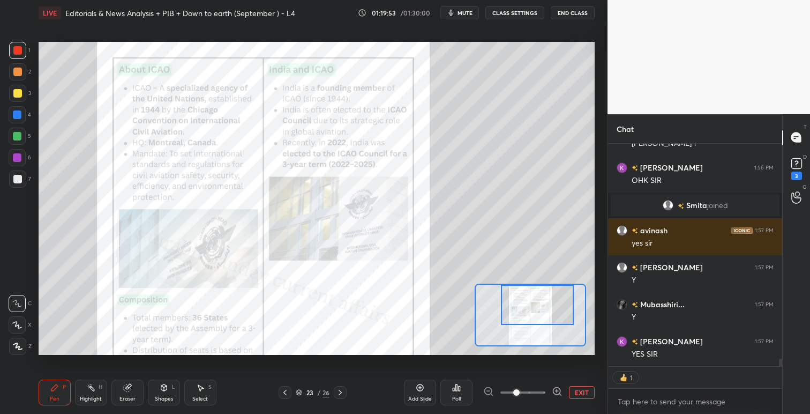
click at [339, 391] on icon at bounding box center [340, 392] width 9 height 9
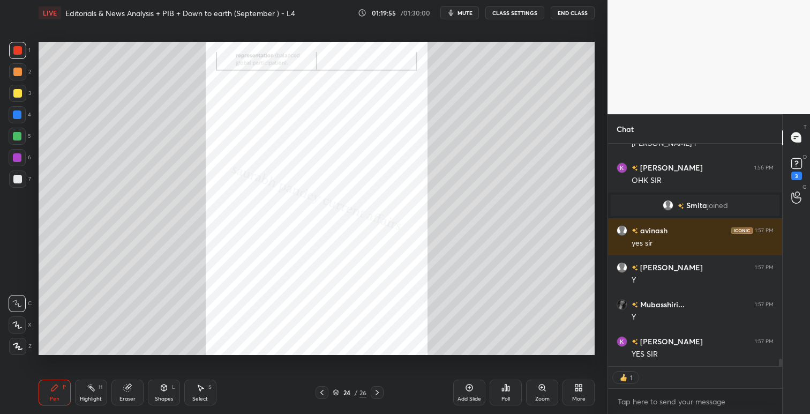
click at [378, 392] on icon at bounding box center [377, 392] width 3 height 5
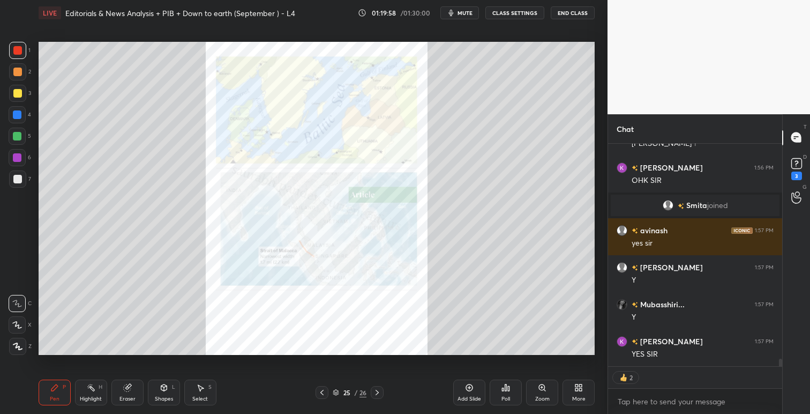
click at [500, 361] on div "Setting up your live class Poll for secs No correct answer Start poll" at bounding box center [316, 198] width 565 height 345
click at [543, 384] on icon at bounding box center [542, 387] width 6 height 6
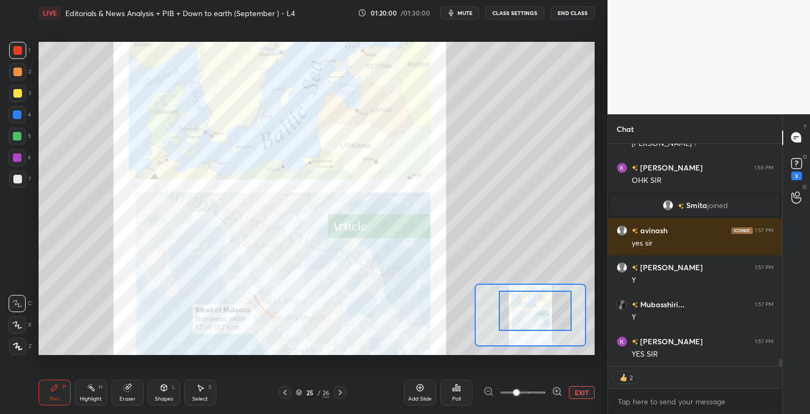
scroll to position [6288, 0]
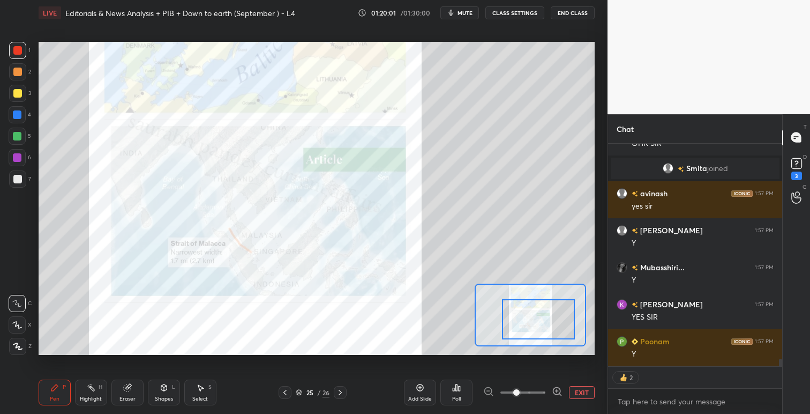
drag, startPoint x: 545, startPoint y: 323, endPoint x: 552, endPoint y: 331, distance: 10.6
click at [552, 331] on div at bounding box center [538, 319] width 73 height 40
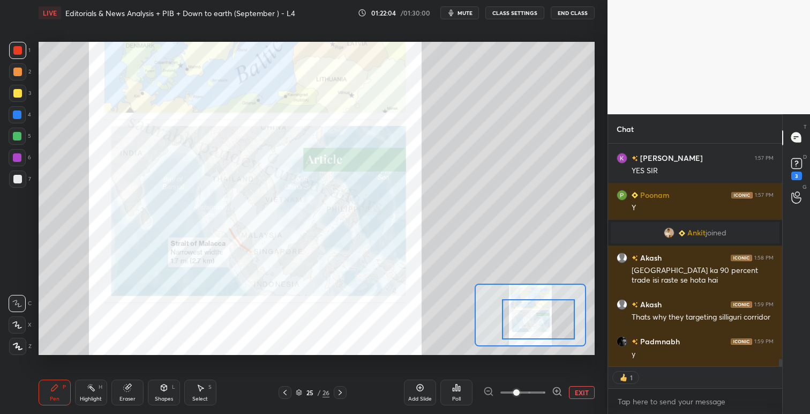
scroll to position [6390, 0]
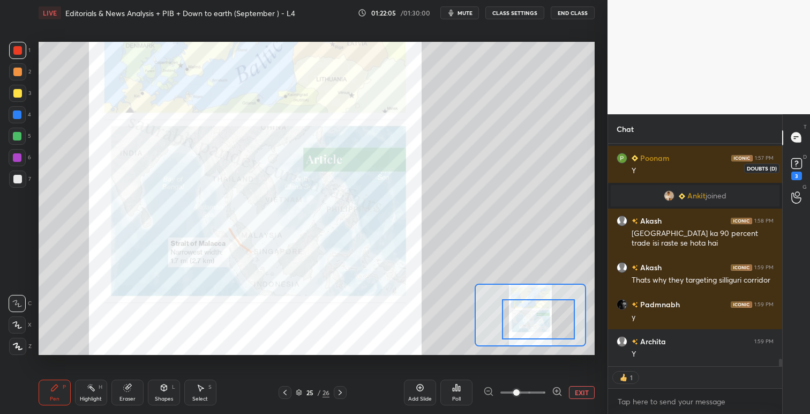
click at [795, 160] on rect at bounding box center [797, 163] width 10 height 10
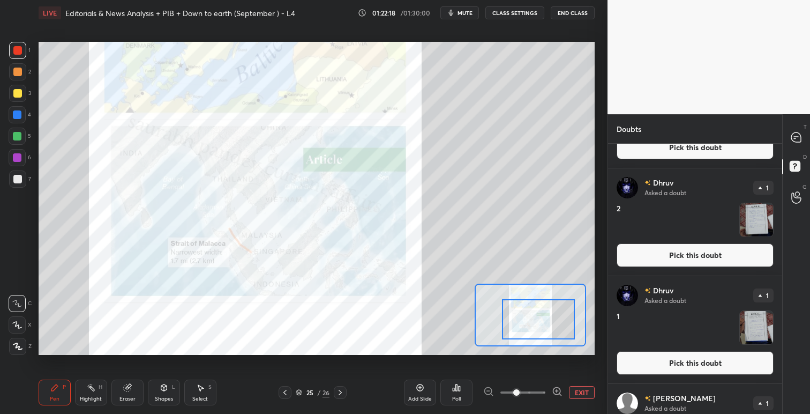
scroll to position [1022, 0]
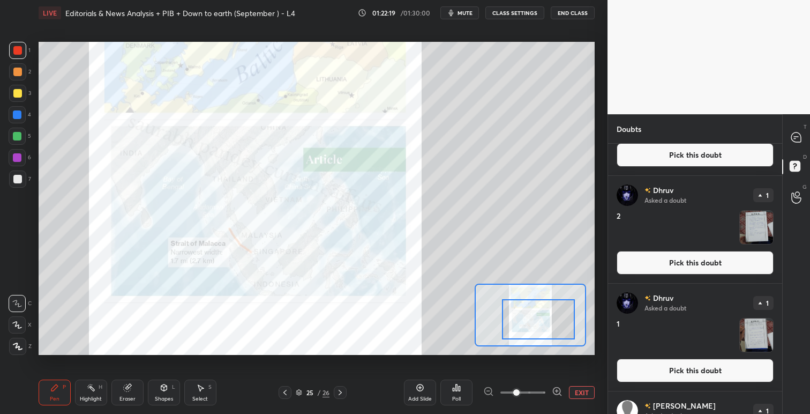
click at [689, 260] on button "Pick this doubt" at bounding box center [695, 263] width 157 height 24
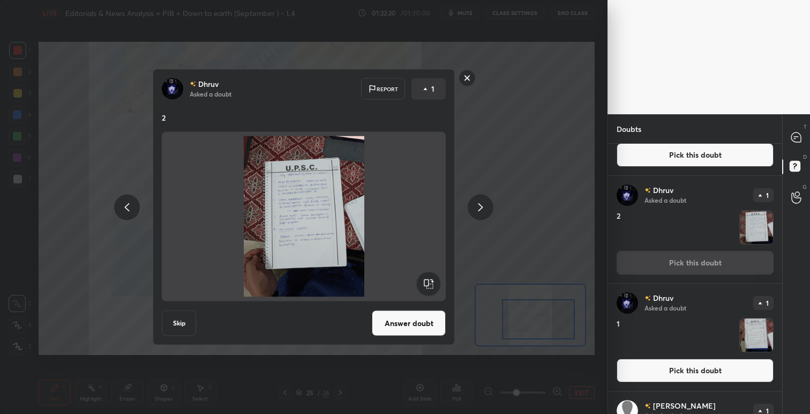
click at [416, 327] on button "Answer doubt" at bounding box center [409, 323] width 74 height 26
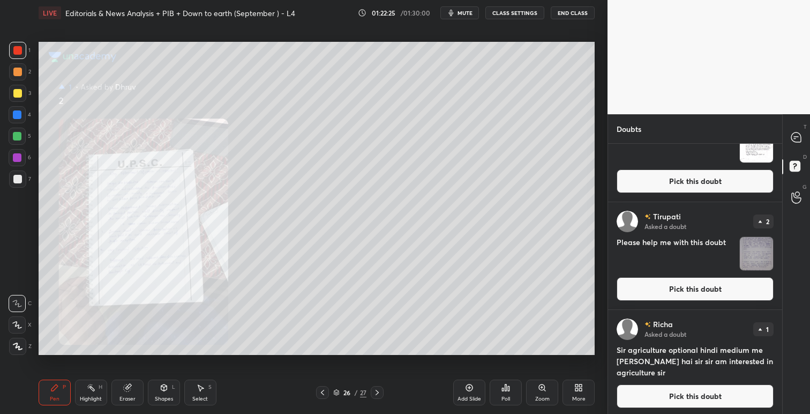
scroll to position [0, 0]
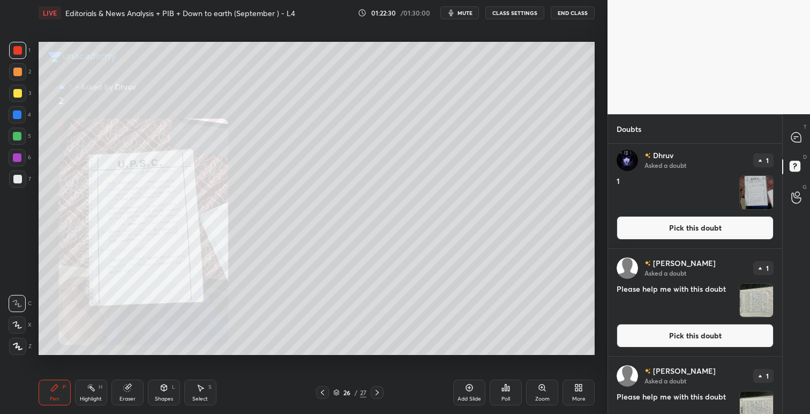
click at [705, 228] on button "Pick this doubt" at bounding box center [695, 228] width 157 height 24
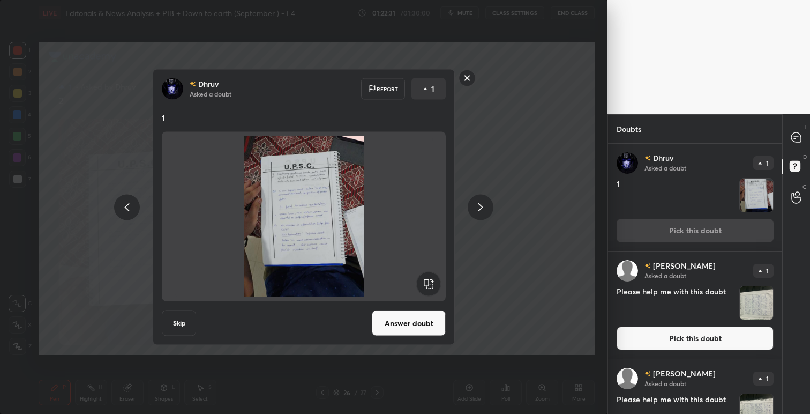
click at [419, 323] on button "Answer doubt" at bounding box center [409, 323] width 74 height 26
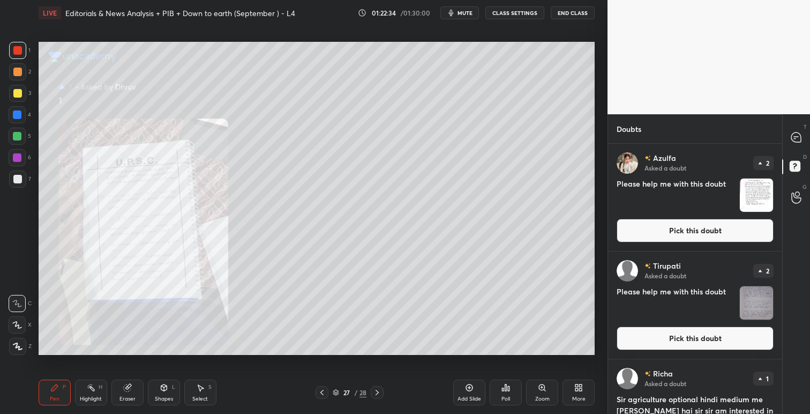
click at [544, 388] on icon at bounding box center [542, 387] width 6 height 6
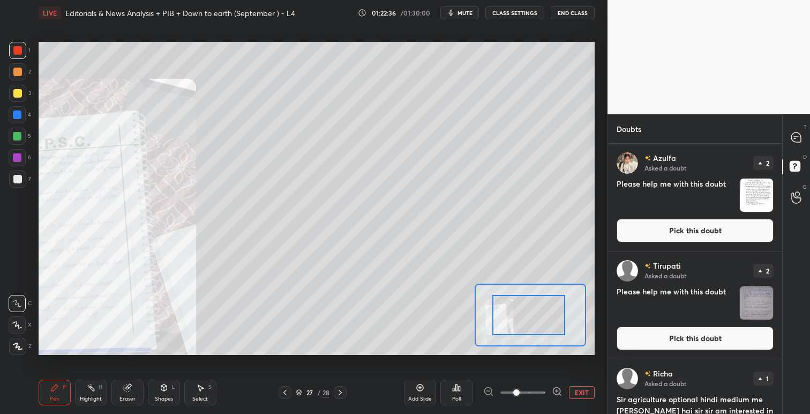
drag, startPoint x: 540, startPoint y: 312, endPoint x: 511, endPoint y: 316, distance: 29.7
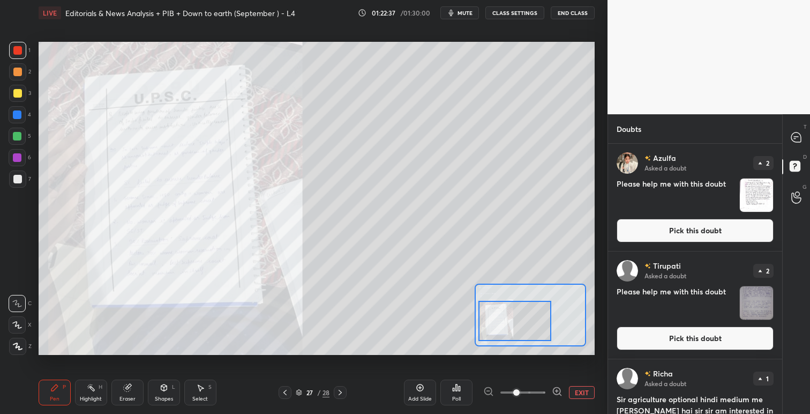
drag, startPoint x: 529, startPoint y: 318, endPoint x: 515, endPoint y: 324, distance: 15.1
click at [515, 324] on div at bounding box center [515, 321] width 73 height 40
click at [285, 393] on icon at bounding box center [285, 392] width 9 height 9
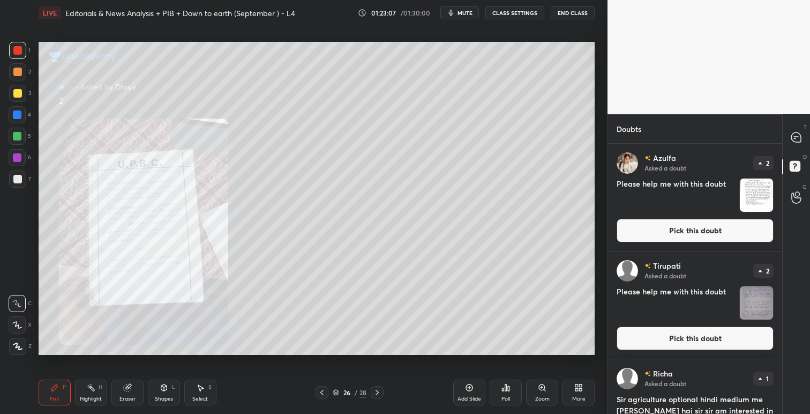
click at [542, 384] on icon at bounding box center [542, 387] width 9 height 9
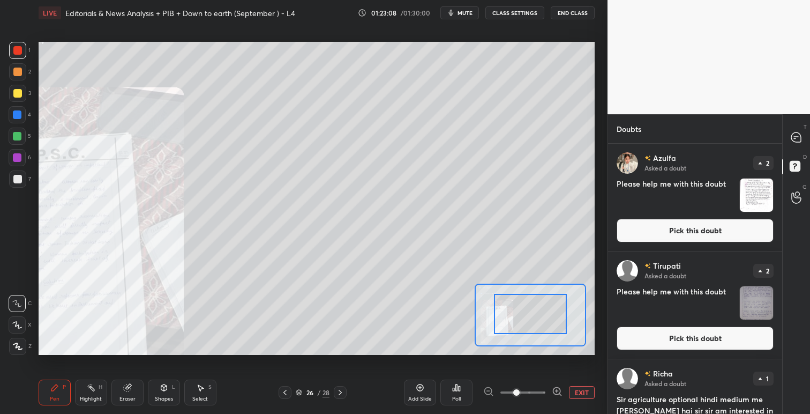
drag, startPoint x: 545, startPoint y: 304, endPoint x: 533, endPoint y: 308, distance: 12.4
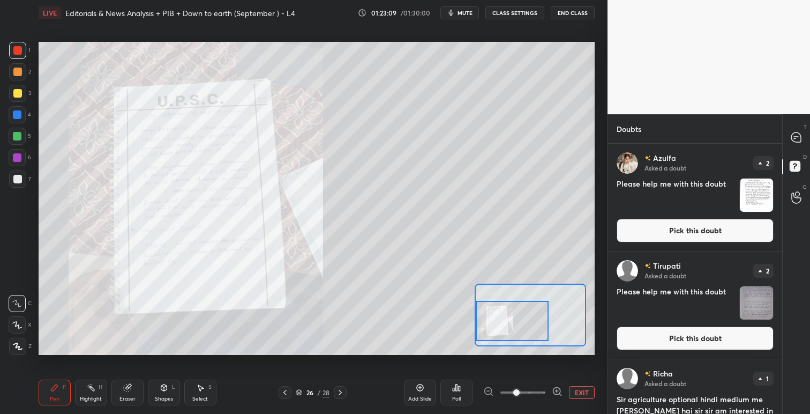
drag, startPoint x: 558, startPoint y: 307, endPoint x: 533, endPoint y: 314, distance: 26.1
click at [533, 314] on div at bounding box center [512, 321] width 73 height 40
click at [800, 137] on icon at bounding box center [797, 137] width 10 height 10
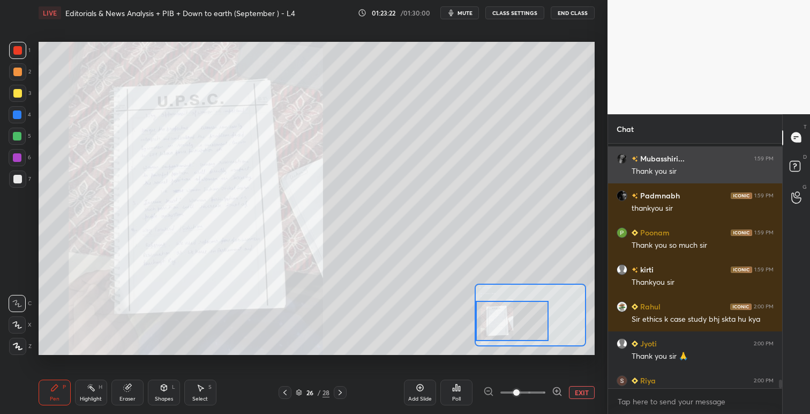
scroll to position [6912, 0]
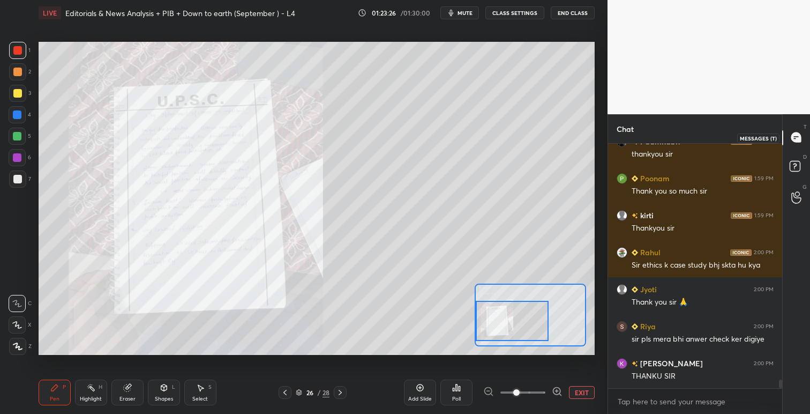
click at [797, 134] on icon at bounding box center [797, 137] width 10 height 10
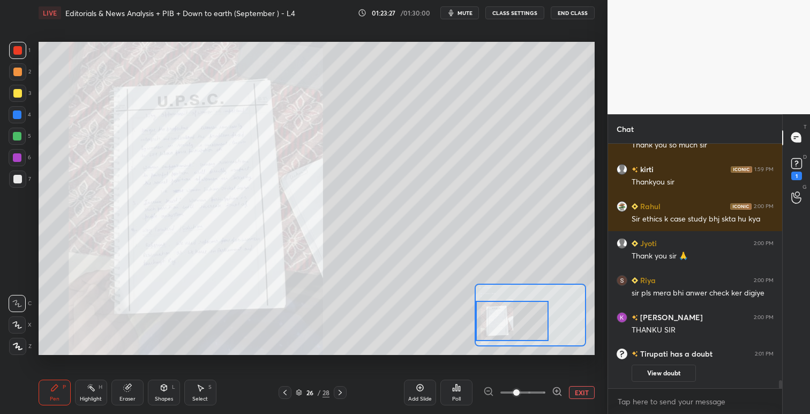
click at [796, 165] on rect at bounding box center [797, 163] width 10 height 10
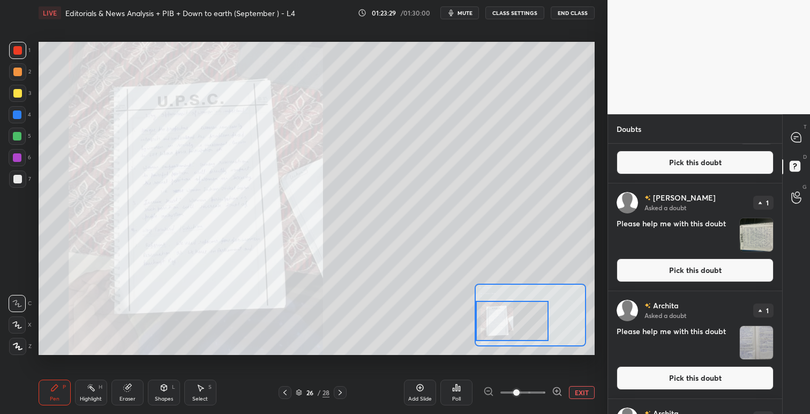
scroll to position [1407, 0]
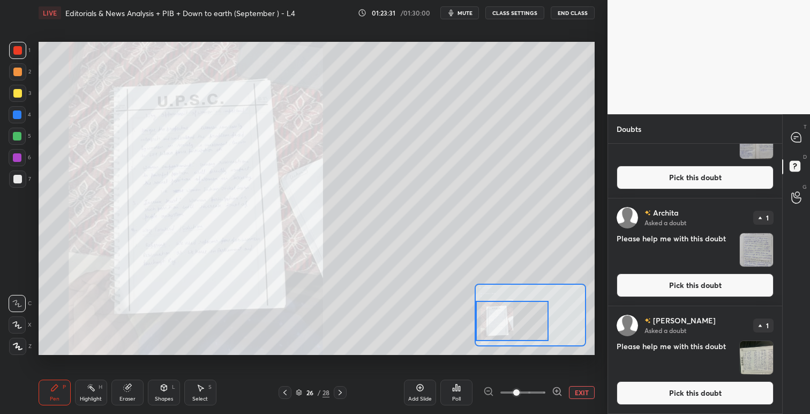
click at [687, 393] on button "Pick this doubt" at bounding box center [695, 393] width 157 height 24
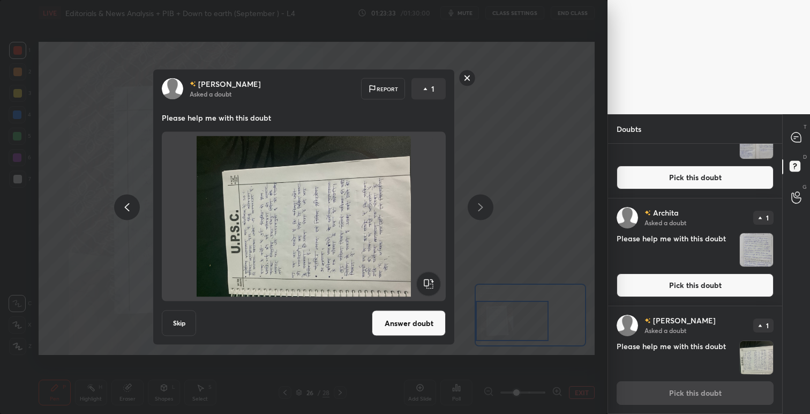
click at [431, 284] on rect at bounding box center [428, 284] width 24 height 24
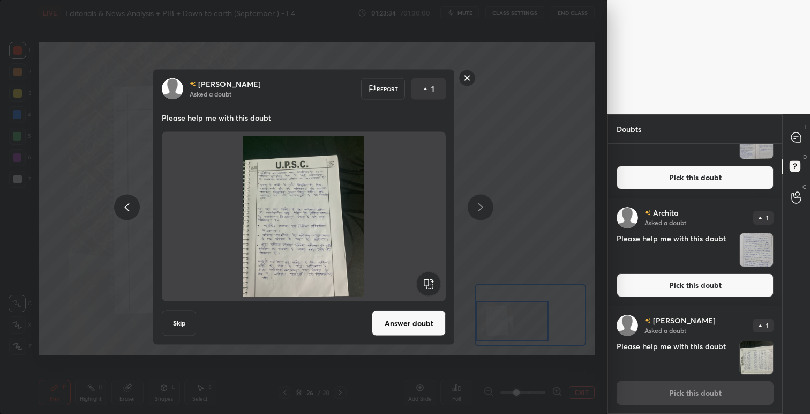
click at [413, 323] on button "Answer doubt" at bounding box center [409, 323] width 74 height 26
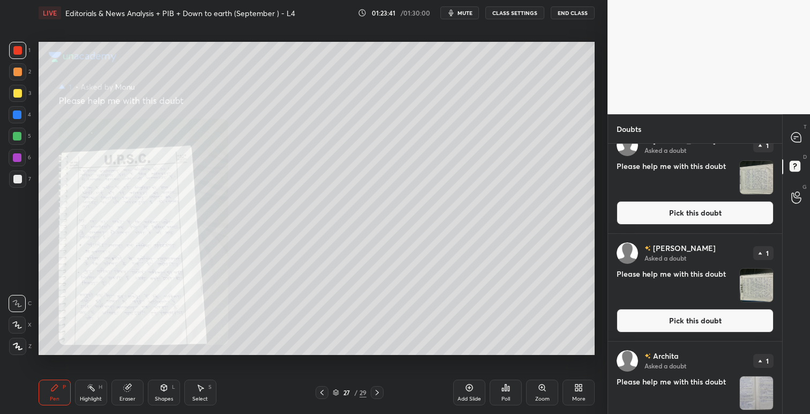
scroll to position [1175, 0]
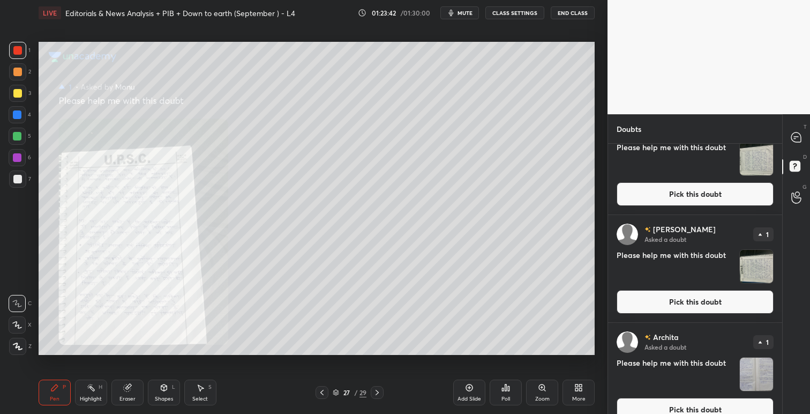
click at [661, 300] on button "Pick this doubt" at bounding box center [695, 302] width 157 height 24
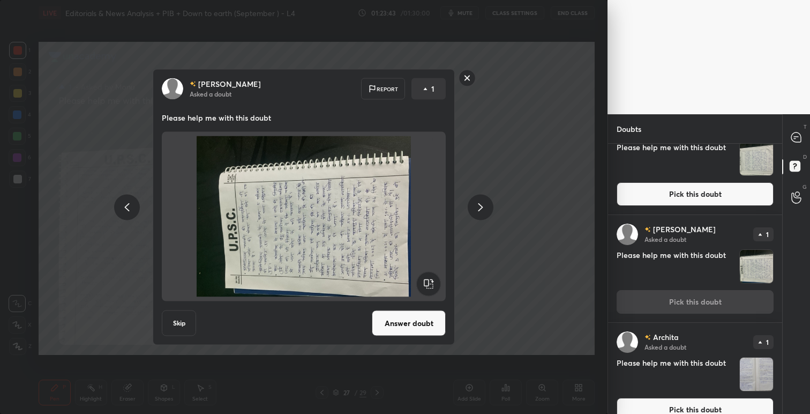
click at [428, 286] on rect at bounding box center [428, 284] width 24 height 24
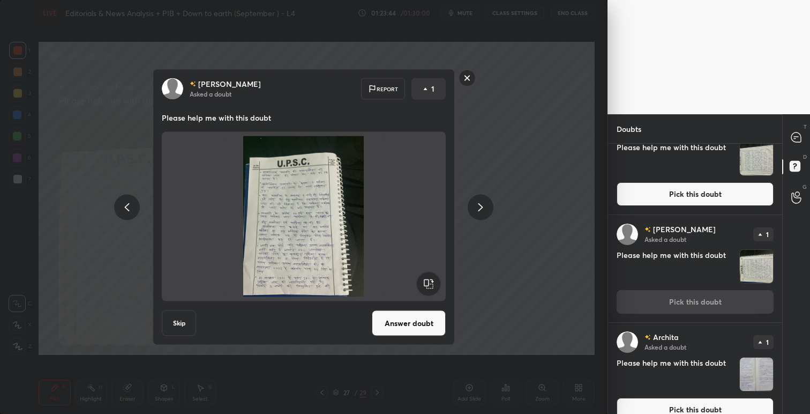
click at [415, 321] on button "Answer doubt" at bounding box center [409, 323] width 74 height 26
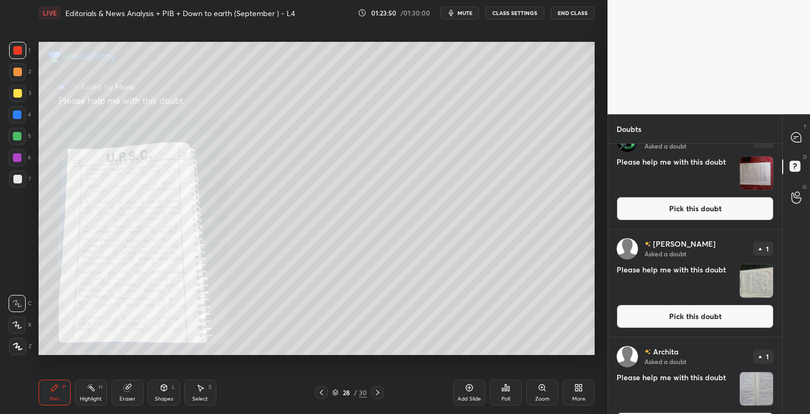
scroll to position [1054, 0]
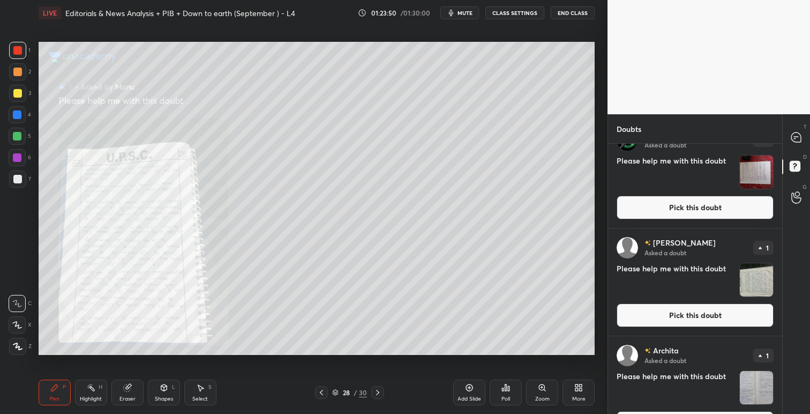
click at [691, 317] on button "Pick this doubt" at bounding box center [695, 315] width 157 height 24
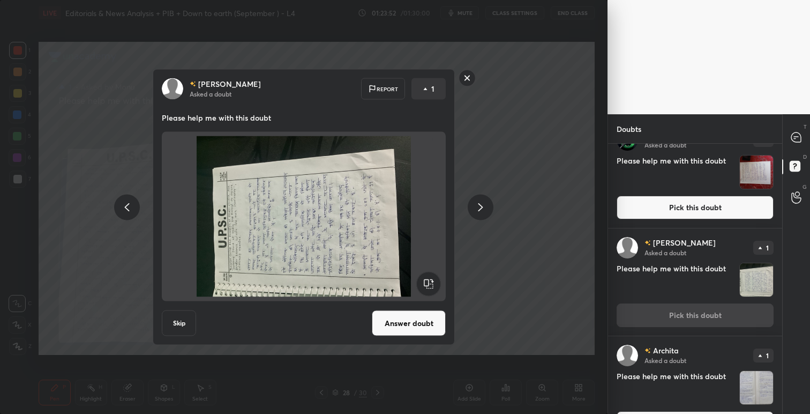
click at [431, 284] on rect at bounding box center [428, 284] width 24 height 24
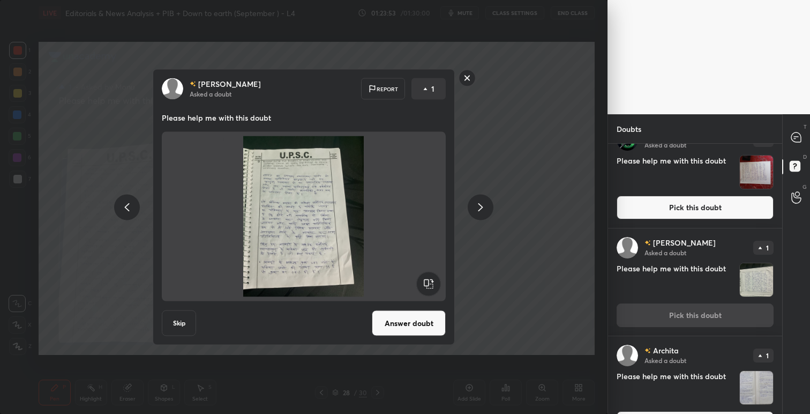
click at [420, 319] on button "Answer doubt" at bounding box center [409, 323] width 74 height 26
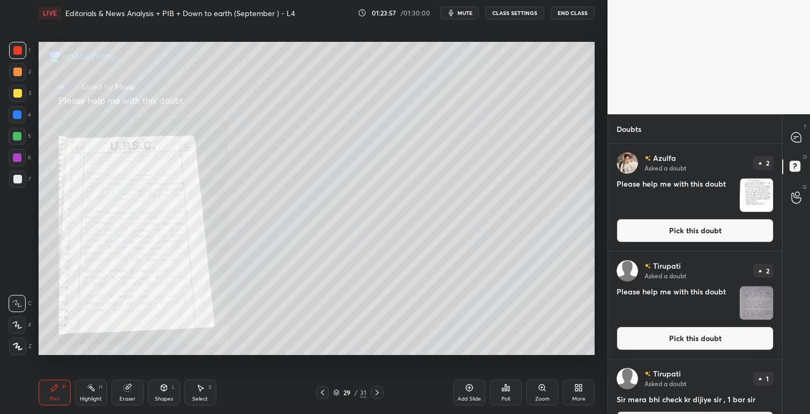
click at [541, 384] on icon at bounding box center [542, 387] width 6 height 6
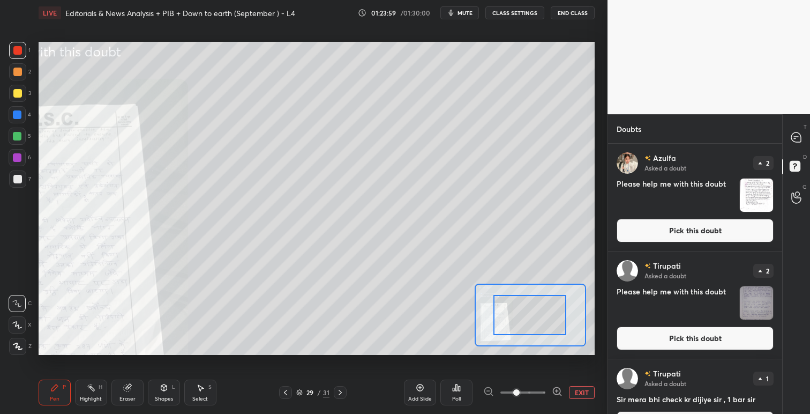
drag, startPoint x: 539, startPoint y: 311, endPoint x: 514, endPoint y: 316, distance: 25.1
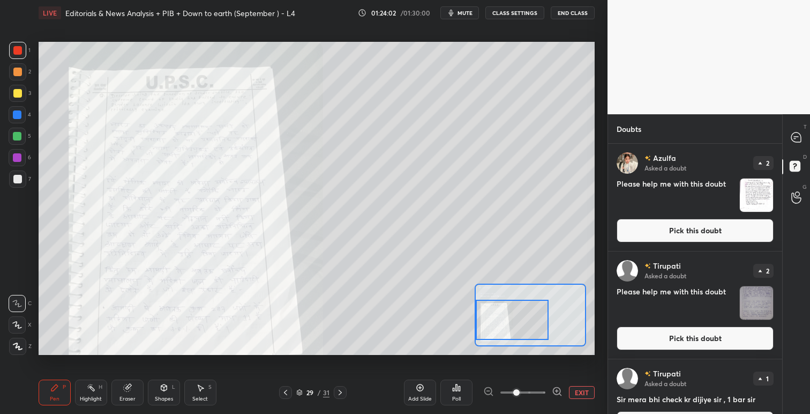
drag, startPoint x: 546, startPoint y: 315, endPoint x: 525, endPoint y: 320, distance: 21.5
click at [525, 320] on div at bounding box center [512, 320] width 73 height 40
click at [795, 137] on icon at bounding box center [796, 137] width 4 height 0
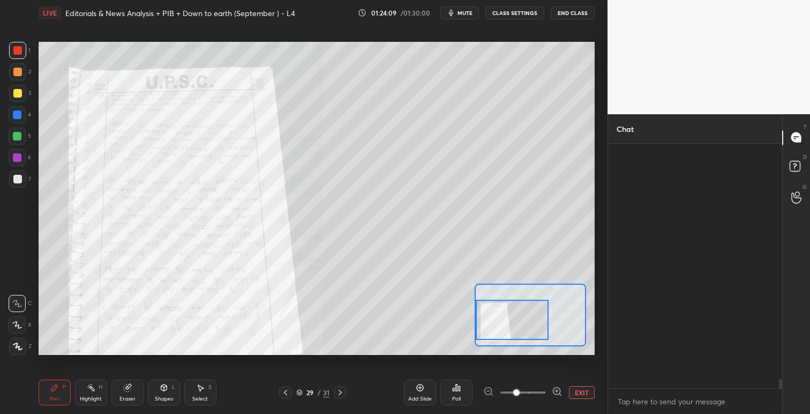
scroll to position [241, 171]
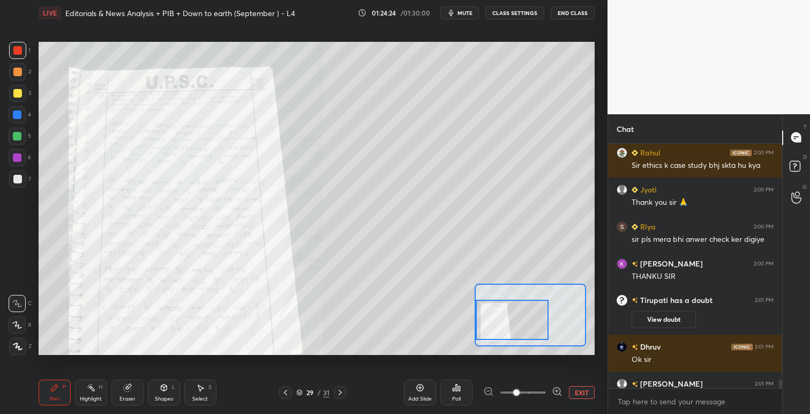
click at [286, 393] on icon at bounding box center [285, 392] width 9 height 9
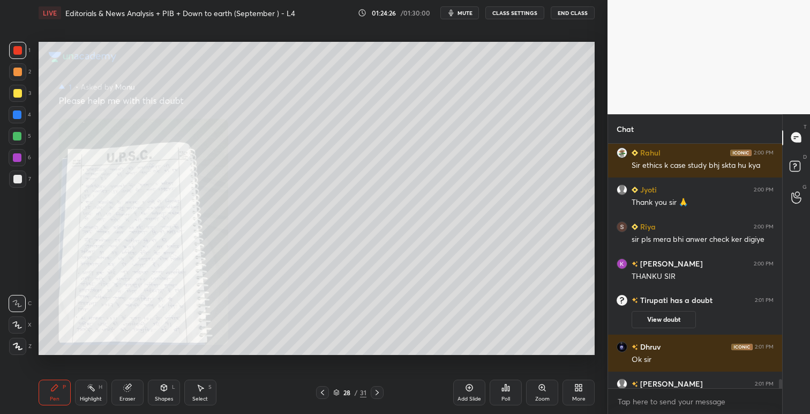
click at [545, 387] on icon at bounding box center [542, 387] width 6 height 6
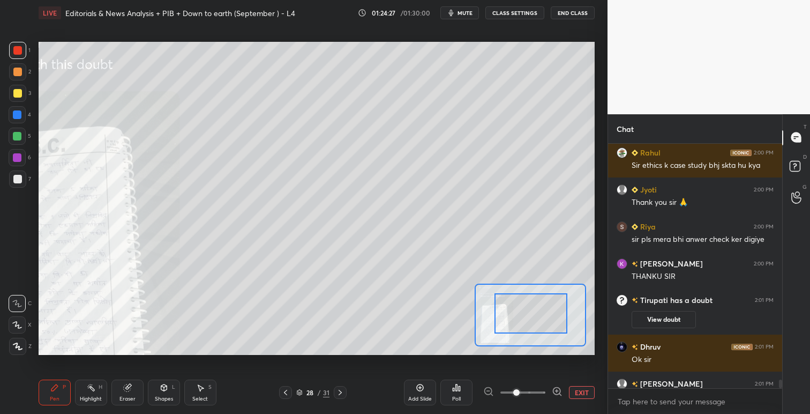
scroll to position [6700, 0]
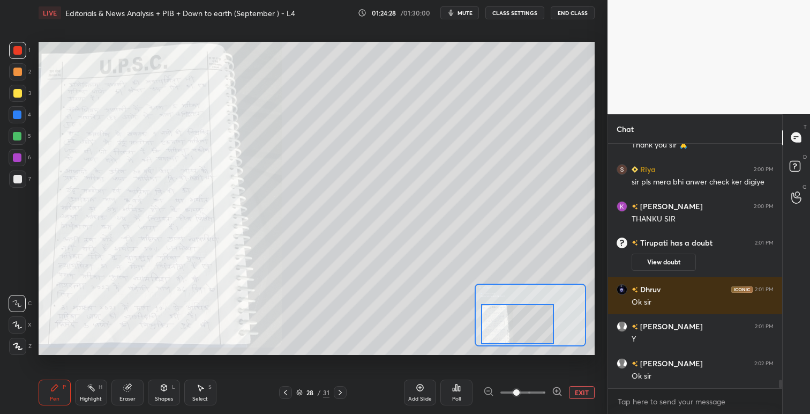
drag, startPoint x: 533, startPoint y: 321, endPoint x: 521, endPoint y: 333, distance: 16.7
click at [519, 332] on div at bounding box center [517, 324] width 73 height 40
click at [285, 397] on div at bounding box center [285, 392] width 13 height 13
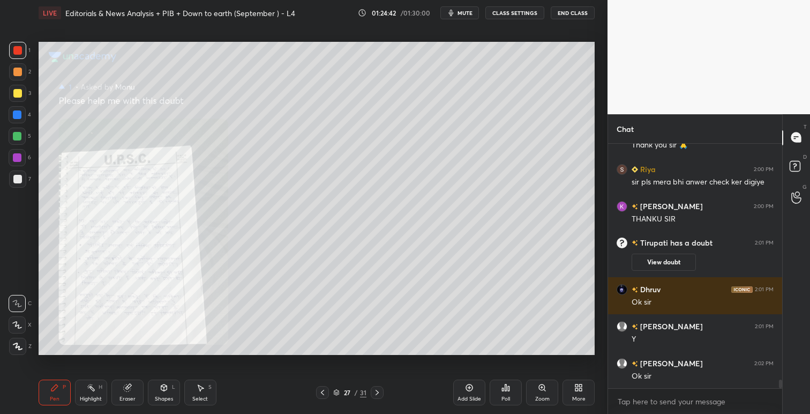
click at [544, 386] on icon at bounding box center [542, 387] width 6 height 6
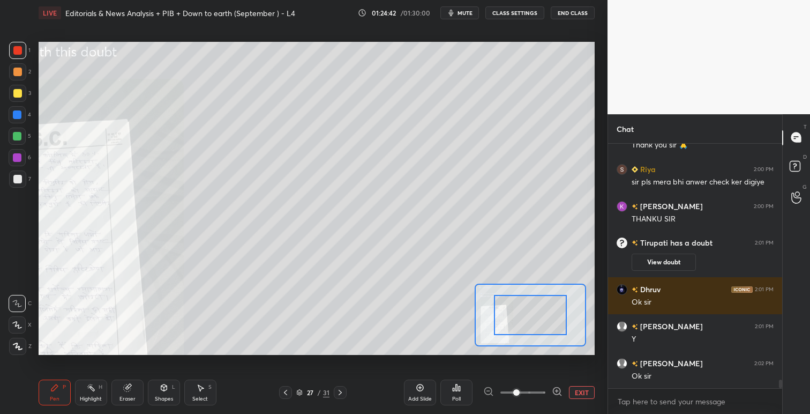
click at [548, 321] on div at bounding box center [530, 315] width 111 height 63
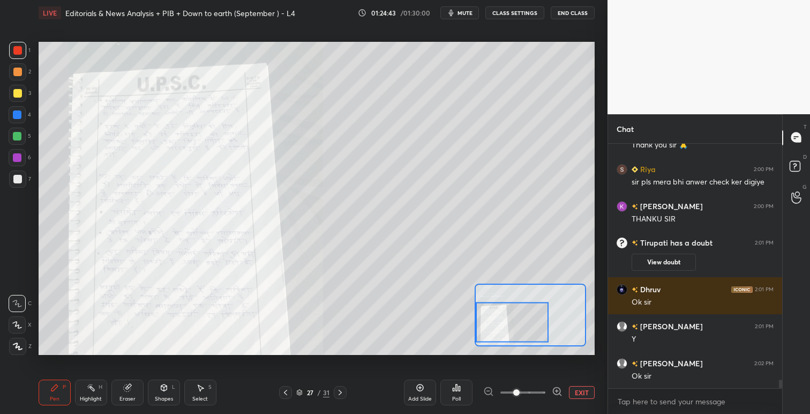
drag, startPoint x: 546, startPoint y: 318, endPoint x: 522, endPoint y: 319, distance: 24.1
click at [521, 320] on div at bounding box center [512, 322] width 73 height 40
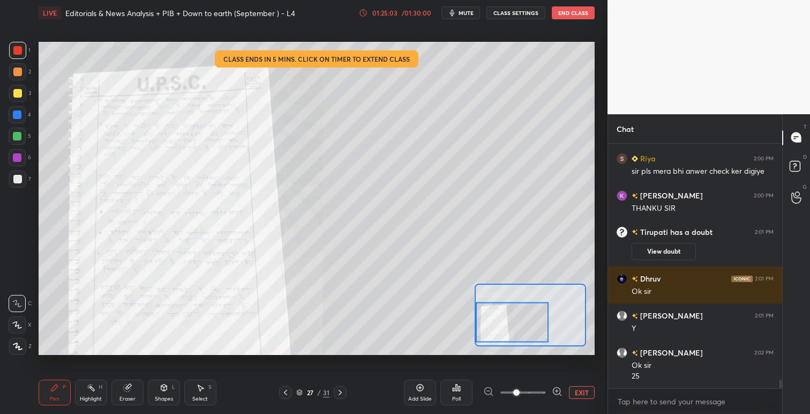
click at [574, 13] on button "End Class" at bounding box center [573, 12] width 43 height 13
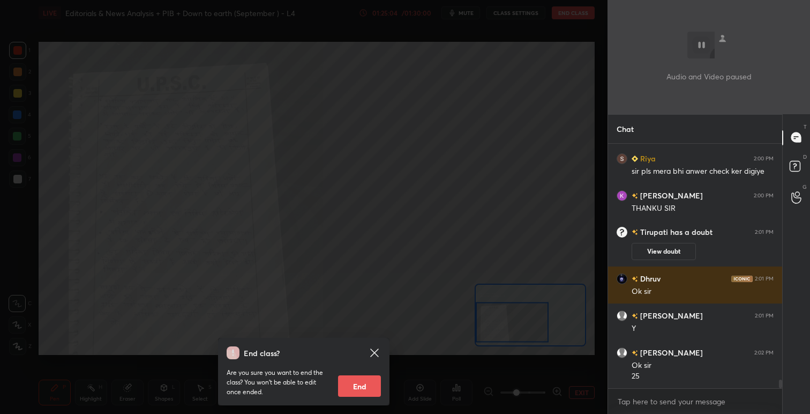
click at [371, 385] on button "End" at bounding box center [359, 385] width 43 height 21
type textarea "x"
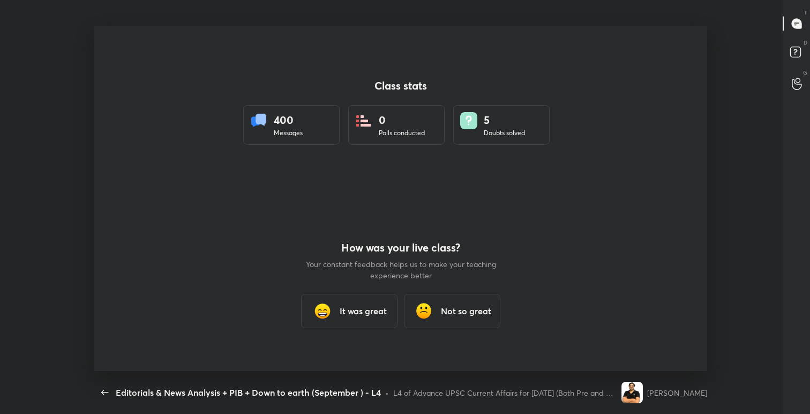
scroll to position [53254, 52811]
click at [354, 307] on h3 "It was great" at bounding box center [363, 310] width 47 height 13
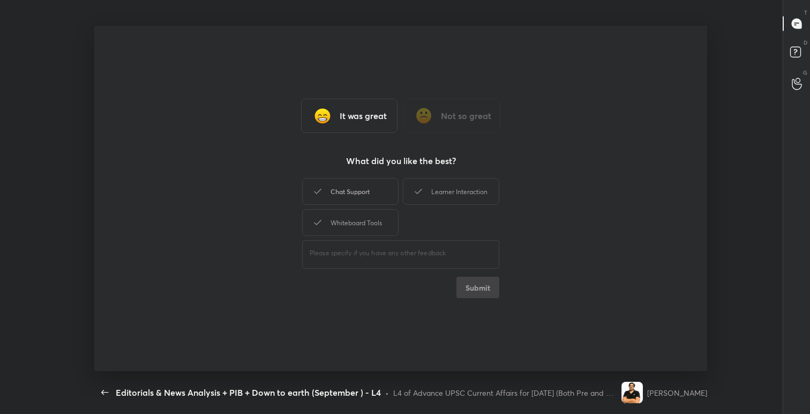
click at [369, 191] on div "Chat Support" at bounding box center [350, 191] width 96 height 27
click at [438, 187] on div "Learner Interaction" at bounding box center [451, 191] width 96 height 27
click at [359, 222] on div "Whiteboard Tools" at bounding box center [350, 222] width 96 height 27
click at [487, 283] on button "Submit" at bounding box center [478, 287] width 43 height 21
